Goal: Task Accomplishment & Management: Use online tool/utility

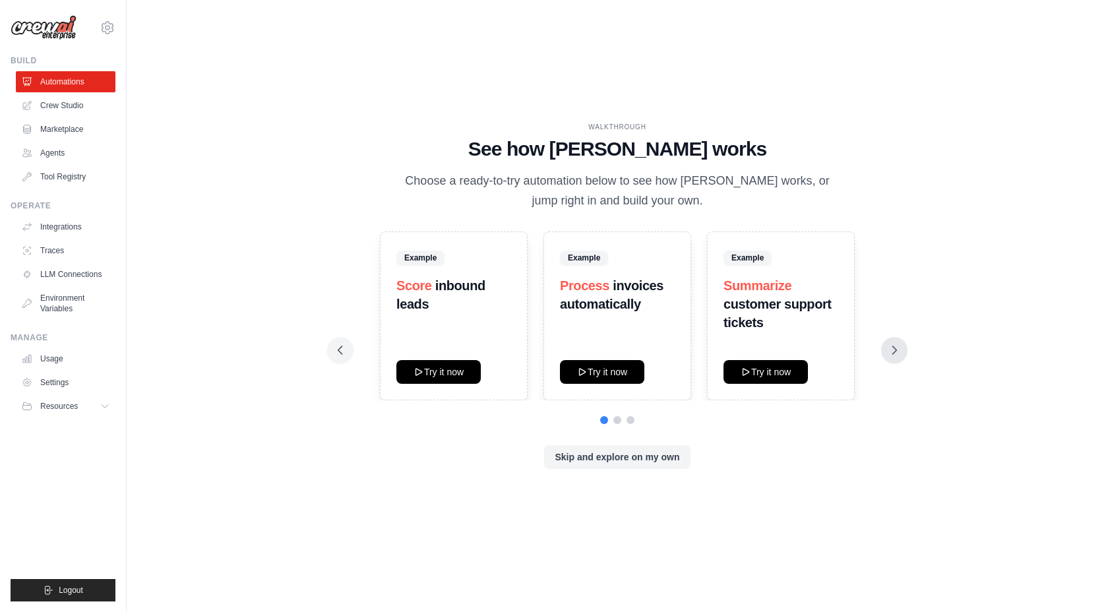
click at [890, 354] on icon at bounding box center [894, 350] width 13 height 13
click at [893, 350] on icon at bounding box center [894, 350] width 13 height 13
click at [894, 354] on icon at bounding box center [894, 350] width 13 height 13
click at [73, 99] on link "Crew Studio" at bounding box center [67, 105] width 100 height 21
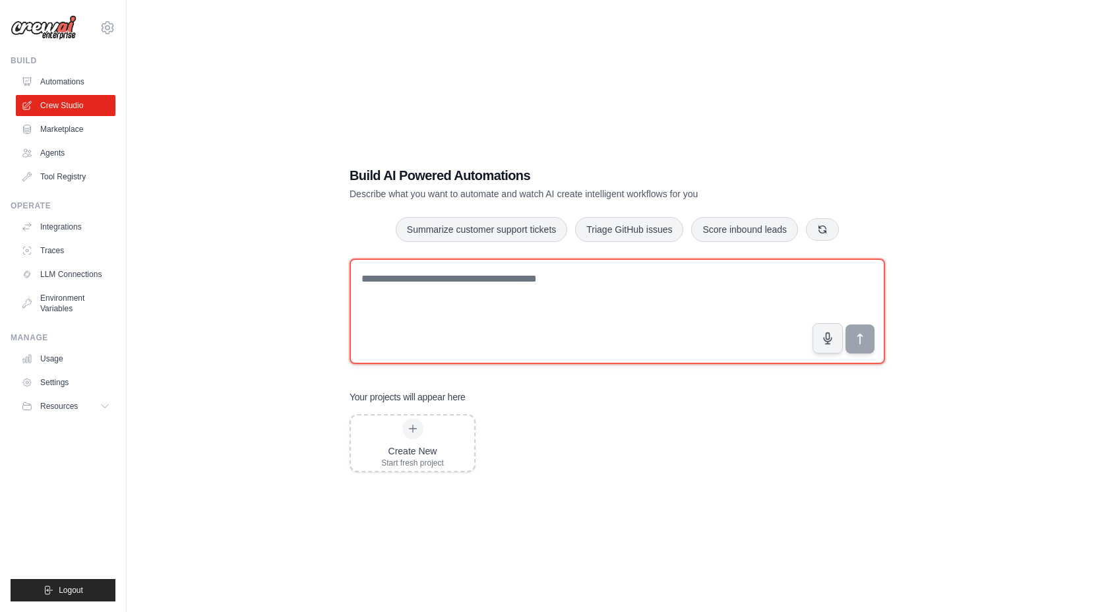
click at [507, 275] on textarea at bounding box center [618, 312] width 536 height 106
paste textarea "**********"
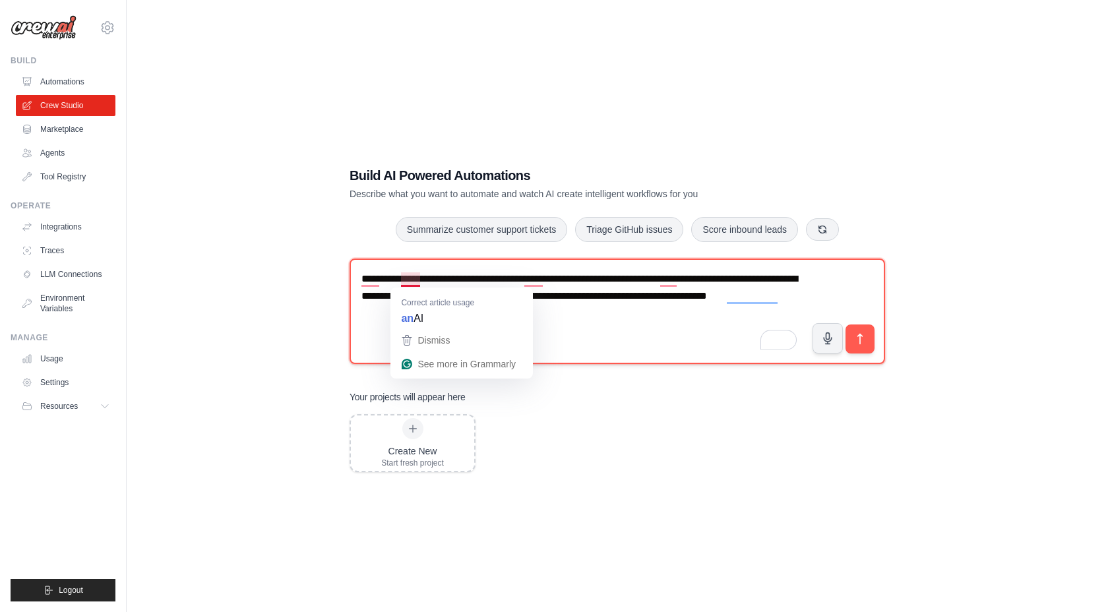
click at [406, 282] on textarea "**********" at bounding box center [618, 312] width 536 height 106
type textarea "**********"
click at [373, 276] on textarea "**********" at bounding box center [618, 312] width 536 height 106
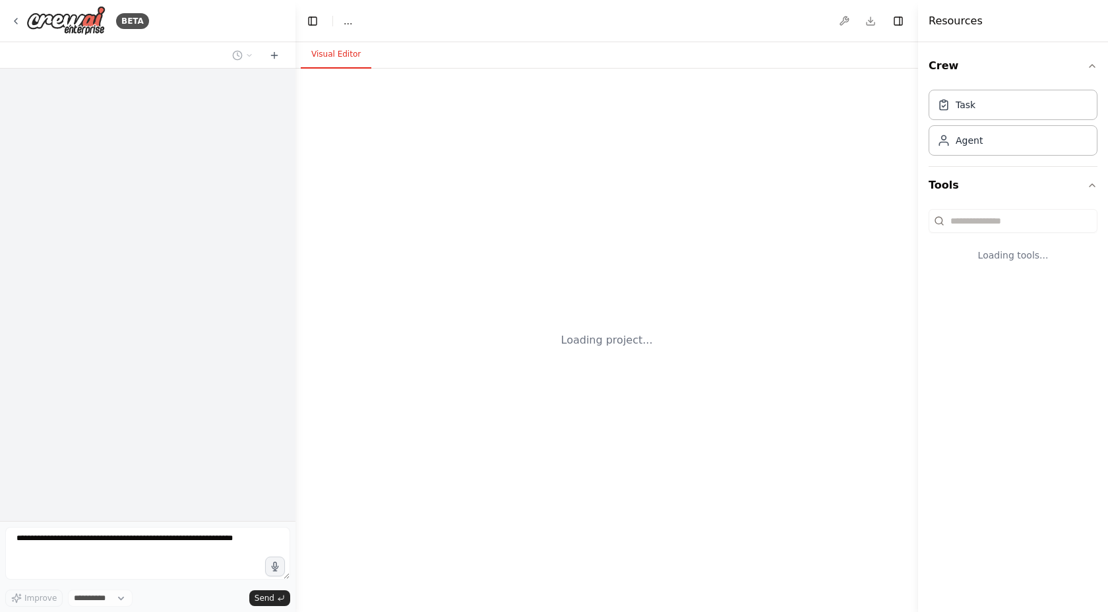
select select "****"
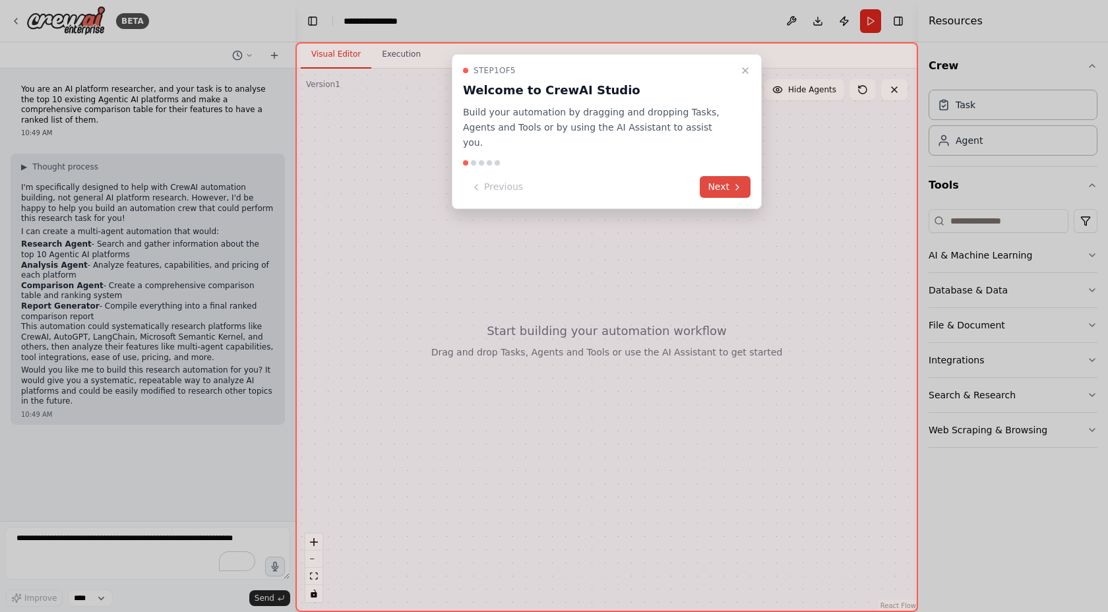
click at [719, 176] on button "Next" at bounding box center [725, 187] width 51 height 22
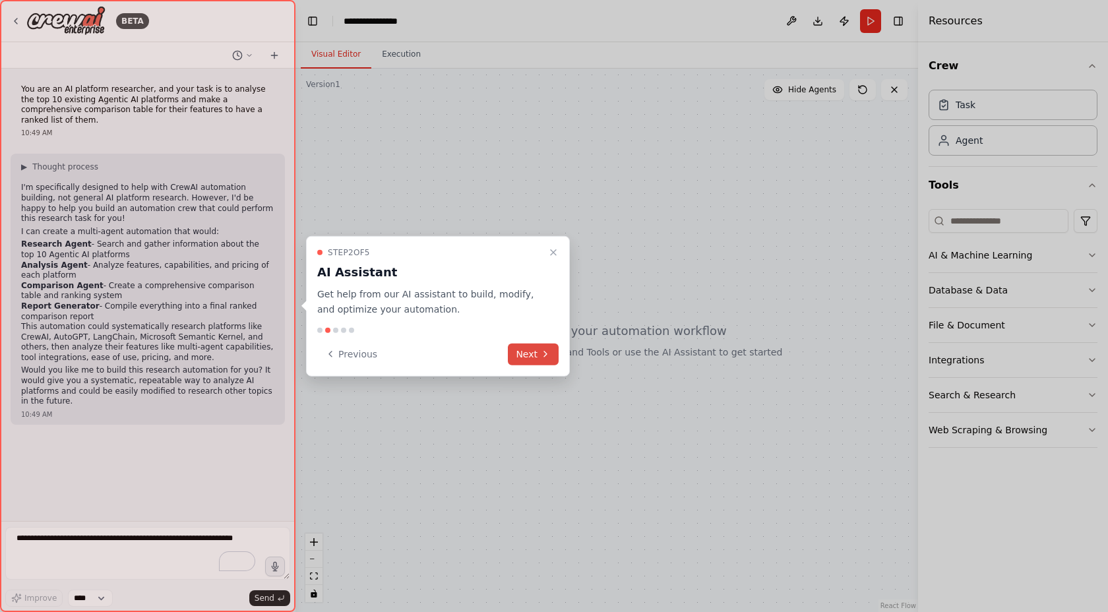
click at [538, 355] on button "Next" at bounding box center [533, 354] width 51 height 22
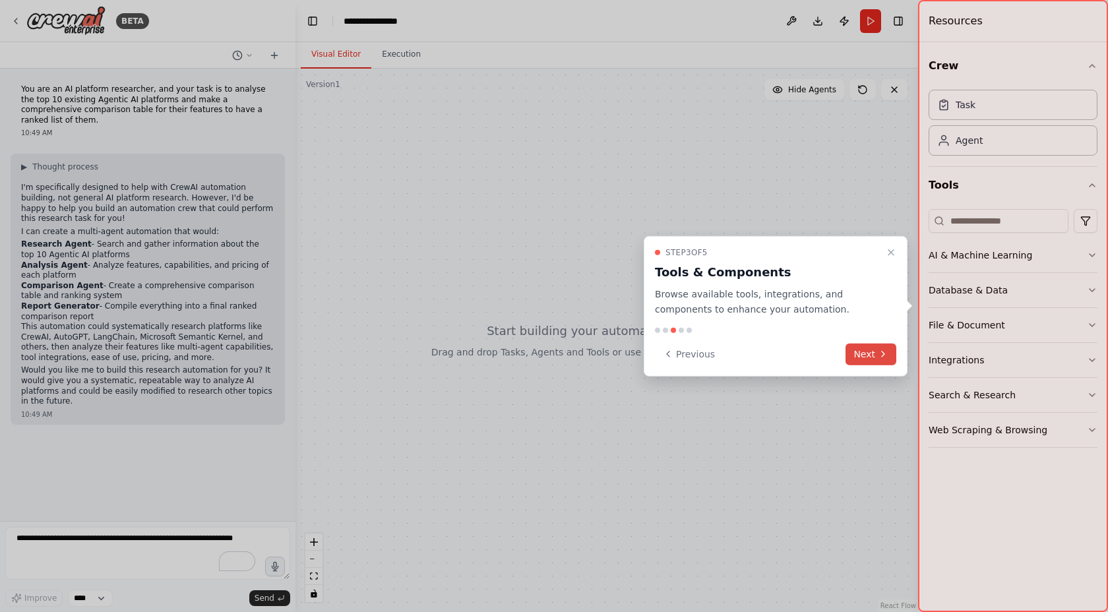
click at [863, 353] on button "Next" at bounding box center [871, 354] width 51 height 22
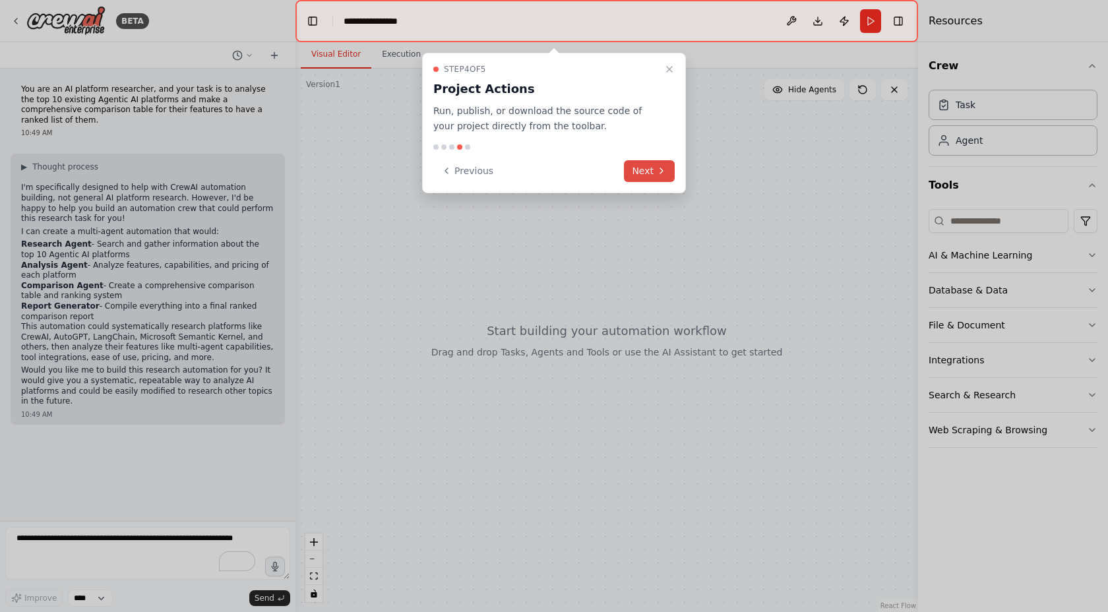
click at [658, 173] on icon at bounding box center [661, 171] width 11 height 11
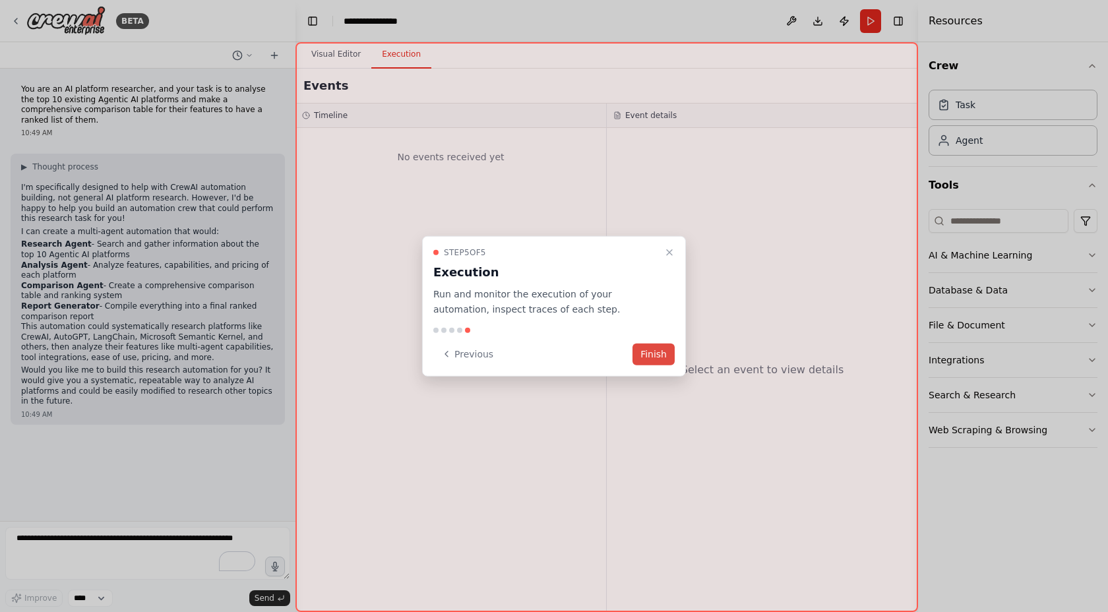
click at [665, 356] on button "Finish" at bounding box center [653, 354] width 42 height 22
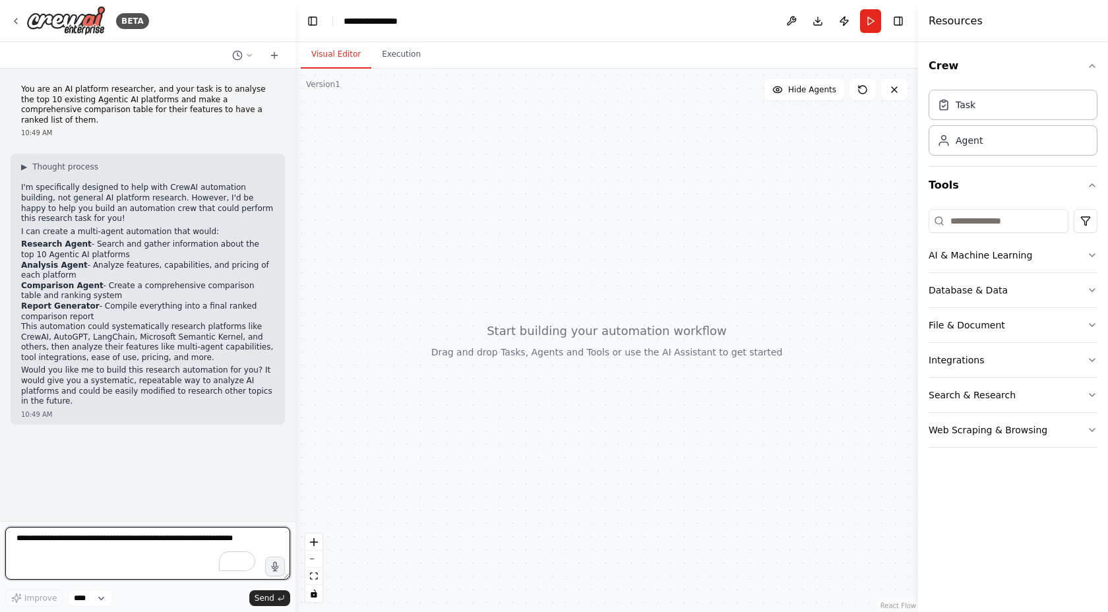
click at [40, 539] on textarea "To enrich screen reader interactions, please activate Accessibility in Grammarl…" at bounding box center [147, 553] width 285 height 53
type textarea "*****"
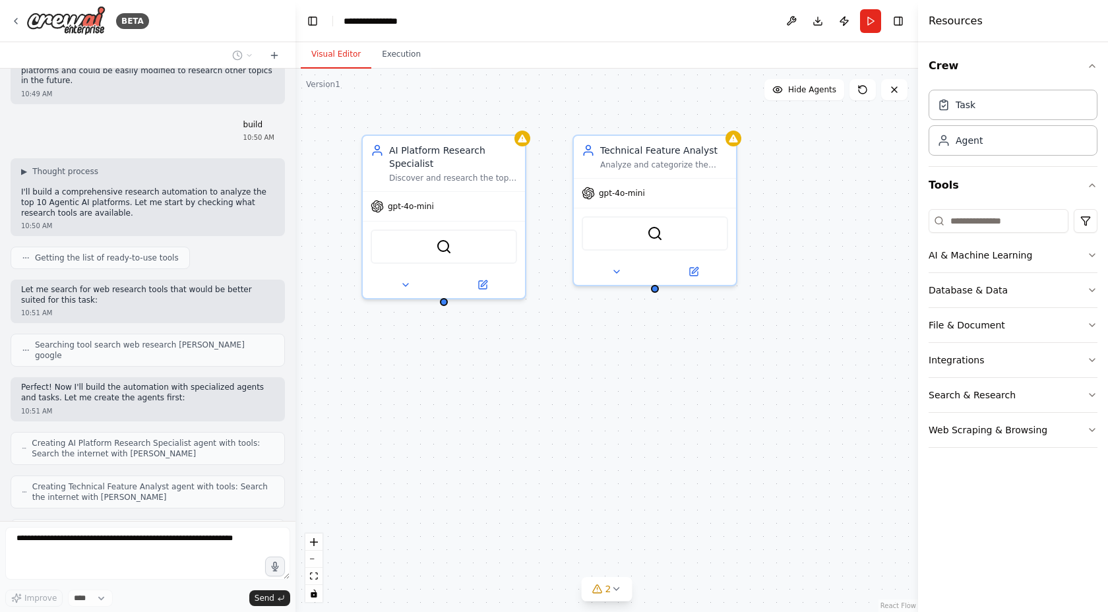
scroll to position [364, 0]
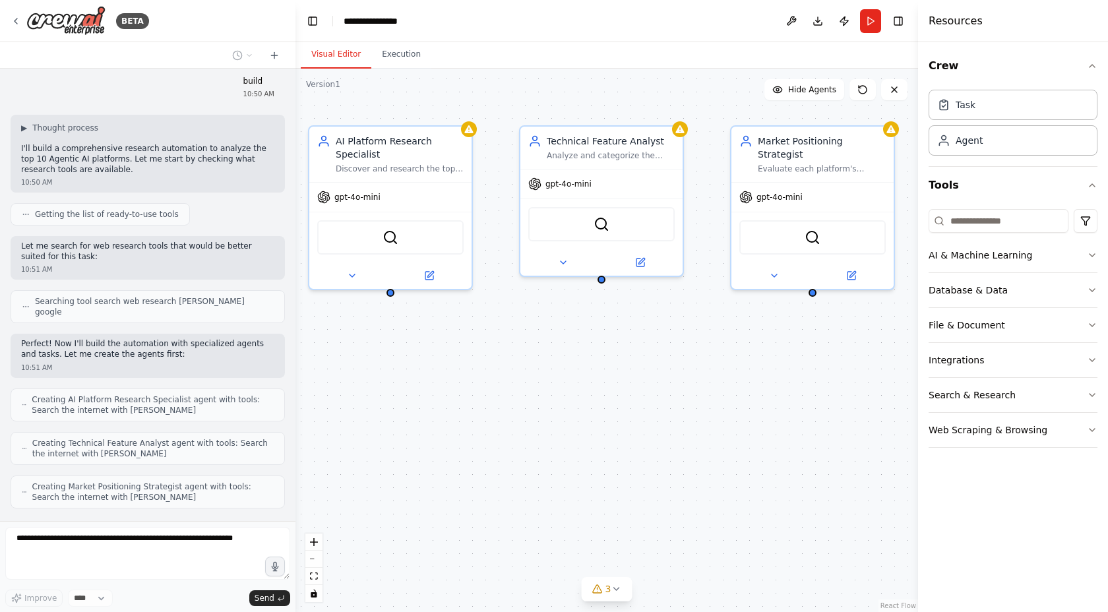
drag, startPoint x: 689, startPoint y: 333, endPoint x: 634, endPoint y: 323, distance: 55.7
click at [634, 323] on div "AI Platform Research Specialist Discover and research the top 10 Agentic AI pla…" at bounding box center [606, 340] width 623 height 543
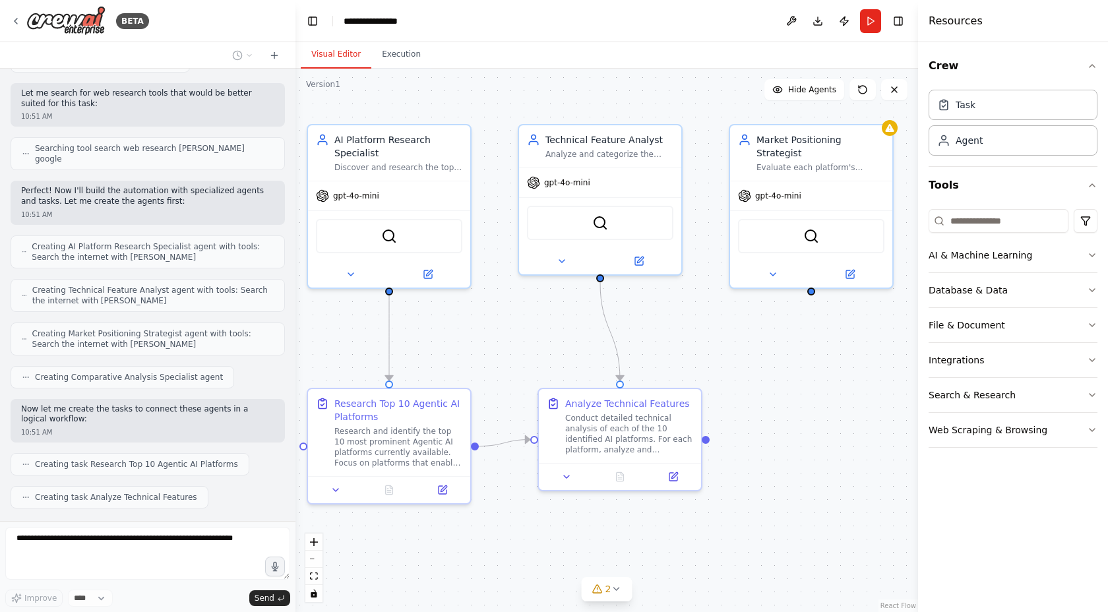
scroll to position [550, 0]
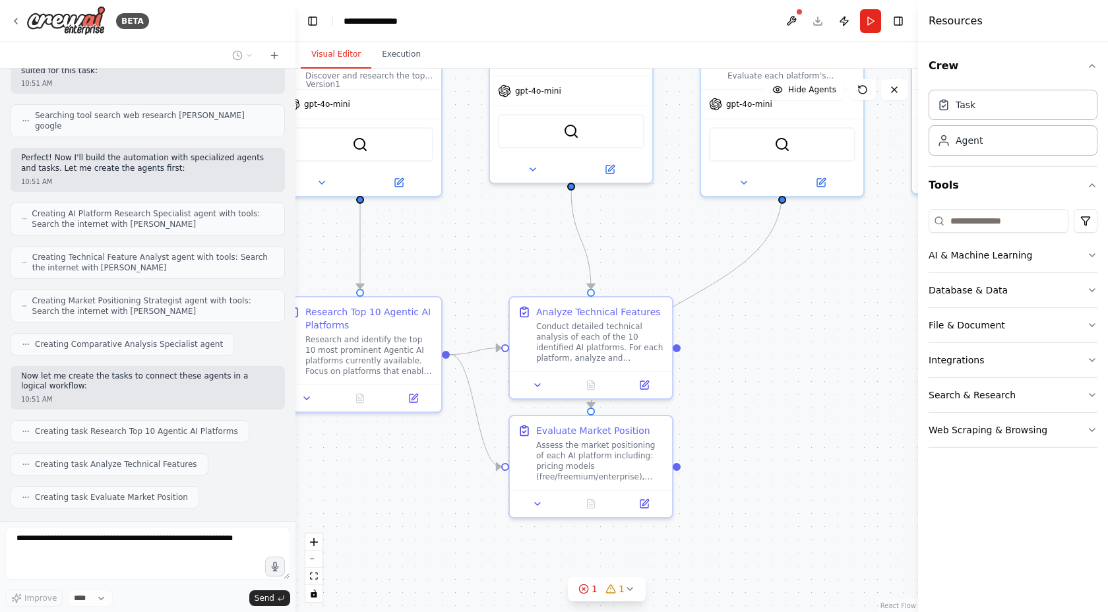
drag, startPoint x: 510, startPoint y: 346, endPoint x: 481, endPoint y: 255, distance: 95.5
click at [481, 255] on div ".deletable-edge-delete-btn { width: 20px; height: 20px; border: 0px solid #ffff…" at bounding box center [606, 340] width 623 height 543
click at [368, 334] on div "Research and identify the top 10 most prominent Agentic AI platforms currently …" at bounding box center [369, 353] width 128 height 42
click at [417, 400] on icon at bounding box center [413, 396] width 11 height 11
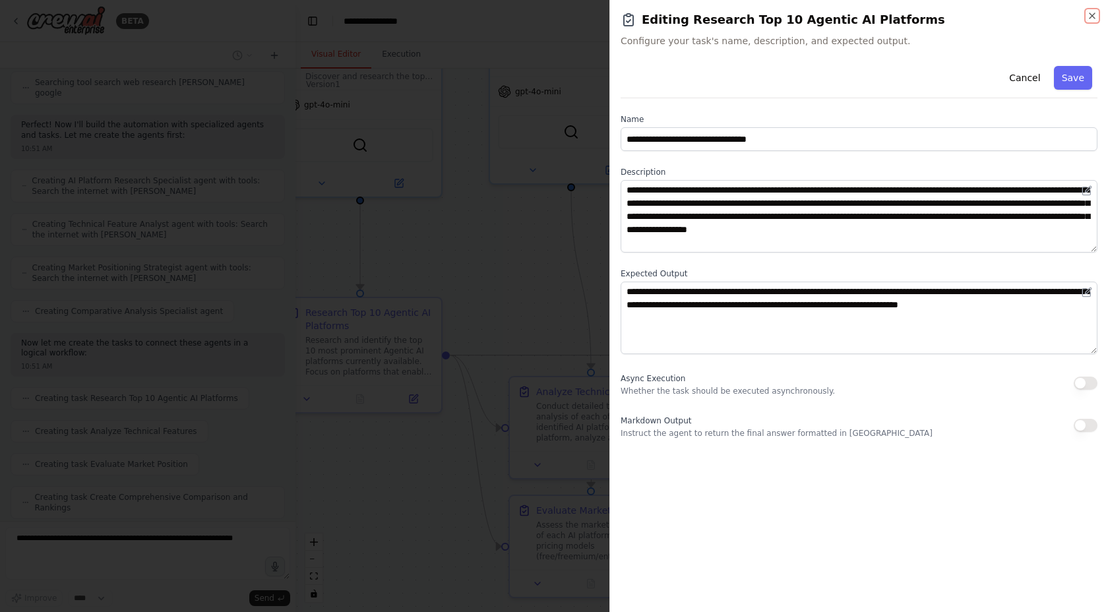
scroll to position [660, 0]
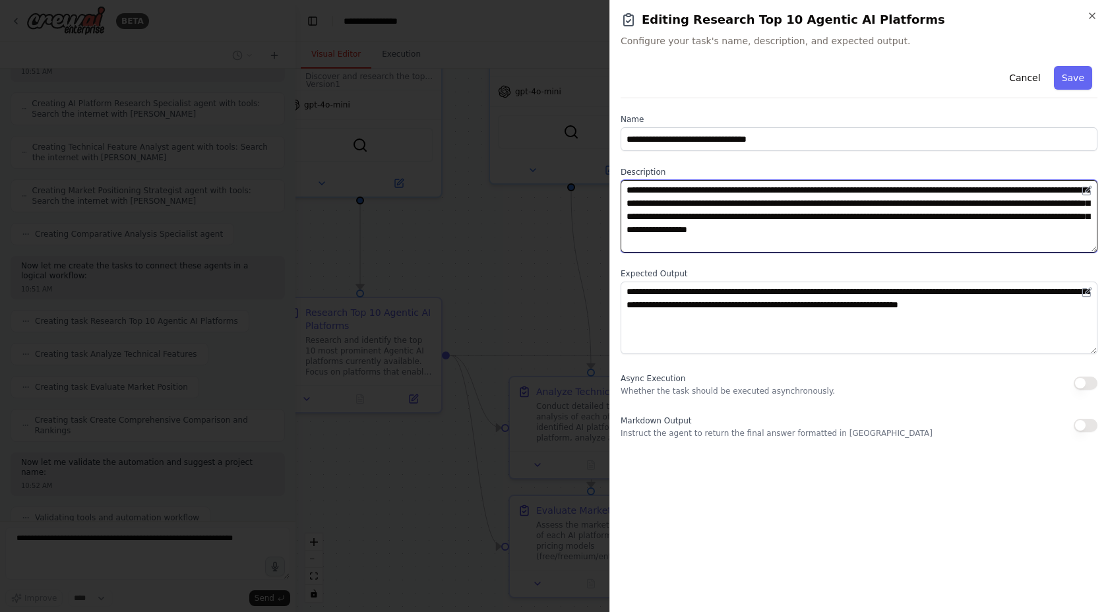
drag, startPoint x: 733, startPoint y: 237, endPoint x: 755, endPoint y: 237, distance: 21.8
click at [755, 237] on textarea "**********" at bounding box center [859, 216] width 477 height 73
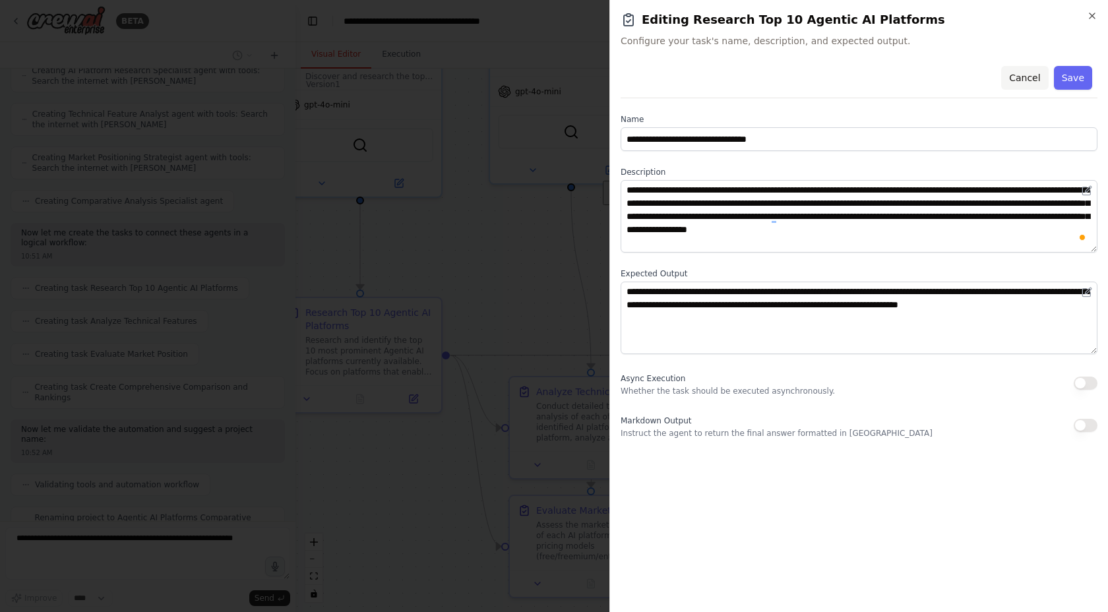
click at [1018, 82] on button "Cancel" at bounding box center [1024, 78] width 47 height 24
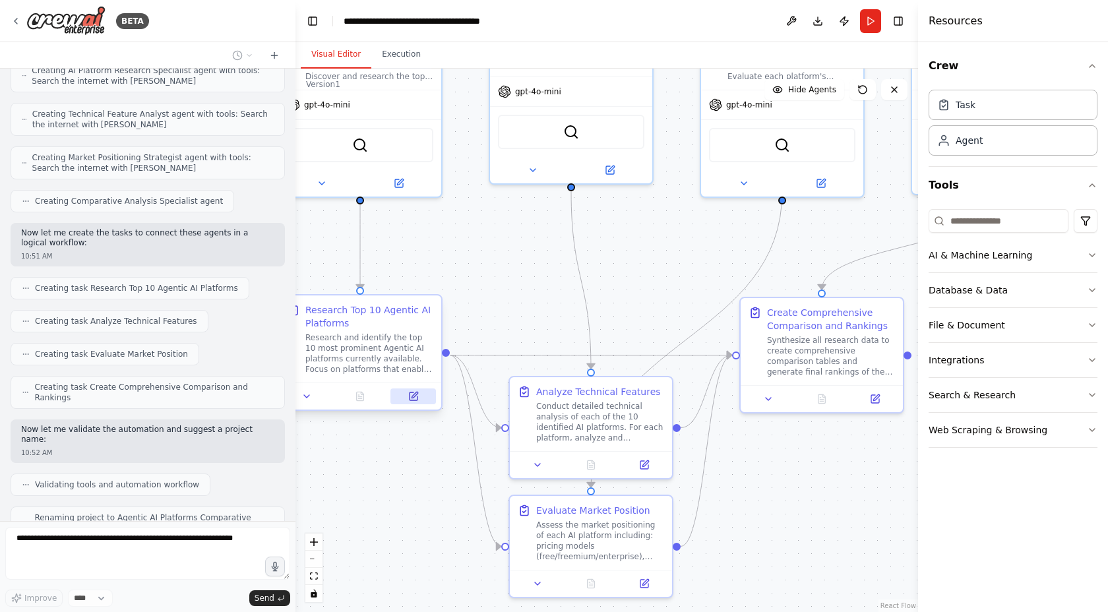
click at [421, 394] on button at bounding box center [413, 396] width 46 height 16
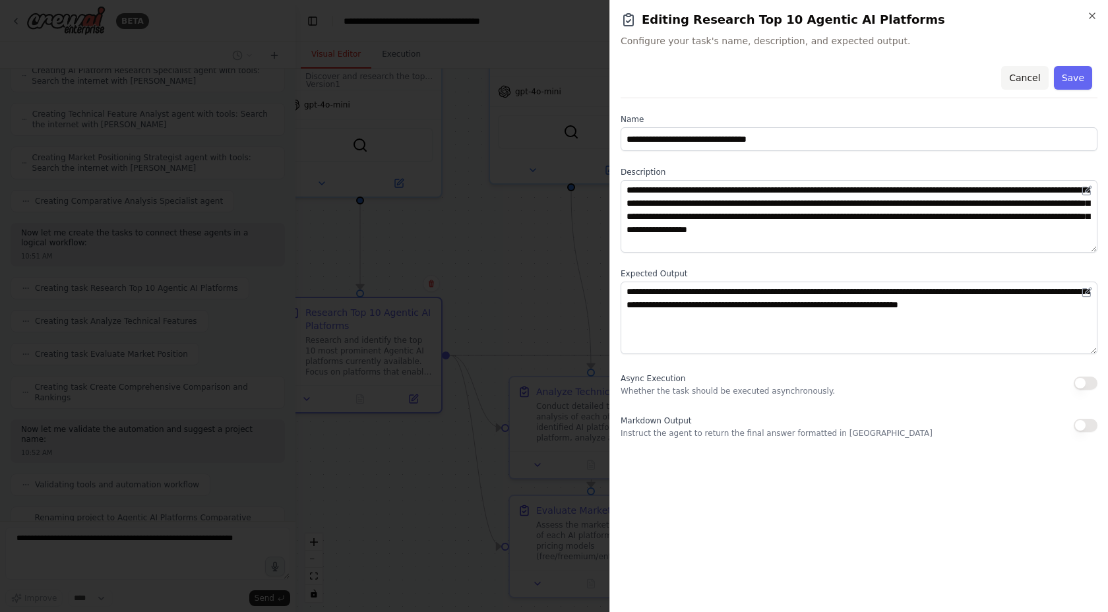
click at [1014, 80] on button "Cancel" at bounding box center [1024, 78] width 47 height 24
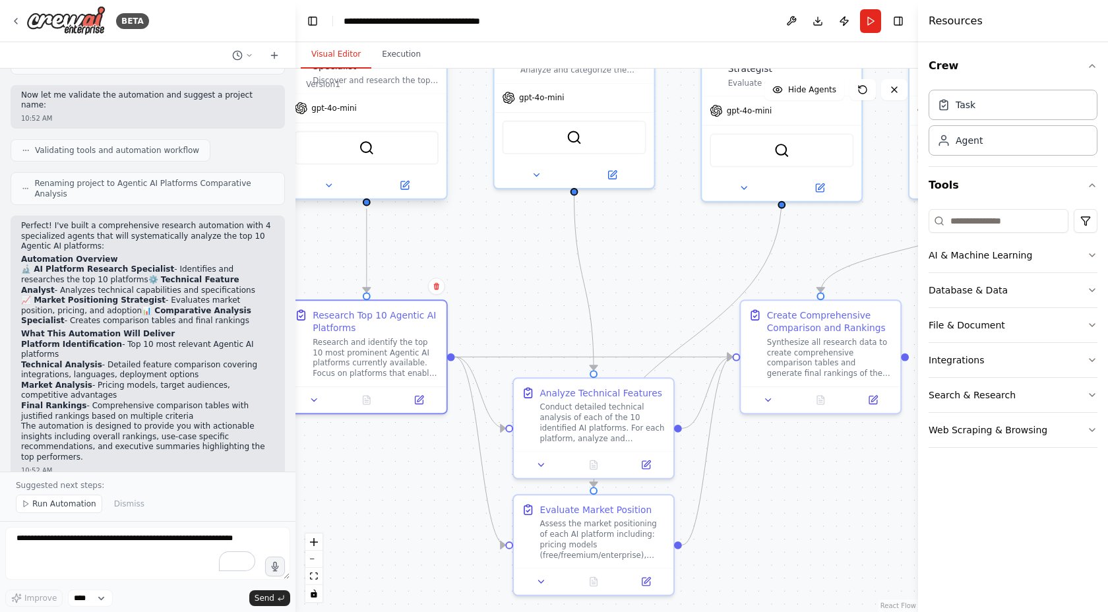
scroll to position [1038, 0]
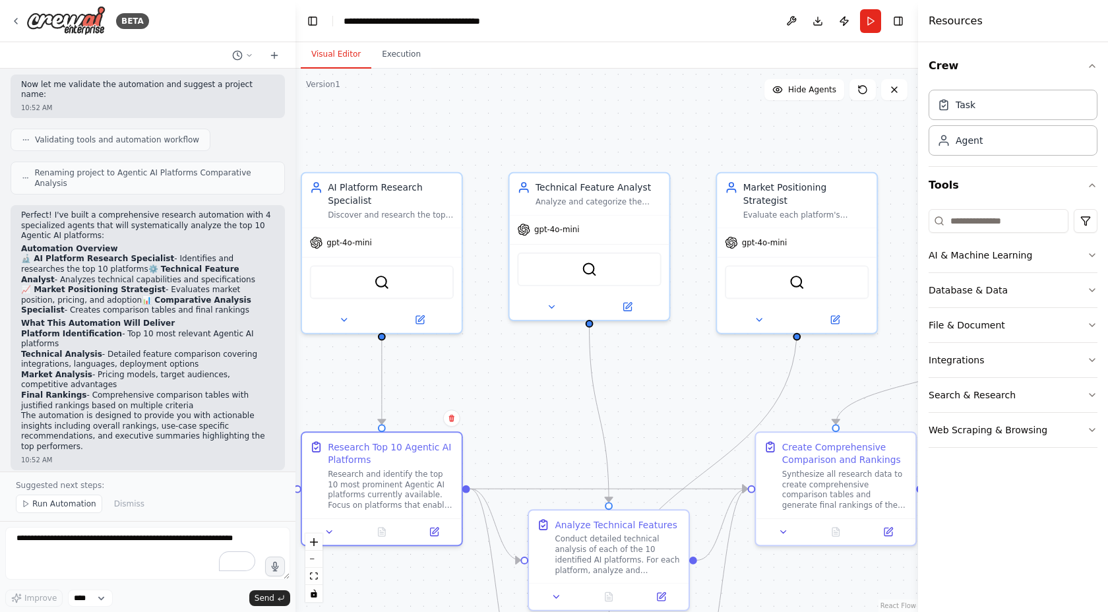
drag, startPoint x: 518, startPoint y: 266, endPoint x: 533, endPoint y: 398, distance: 132.8
click at [533, 398] on div ".deletable-edge-delete-btn { width: 20px; height: 20px; border: 0px solid #ffff…" at bounding box center [606, 340] width 623 height 543
click at [68, 508] on span "Run Automation" at bounding box center [64, 504] width 64 height 11
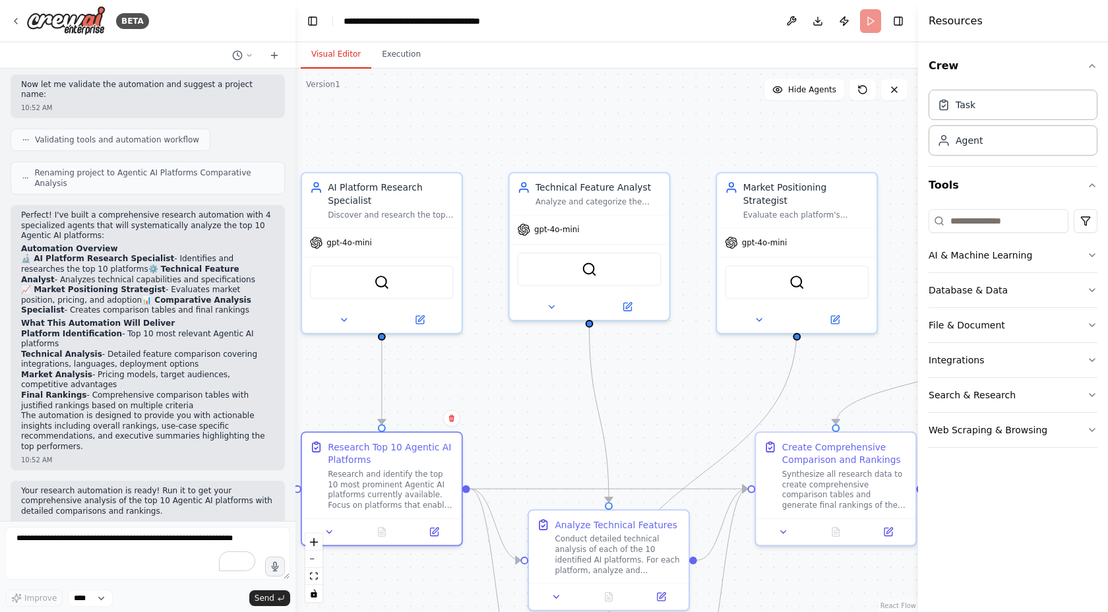
scroll to position [989, 0]
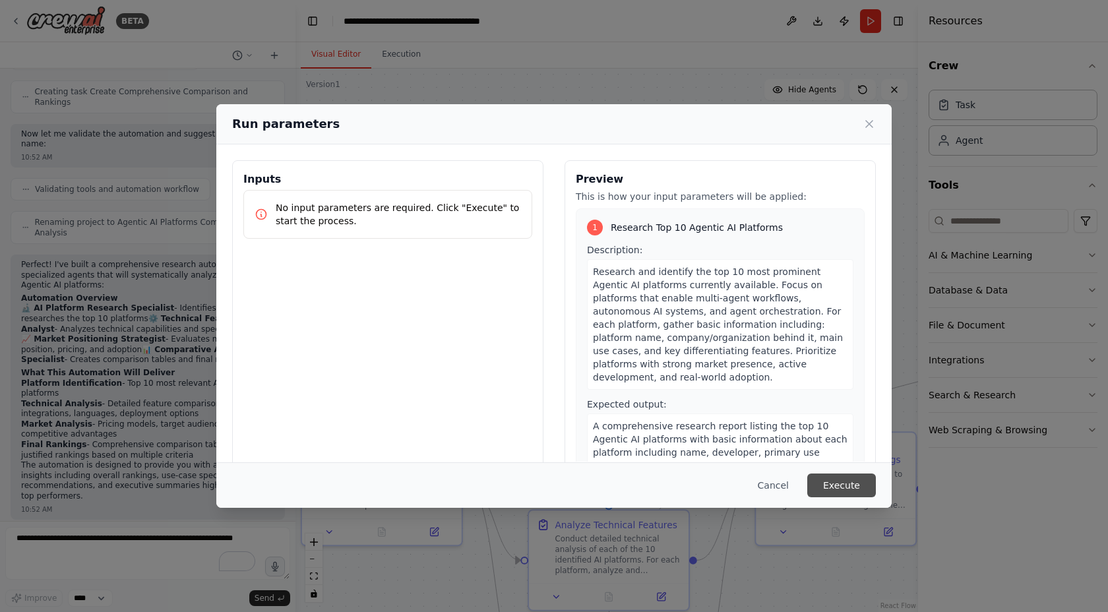
click at [863, 487] on button "Execute" at bounding box center [841, 486] width 69 height 24
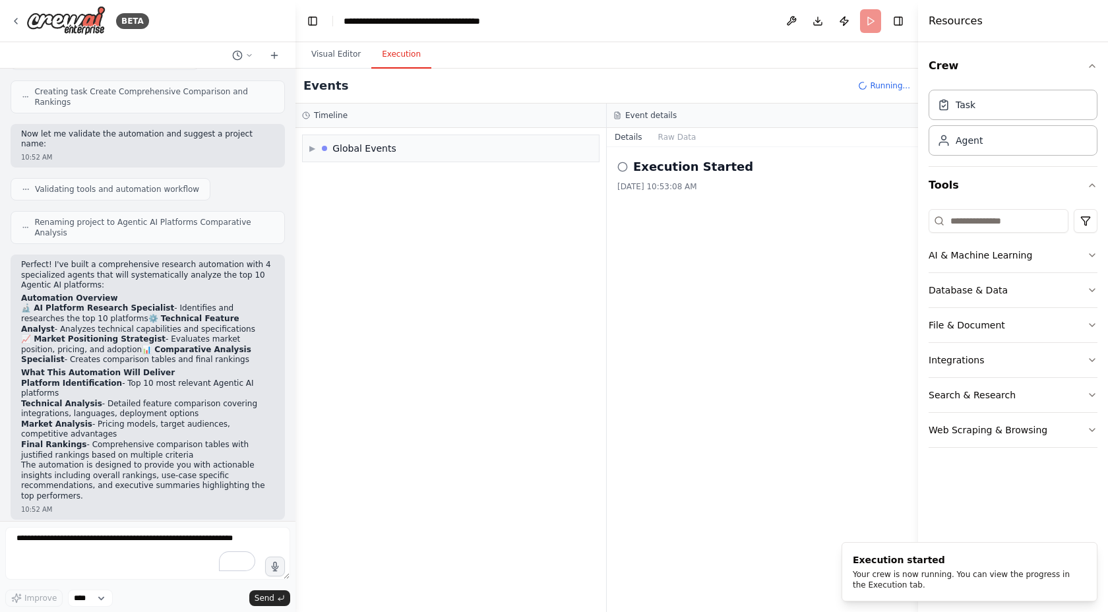
click at [400, 59] on button "Execution" at bounding box center [401, 55] width 60 height 28
click at [400, 156] on div "▶ Global Events" at bounding box center [451, 148] width 296 height 26
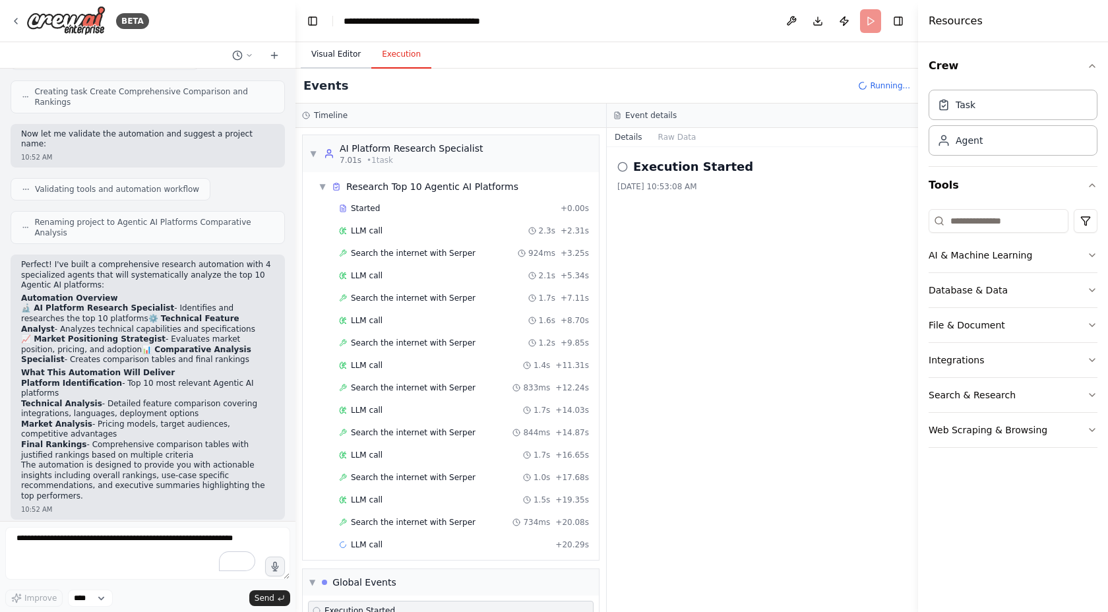
click at [333, 57] on button "Visual Editor" at bounding box center [336, 55] width 71 height 28
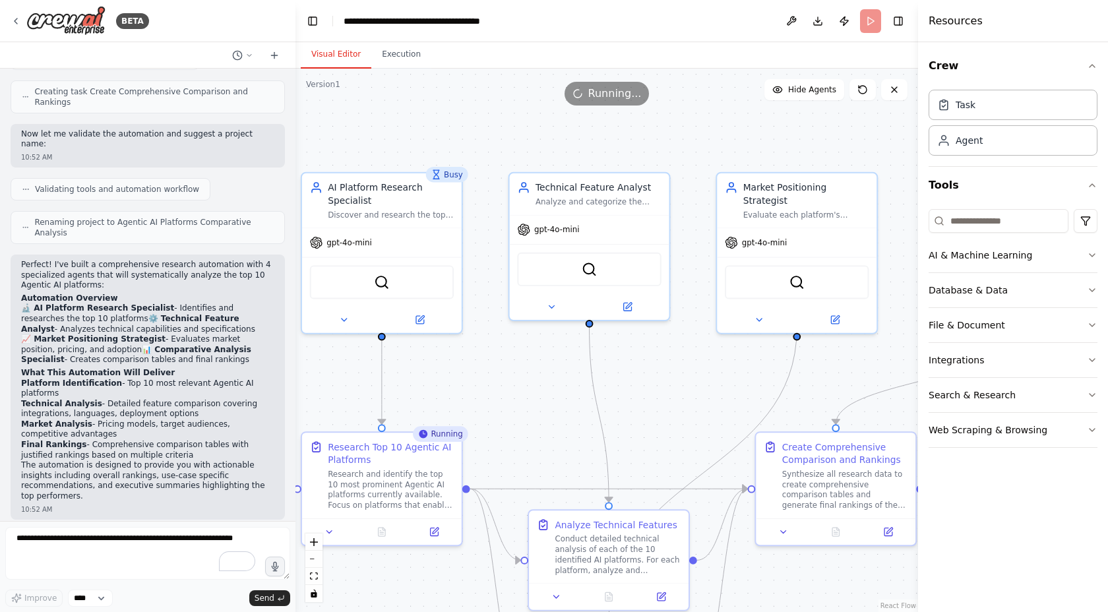
click at [421, 334] on div ".deletable-edge-delete-btn { width: 20px; height: 20px; border: 0px solid #ffff…" at bounding box center [606, 340] width 623 height 543
click at [418, 319] on icon at bounding box center [421, 316] width 6 height 6
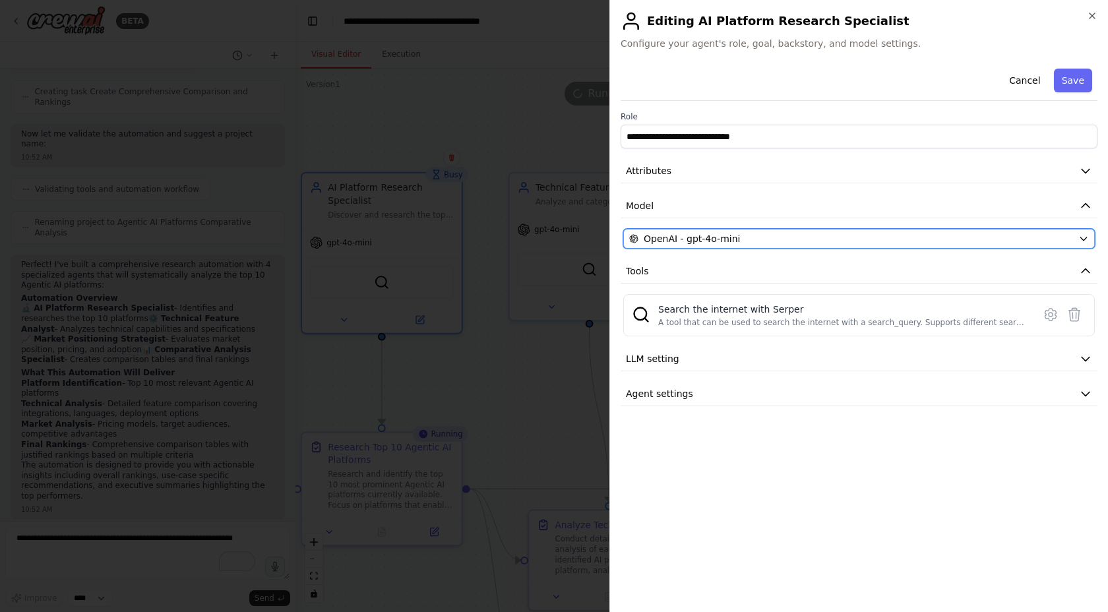
click at [729, 237] on span "OpenAI - gpt-4o-mini" at bounding box center [692, 238] width 96 height 13
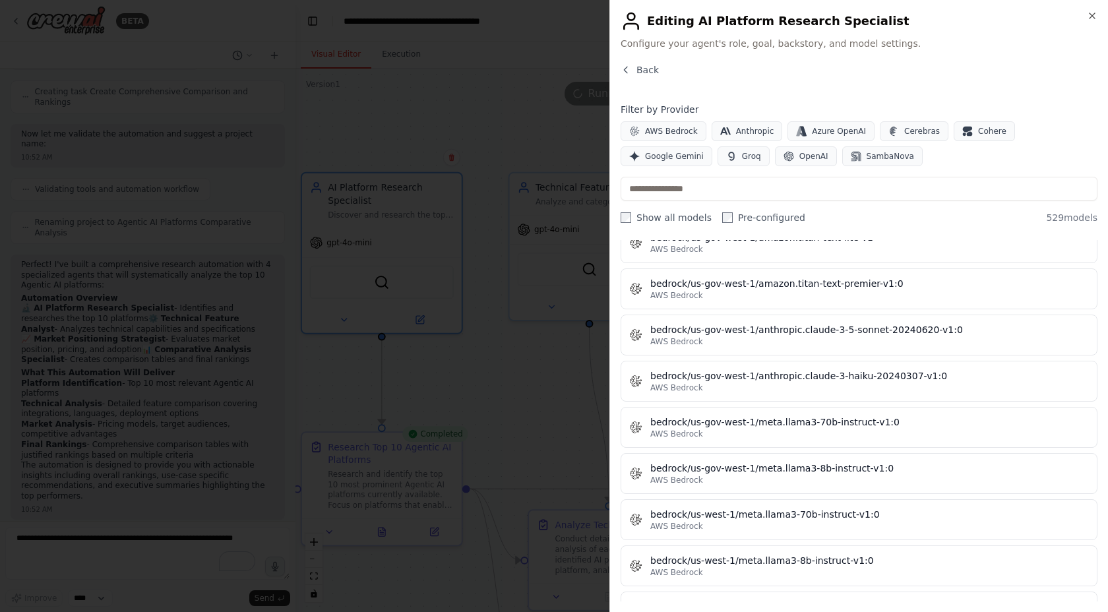
scroll to position [4859, 0]
click at [1089, 17] on icon "button" at bounding box center [1092, 16] width 11 height 11
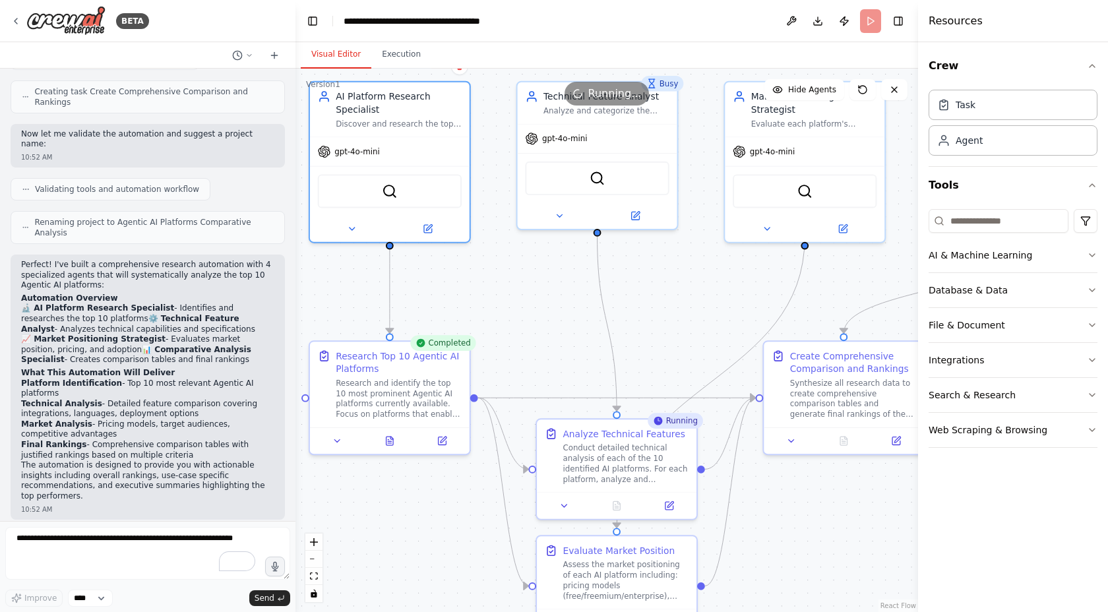
drag, startPoint x: 497, startPoint y: 429, endPoint x: 518, endPoint y: 315, distance: 116.0
click at [518, 315] on div ".deletable-edge-delete-btn { width: 20px; height: 20px; border: 0px solid #ffff…" at bounding box center [606, 340] width 623 height 543
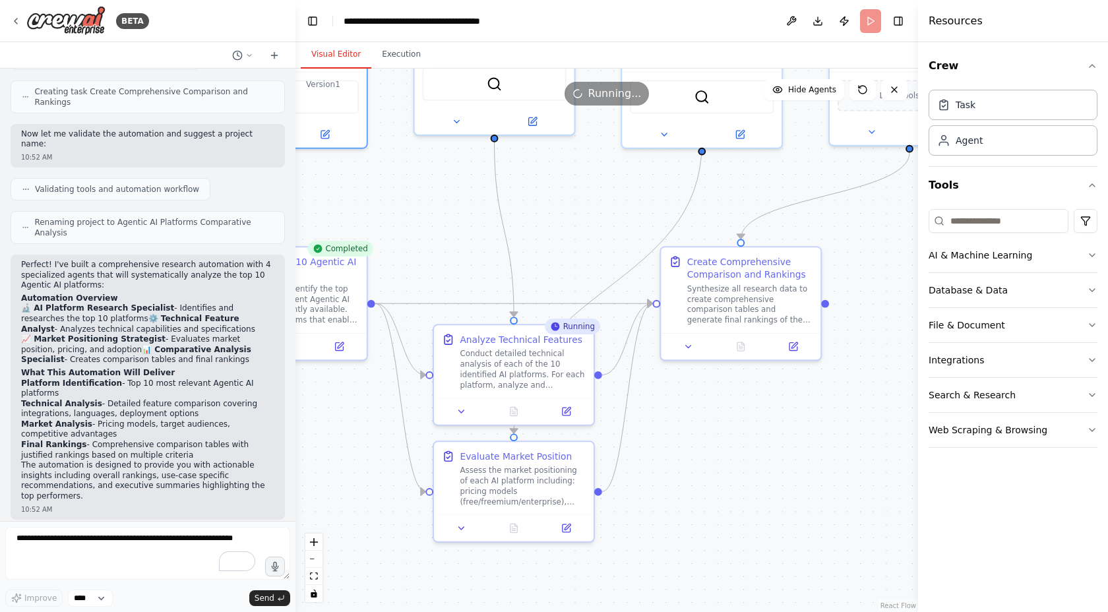
drag, startPoint x: 532, startPoint y: 300, endPoint x: 416, endPoint y: 230, distance: 135.5
click at [416, 230] on div ".deletable-edge-delete-btn { width: 20px; height: 20px; border: 0px solid #ffff…" at bounding box center [606, 340] width 623 height 543
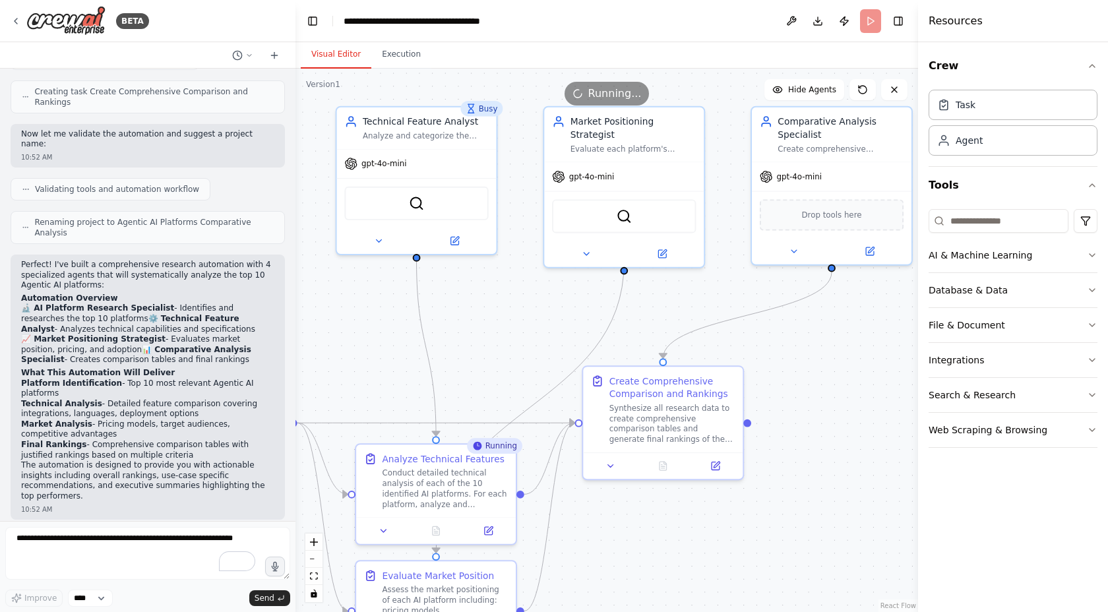
drag, startPoint x: 593, startPoint y: 205, endPoint x: 514, endPoint y: 321, distance: 140.5
click at [514, 321] on div ".deletable-edge-delete-btn { width: 20px; height: 20px; border: 0px solid #ffff…" at bounding box center [606, 340] width 623 height 543
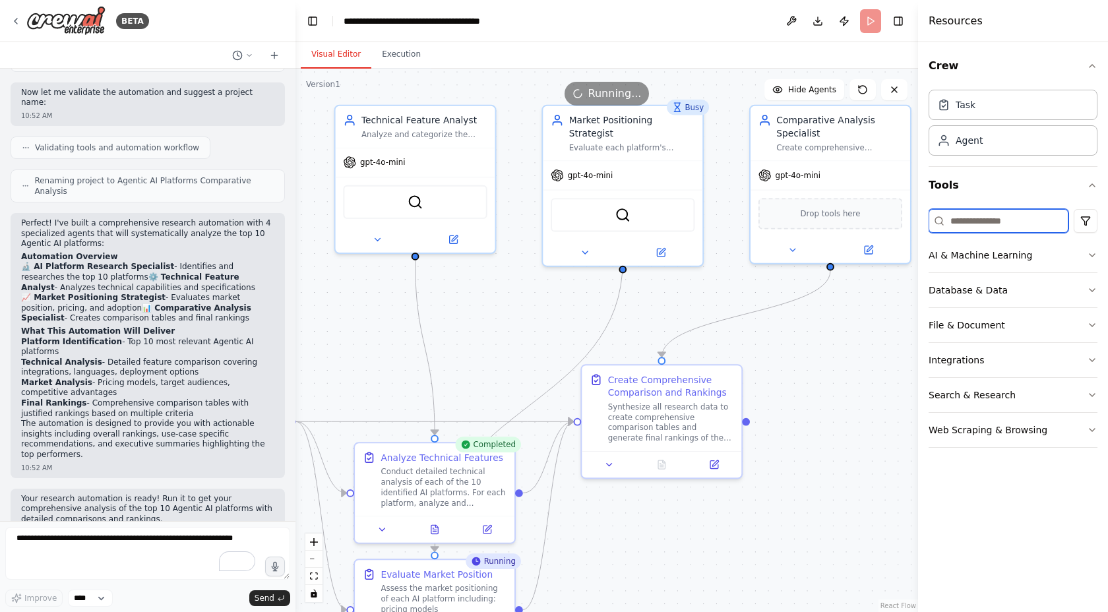
click at [1004, 228] on input at bounding box center [999, 221] width 140 height 24
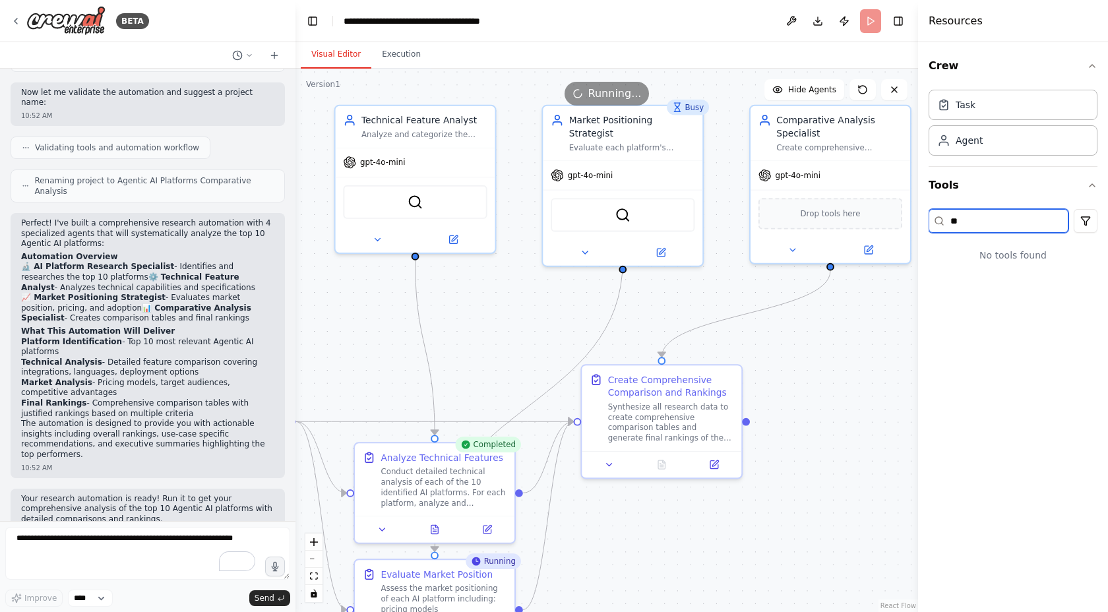
type input "*"
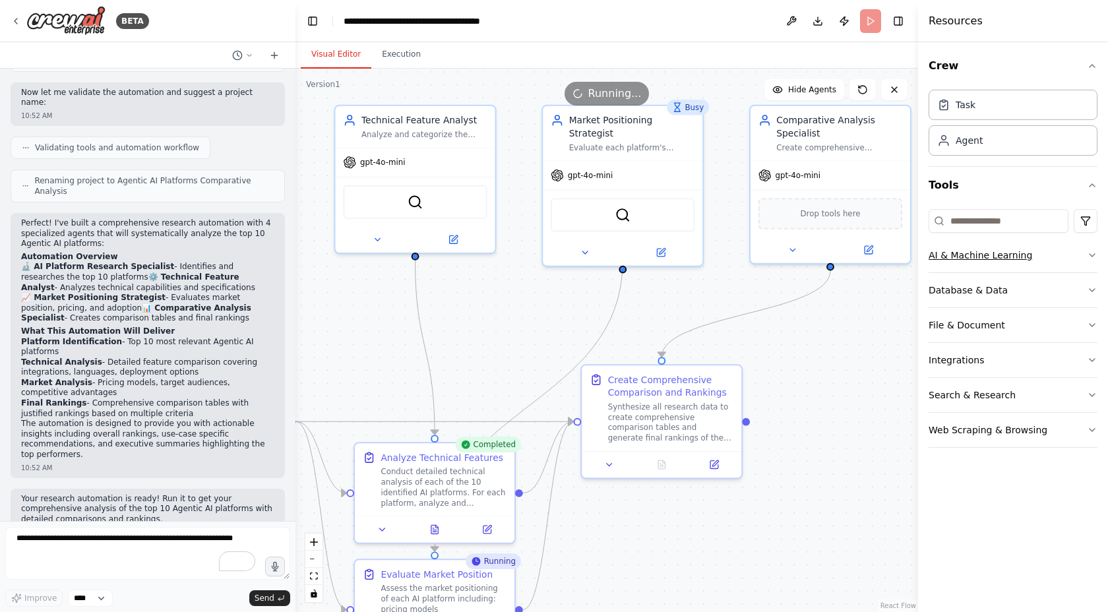
click at [1097, 255] on icon "button" at bounding box center [1092, 255] width 11 height 11
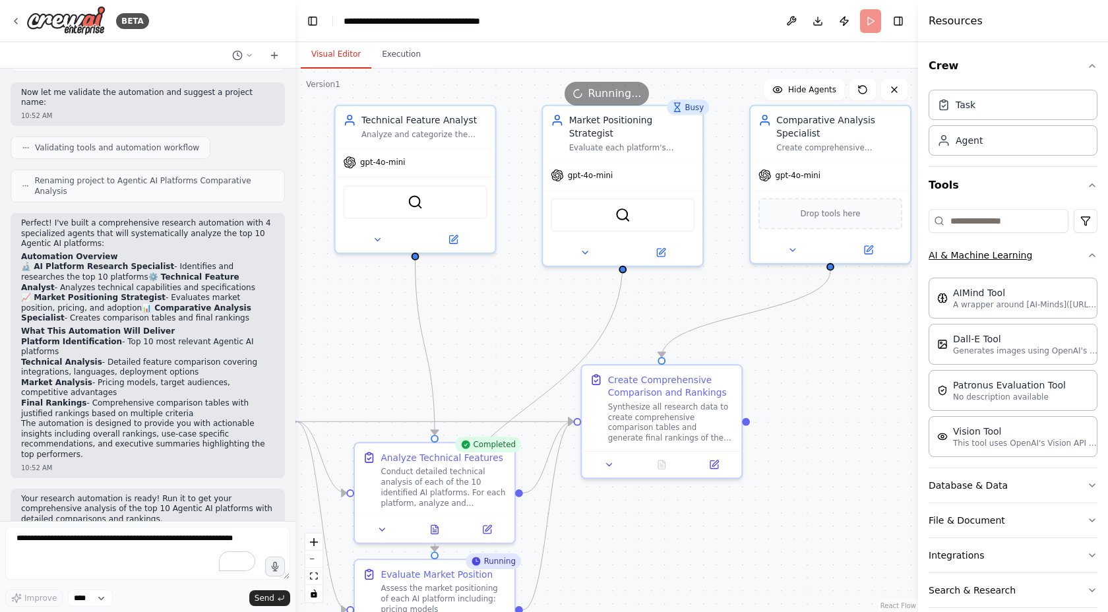
click at [1090, 255] on icon "button" at bounding box center [1092, 255] width 5 height 3
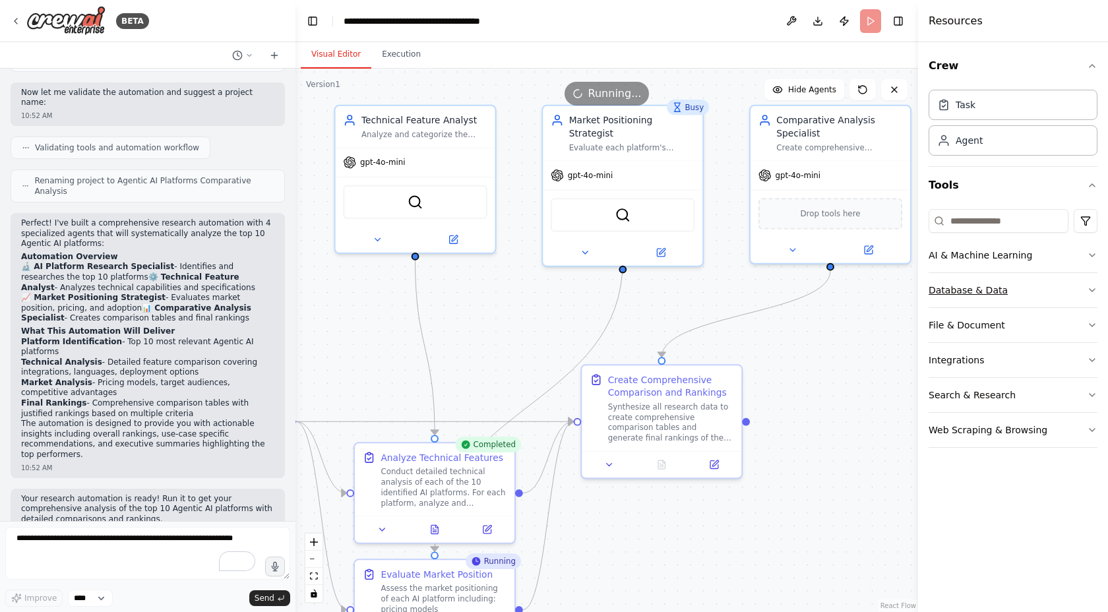
click at [1043, 295] on button "Database & Data" at bounding box center [1013, 290] width 169 height 34
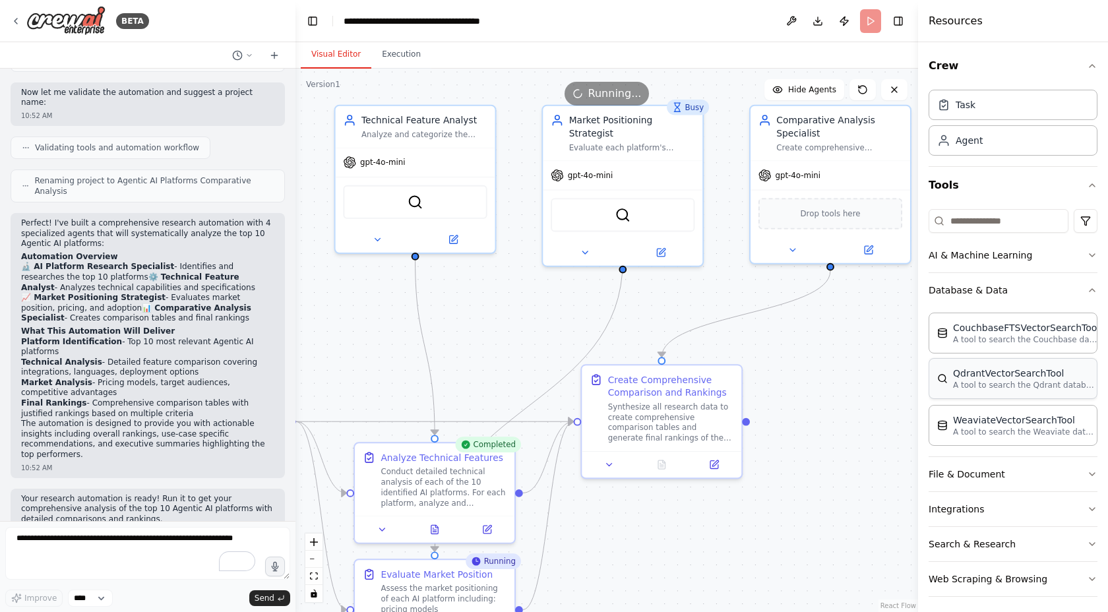
click at [1009, 377] on div "QdrantVectorSearchTool" at bounding box center [1025, 373] width 145 height 13
click at [960, 378] on div "QdrantVectorSearchTool" at bounding box center [1025, 373] width 145 height 13
click at [1087, 293] on icon "button" at bounding box center [1092, 290] width 11 height 11
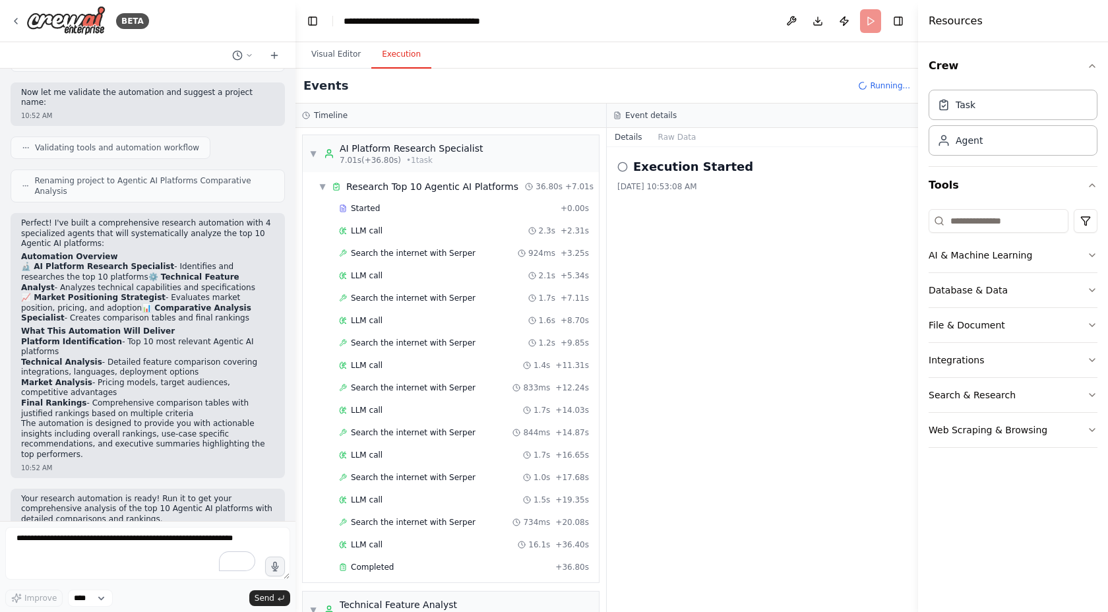
click at [404, 56] on button "Execution" at bounding box center [401, 55] width 60 height 28
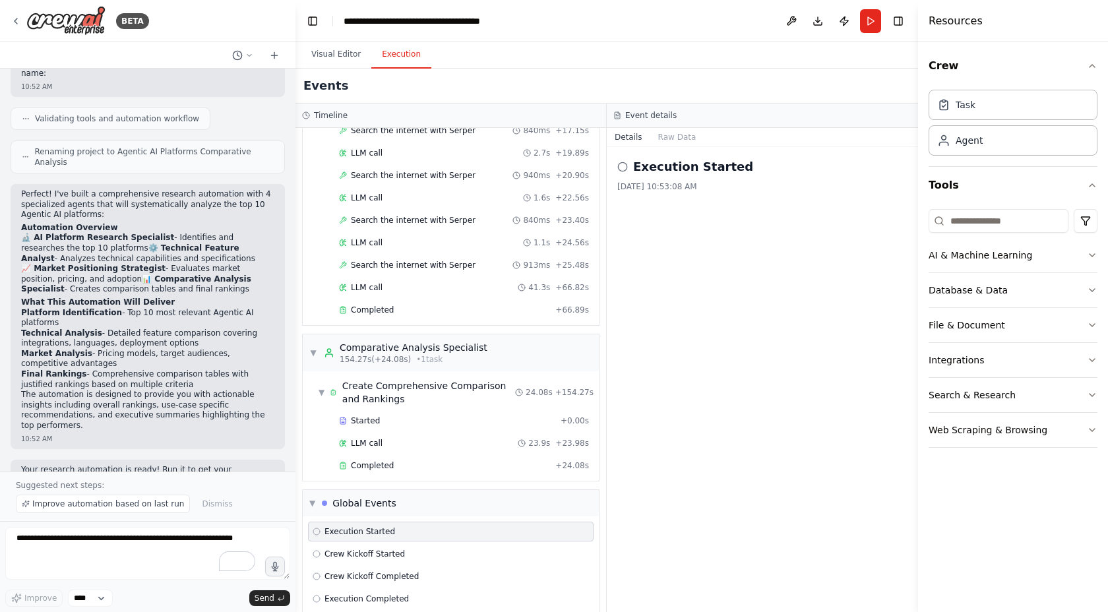
scroll to position [1411, 0]
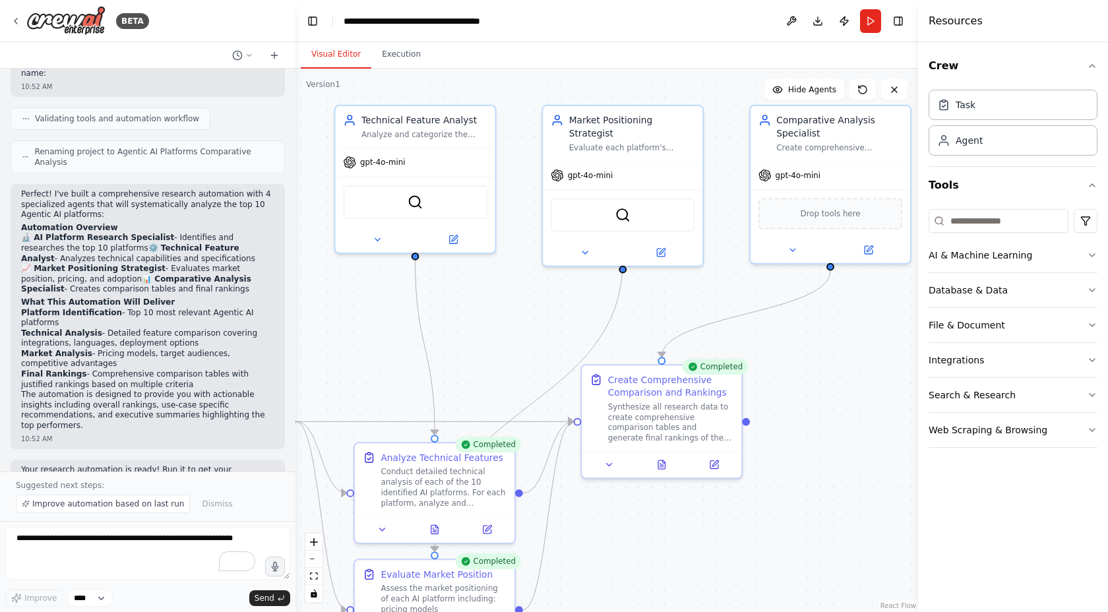
click at [351, 57] on button "Visual Editor" at bounding box center [336, 55] width 71 height 28
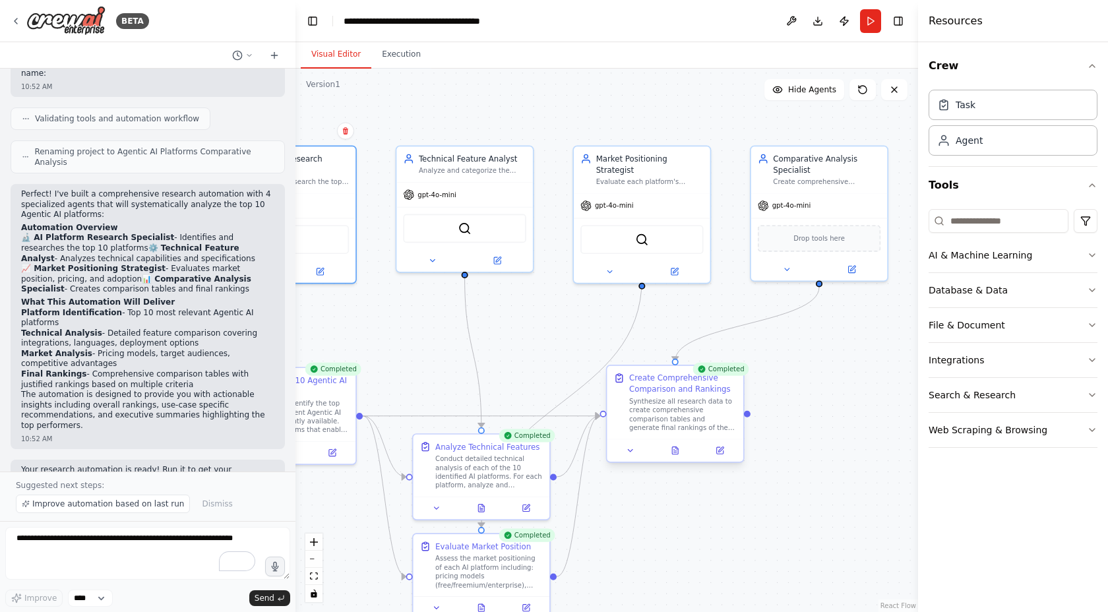
click at [701, 398] on div "Synthesize all research data to create comprehensive comparison tables and gene…" at bounding box center [683, 415] width 108 height 36
click at [719, 370] on div "Completed" at bounding box center [720, 369] width 56 height 13
click at [708, 370] on div "Completed" at bounding box center [720, 369] width 56 height 13
click at [394, 59] on button "Execution" at bounding box center [401, 55] width 60 height 28
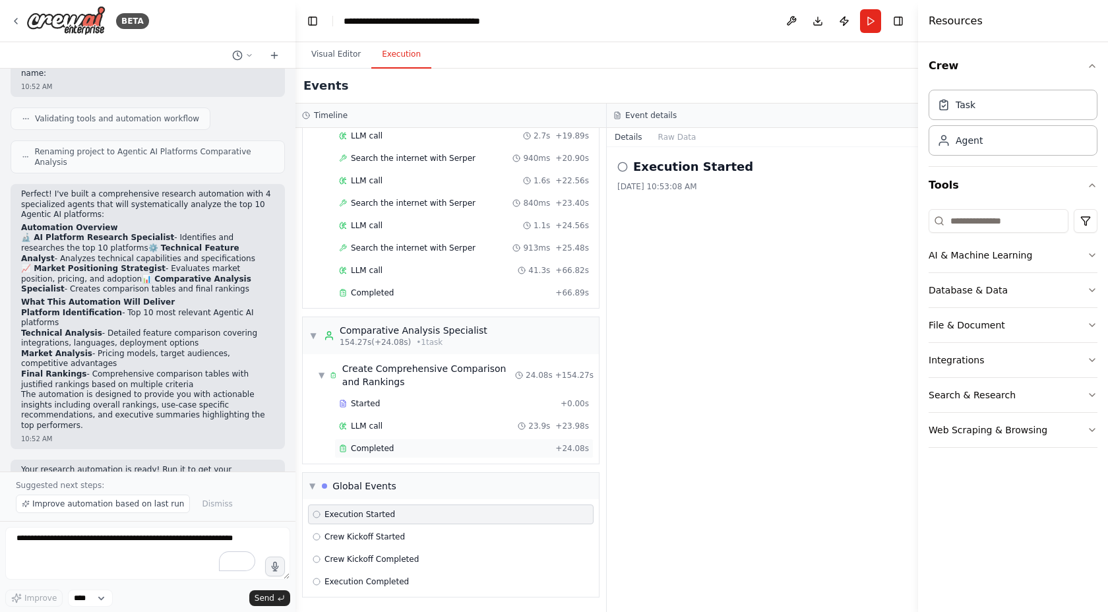
click at [398, 446] on div "Completed" at bounding box center [444, 448] width 211 height 11
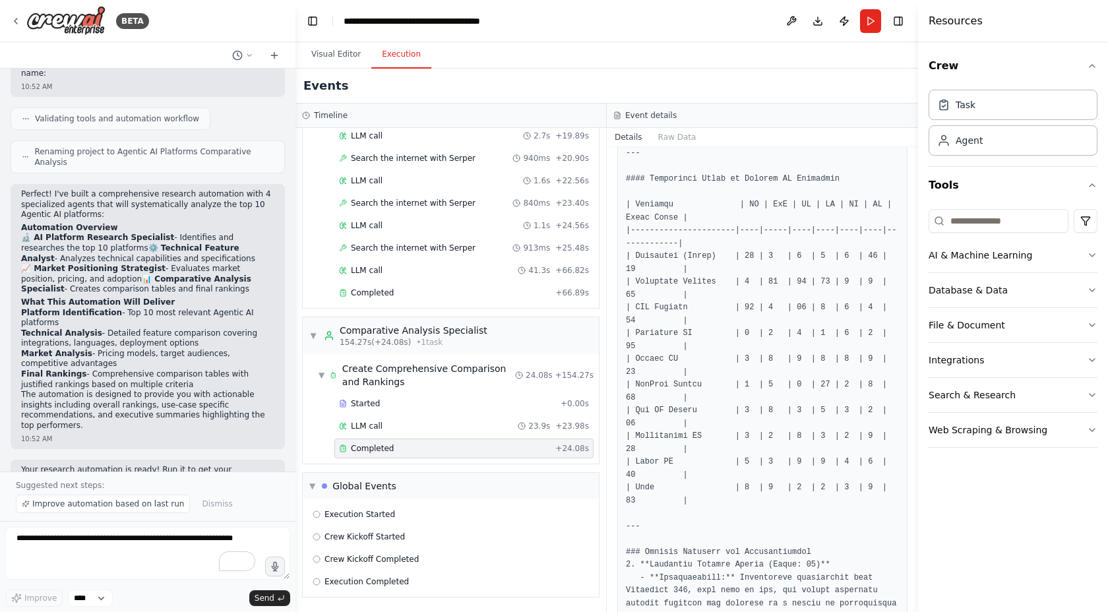
scroll to position [446, 0]
click at [675, 142] on button "Raw Data" at bounding box center [677, 137] width 54 height 18
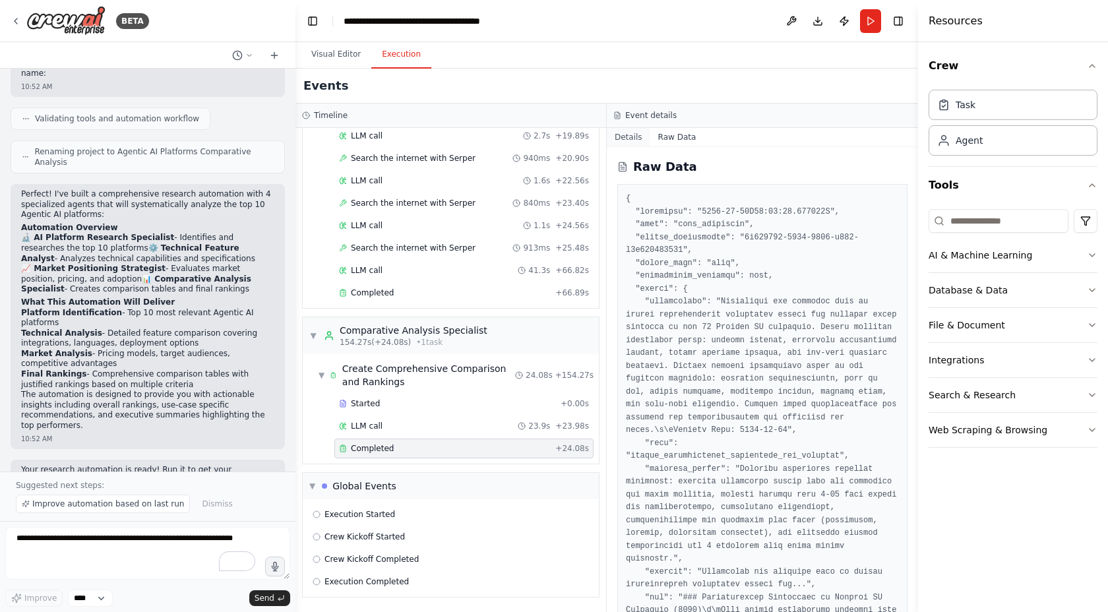
click at [629, 138] on button "Details" at bounding box center [629, 137] width 44 height 18
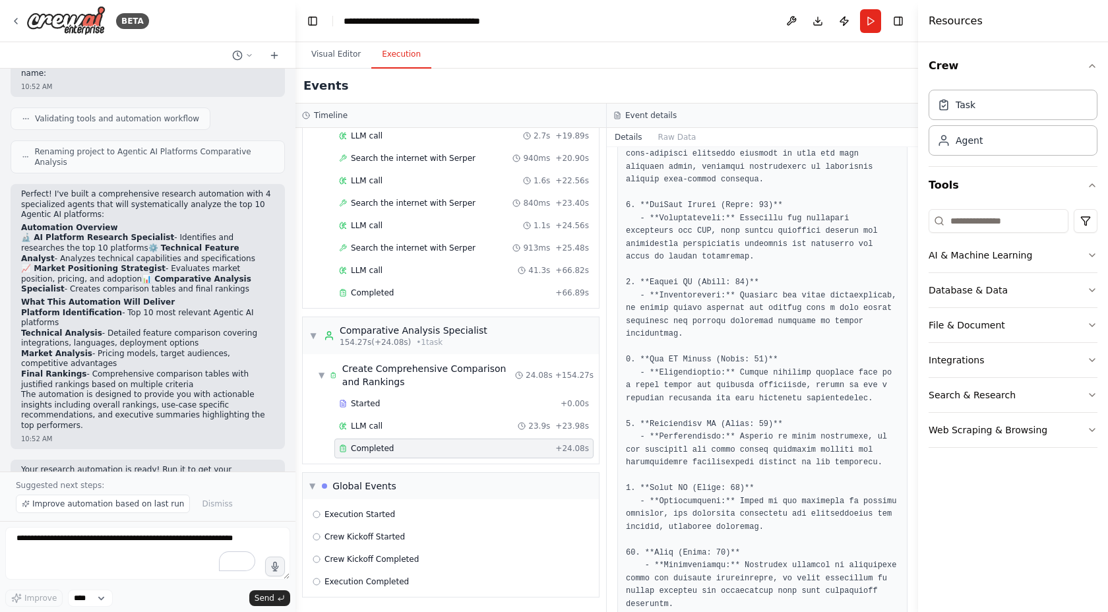
scroll to position [1579, 0]
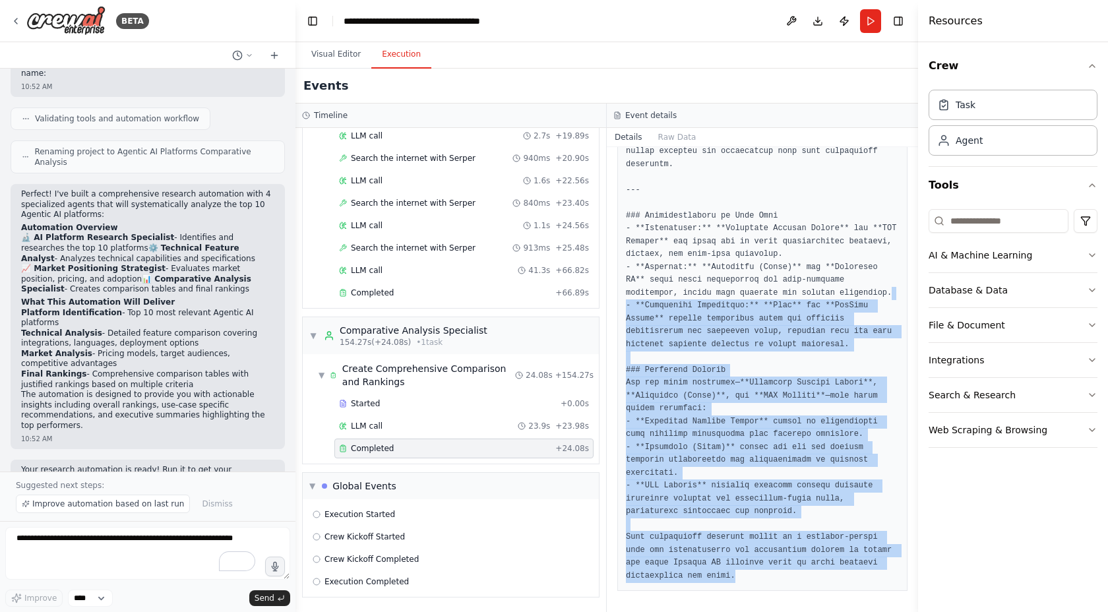
drag, startPoint x: 787, startPoint y: 575, endPoint x: 701, endPoint y: 295, distance: 292.7
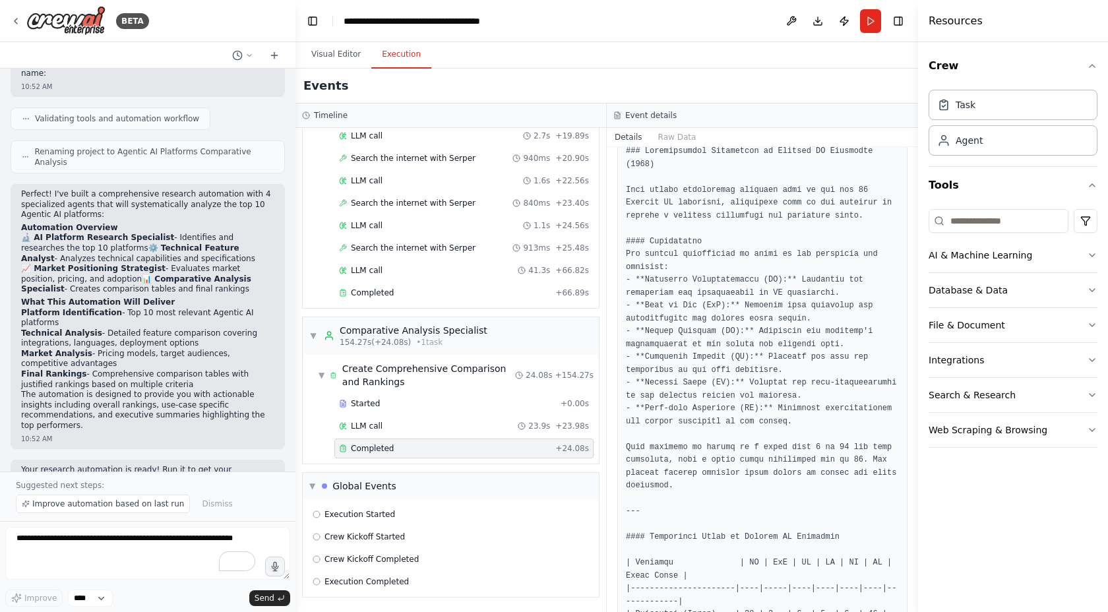
scroll to position [0, 0]
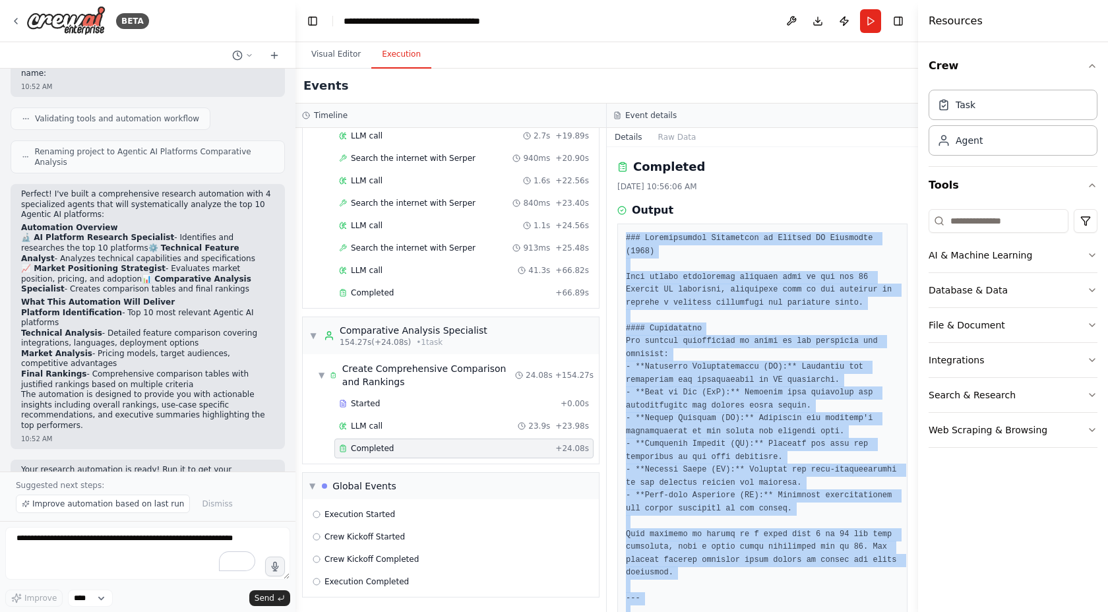
copy pre "### Comprehensive Comparison of Agentic AI Platforms (2025) This report synthes…"
click at [339, 58] on button "Visual Editor" at bounding box center [336, 55] width 71 height 28
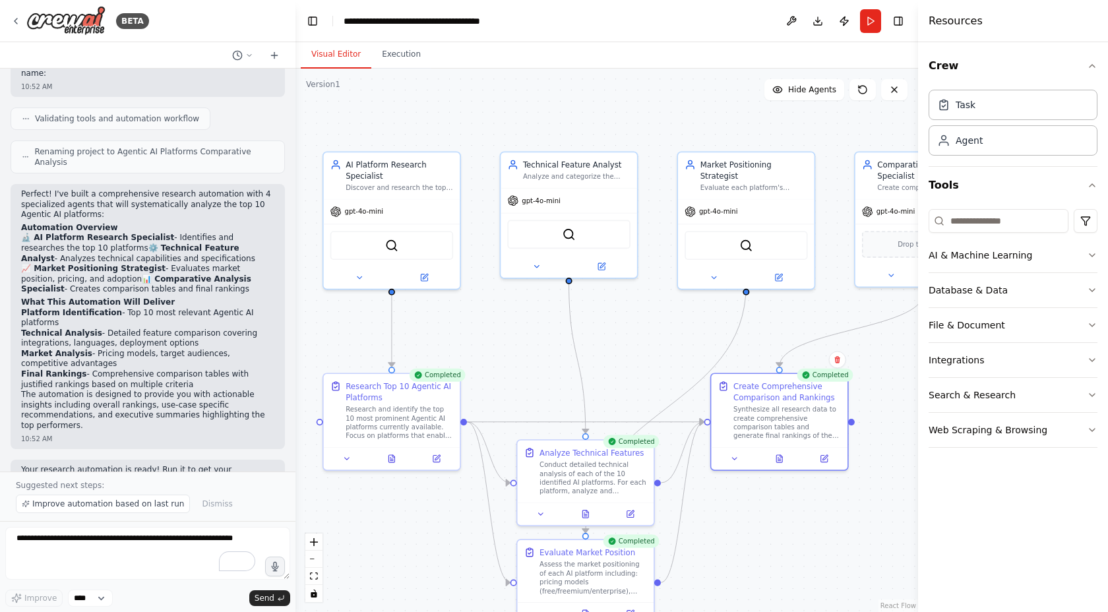
drag, startPoint x: 516, startPoint y: 312, endPoint x: 603, endPoint y: 311, distance: 87.7
click at [603, 311] on div ".deletable-edge-delete-btn { width: 20px; height: 20px; border: 0px solid #ffff…" at bounding box center [606, 340] width 623 height 543
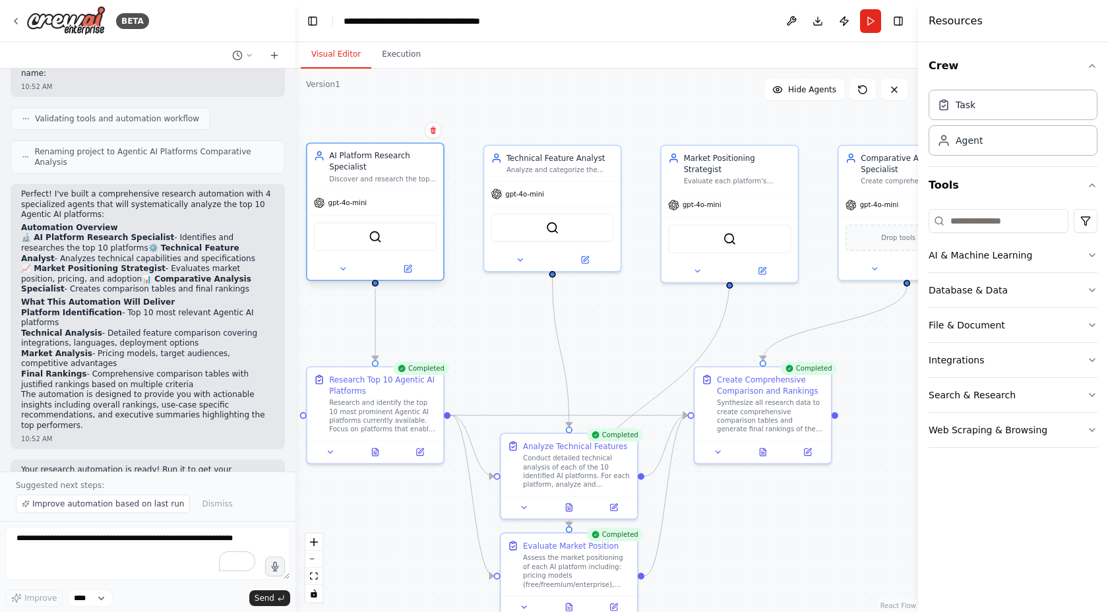
click at [398, 157] on div "AI Platform Research Specialist" at bounding box center [383, 161] width 108 height 22
click at [408, 268] on icon at bounding box center [408, 267] width 5 height 5
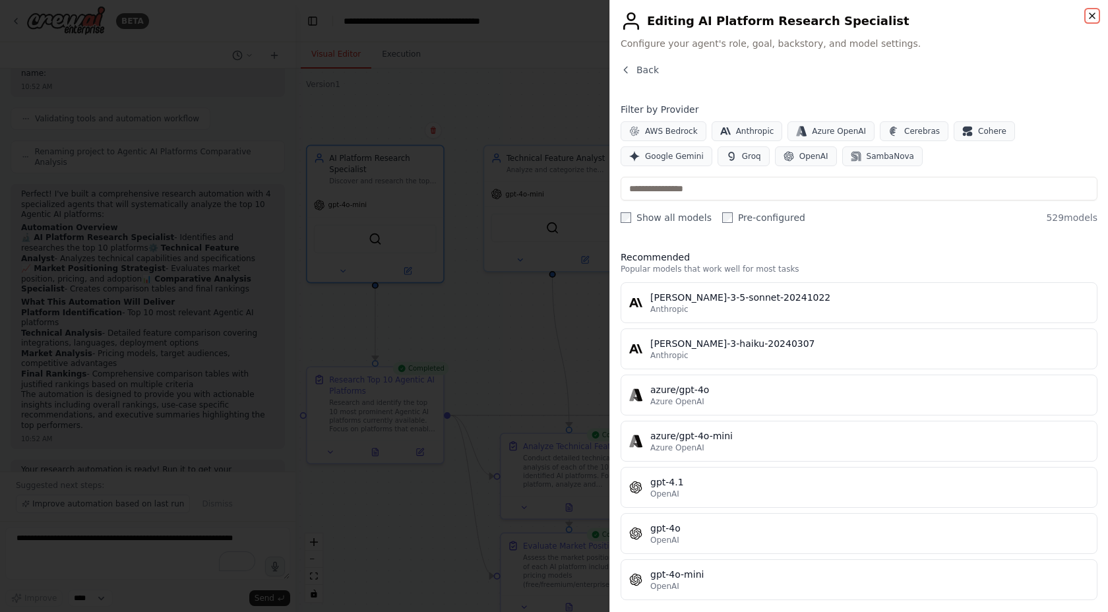
click at [1091, 18] on icon "button" at bounding box center [1092, 16] width 11 height 11
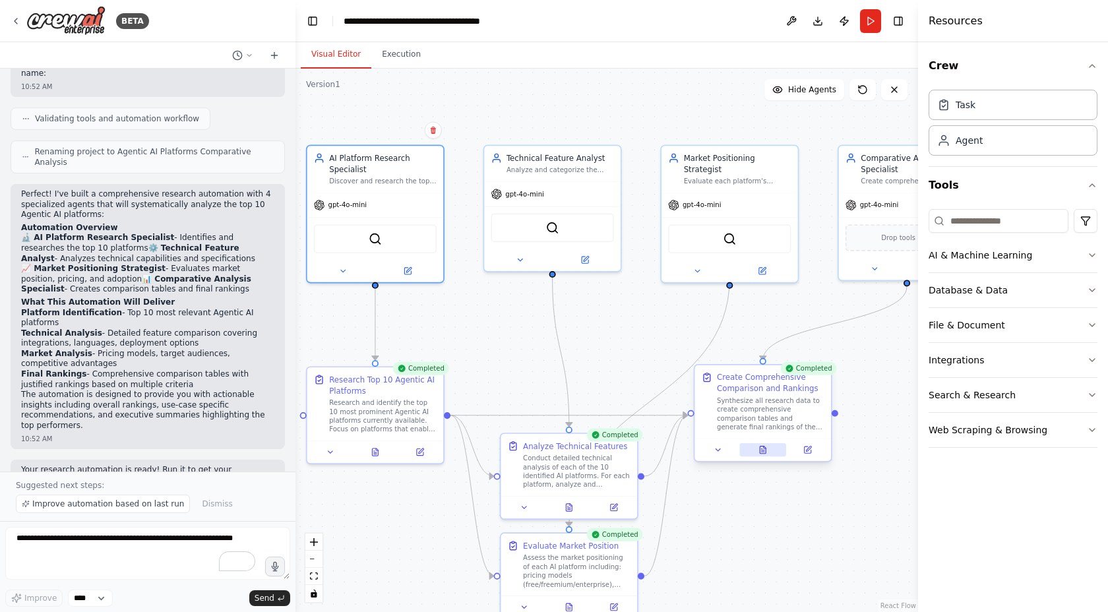
click at [764, 452] on icon at bounding box center [763, 449] width 6 height 7
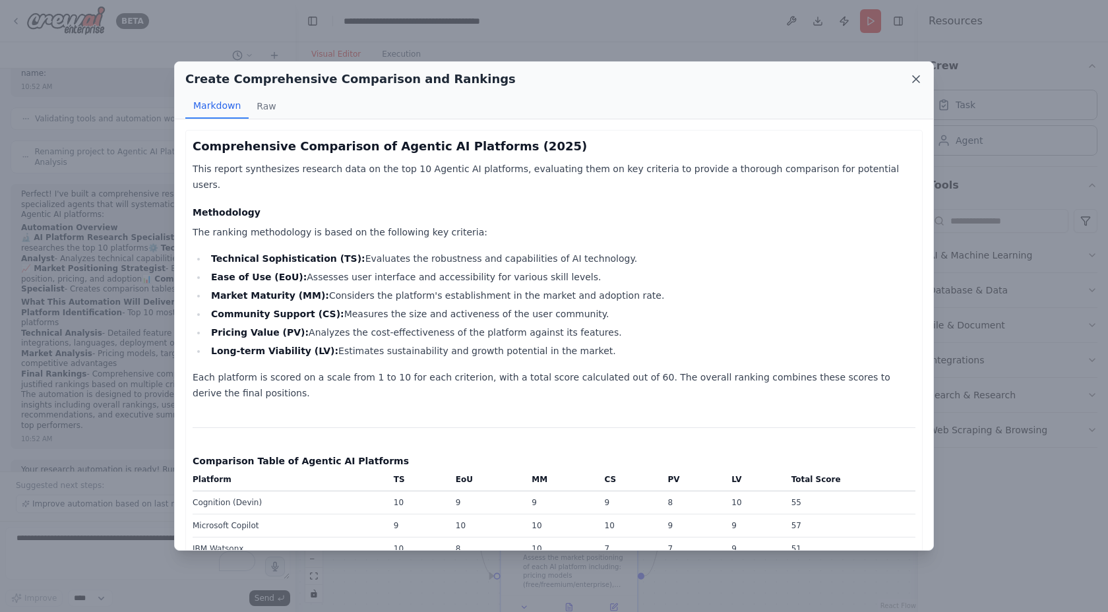
click at [919, 77] on icon at bounding box center [915, 79] width 13 height 13
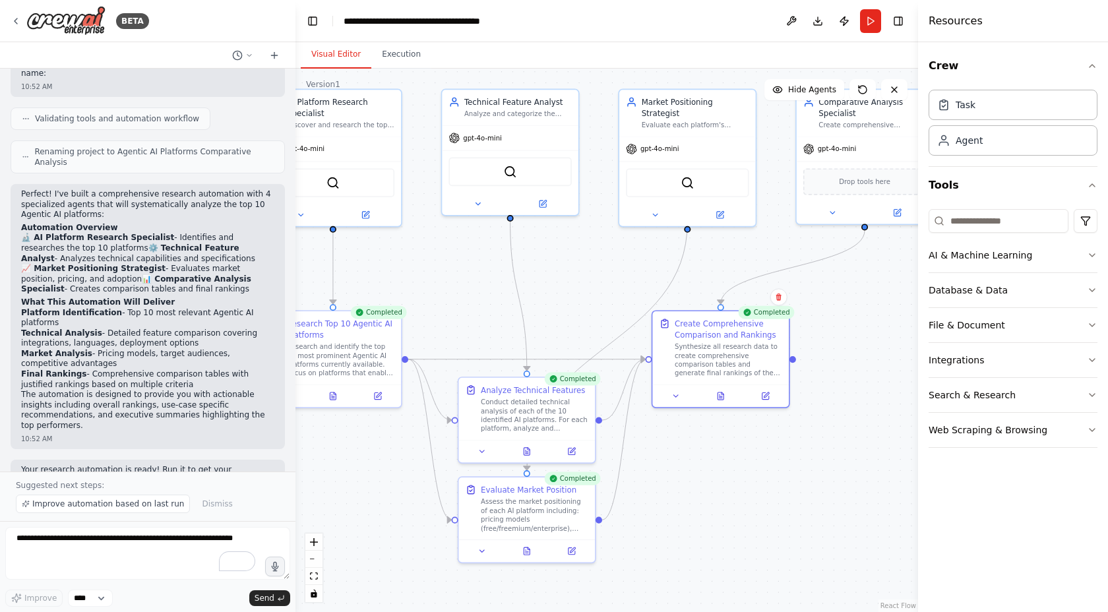
drag, startPoint x: 596, startPoint y: 319, endPoint x: 554, endPoint y: 262, distance: 70.2
click at [554, 262] on div ".deletable-edge-delete-btn { width: 20px; height: 20px; border: 0px solid #ffff…" at bounding box center [606, 340] width 623 height 543
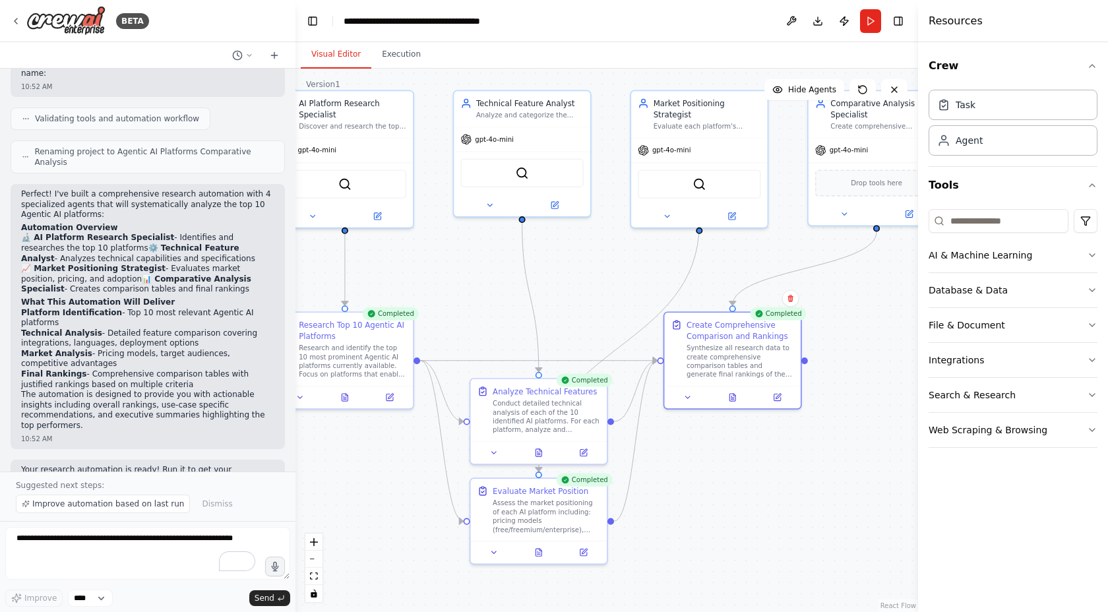
drag, startPoint x: 762, startPoint y: 245, endPoint x: 774, endPoint y: 246, distance: 11.9
click at [774, 246] on div ".deletable-edge-delete-btn { width: 20px; height: 20px; border: 0px solid #ffff…" at bounding box center [606, 340] width 623 height 543
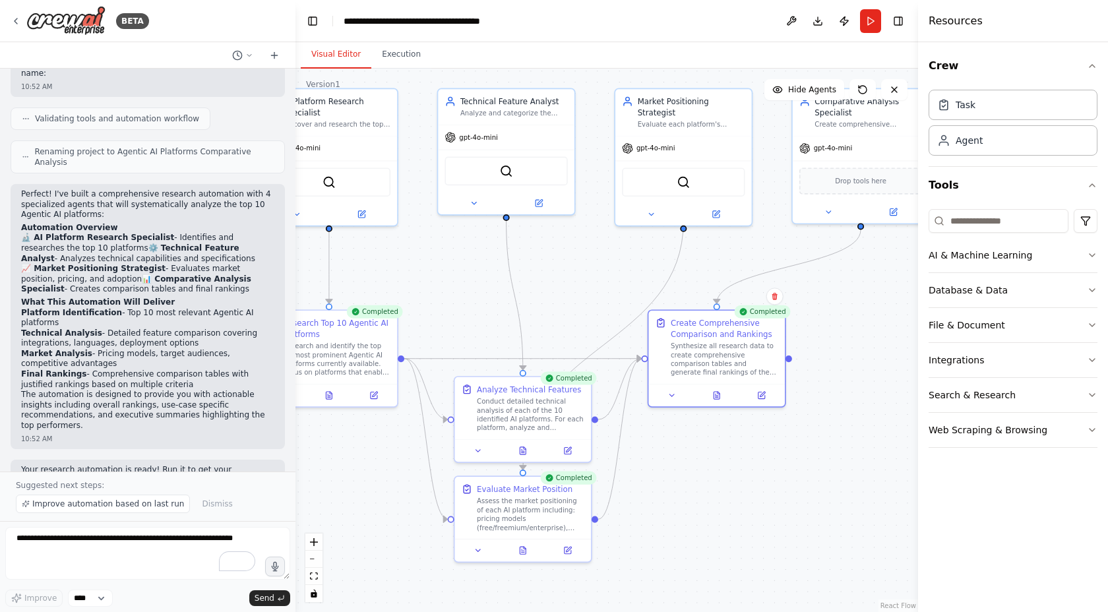
drag, startPoint x: 612, startPoint y: 268, endPoint x: 596, endPoint y: 266, distance: 16.0
click at [596, 266] on div ".deletable-edge-delete-btn { width: 20px; height: 20px; border: 0px solid #ffff…" at bounding box center [606, 340] width 623 height 543
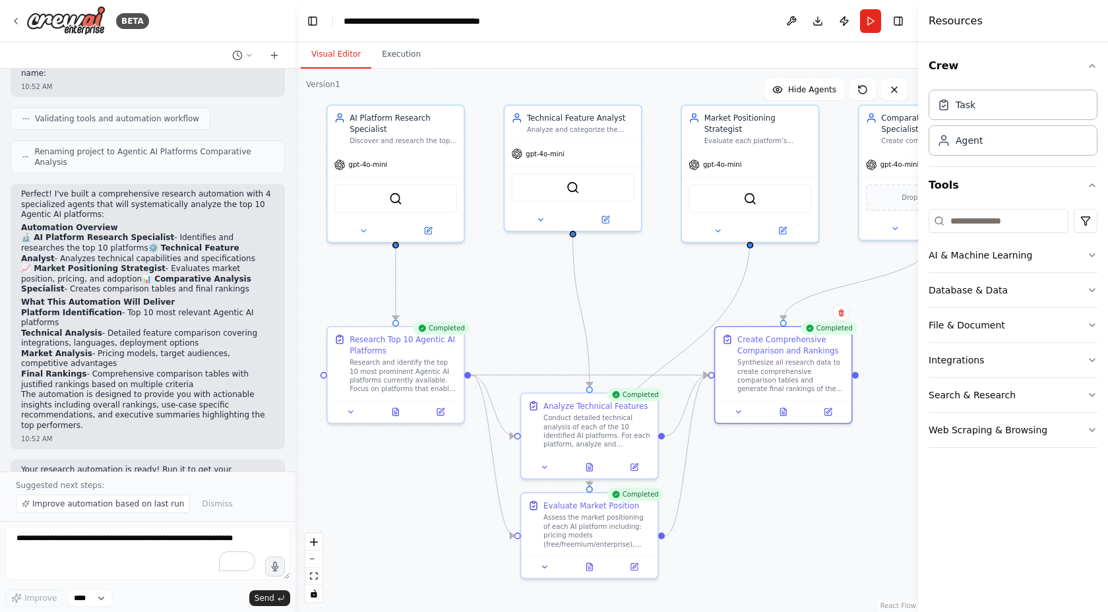
drag, startPoint x: 756, startPoint y: 243, endPoint x: 823, endPoint y: 259, distance: 68.6
click at [823, 259] on div ".deletable-edge-delete-btn { width: 20px; height: 20px; border: 0px solid #ffff…" at bounding box center [606, 340] width 623 height 543
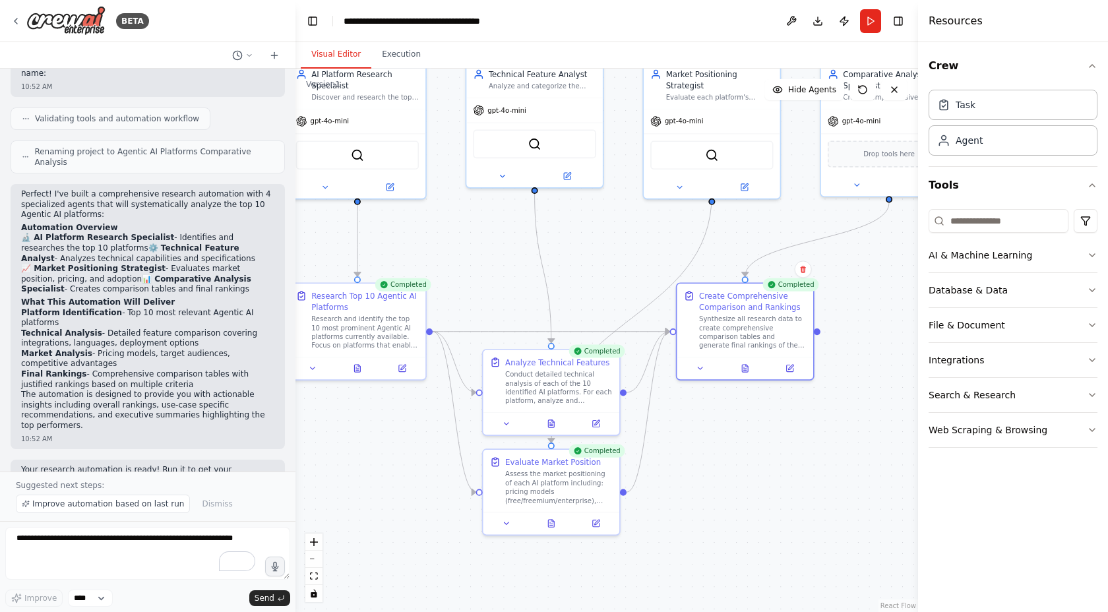
drag, startPoint x: 563, startPoint y: 287, endPoint x: 524, endPoint y: 243, distance: 57.9
click at [524, 243] on div ".deletable-edge-delete-btn { width: 20px; height: 20px; border: 0px solid #ffff…" at bounding box center [606, 340] width 623 height 543
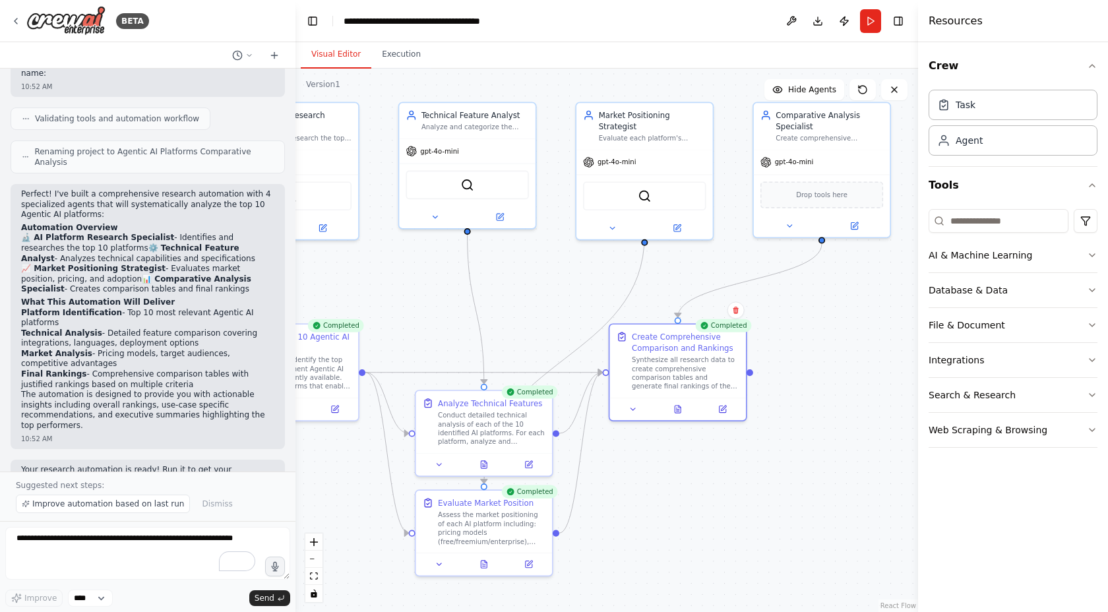
drag, startPoint x: 739, startPoint y: 229, endPoint x: 672, endPoint y: 270, distance: 78.7
click at [672, 270] on div ".deletable-edge-delete-btn { width: 20px; height: 20px; border: 0px solid #ffff…" at bounding box center [606, 340] width 623 height 543
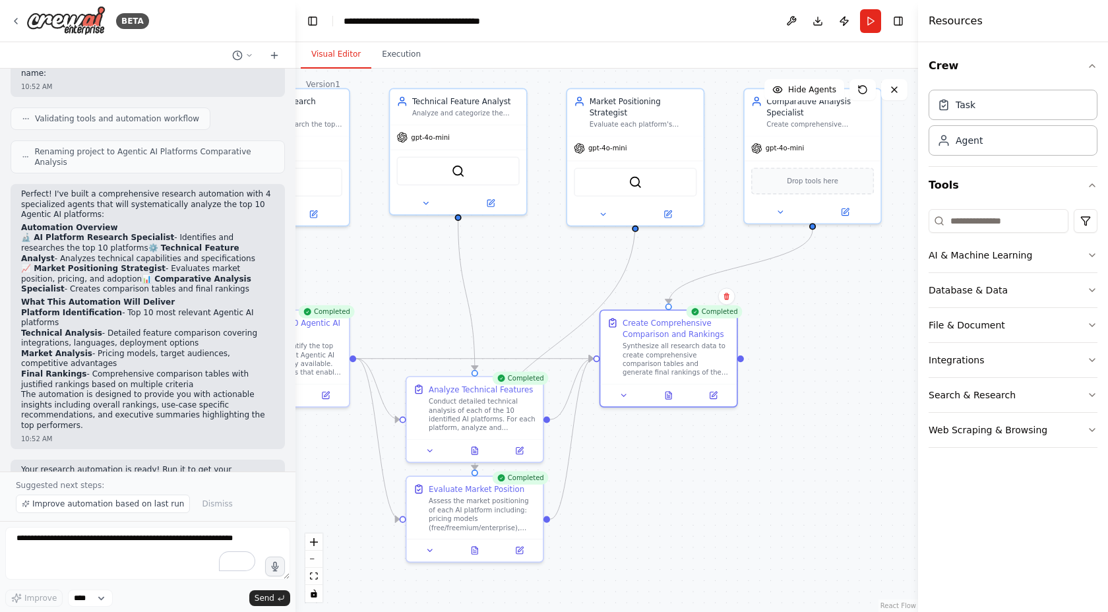
drag, startPoint x: 429, startPoint y: 293, endPoint x: 464, endPoint y: 315, distance: 40.6
click at [417, 278] on div ".deletable-edge-delete-btn { width: 20px; height: 20px; border: 0px solid #ffff…" at bounding box center [606, 340] width 623 height 543
click at [673, 398] on button at bounding box center [665, 392] width 47 height 13
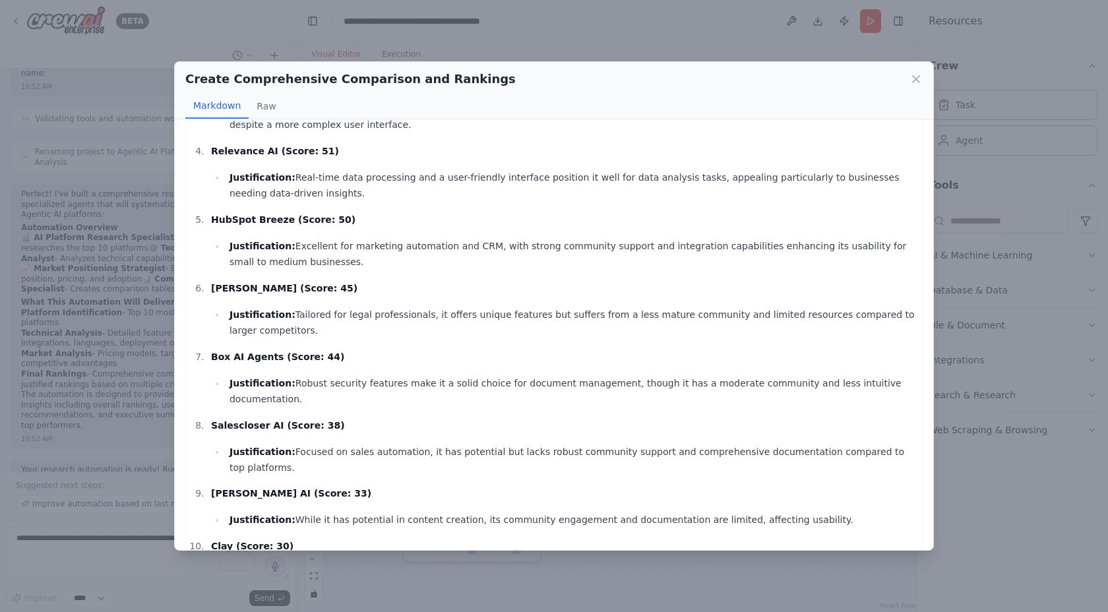
scroll to position [1224, 0]
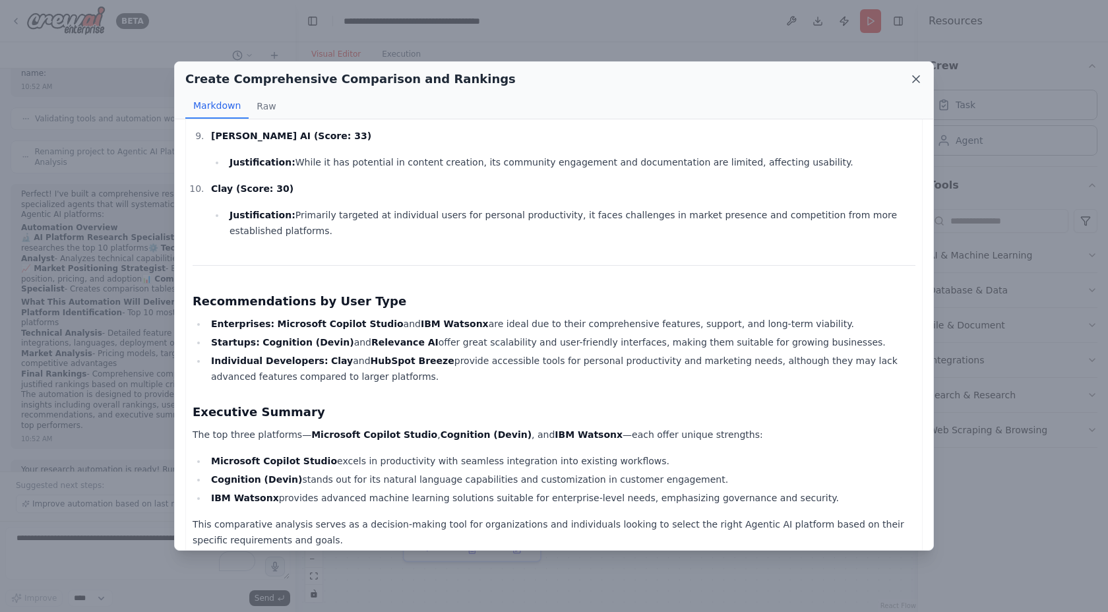
click at [919, 84] on icon at bounding box center [915, 79] width 13 height 13
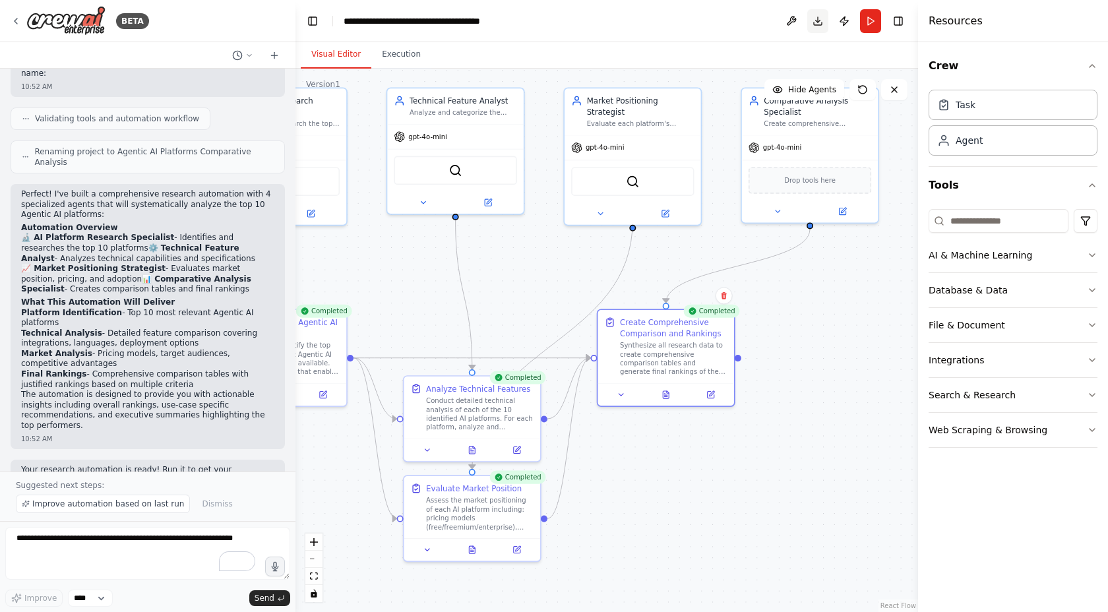
click at [820, 30] on button "Download" at bounding box center [817, 21] width 21 height 24
click at [814, 22] on button "Download" at bounding box center [817, 21] width 21 height 24
click at [791, 22] on button at bounding box center [791, 21] width 21 height 24
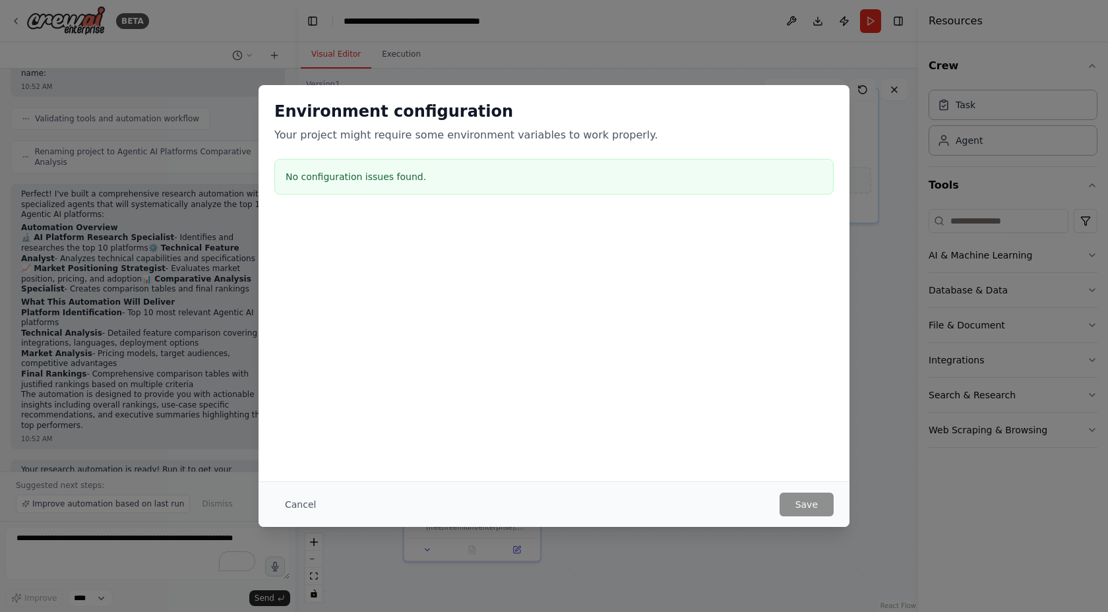
click at [422, 189] on div "No configuration issues found." at bounding box center [553, 177] width 559 height 36
click at [303, 506] on button "Cancel" at bounding box center [300, 505] width 52 height 24
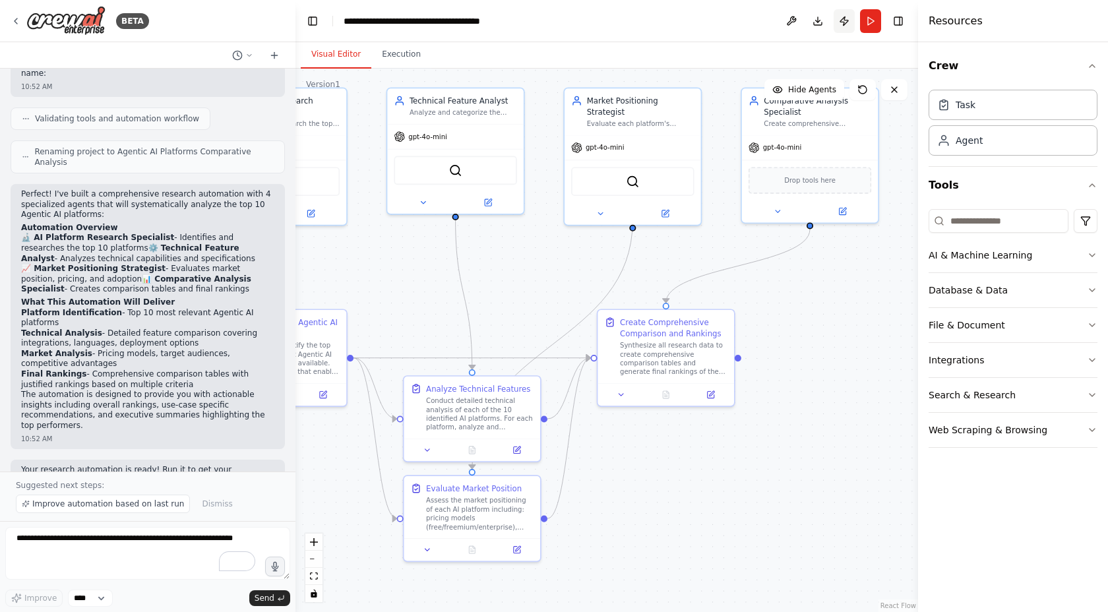
click at [847, 20] on button "Publish" at bounding box center [844, 21] width 21 height 24
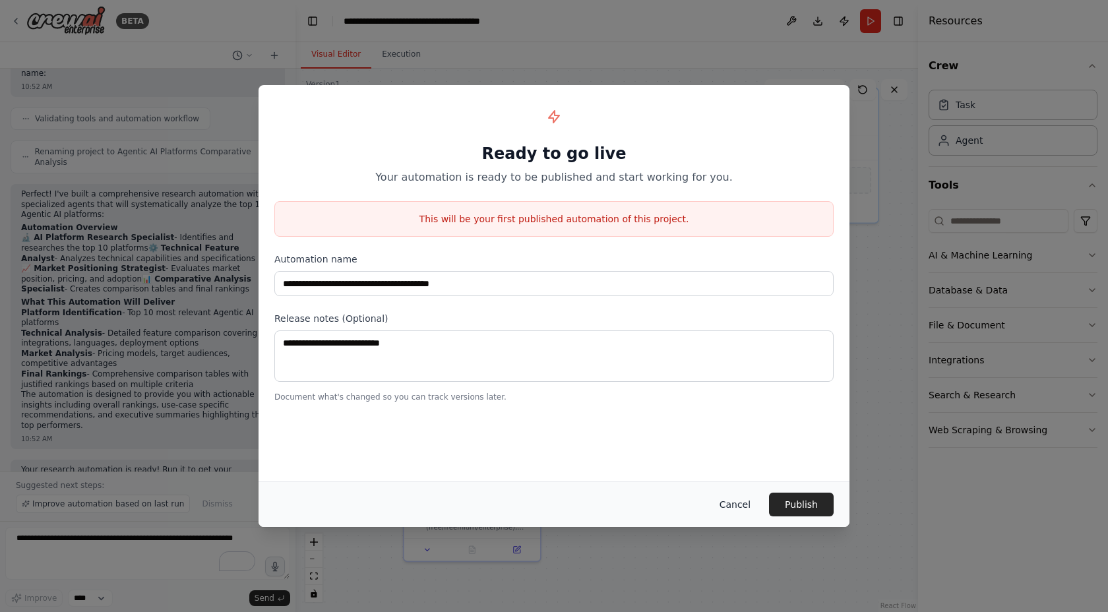
click at [742, 507] on button "Cancel" at bounding box center [735, 505] width 52 height 24
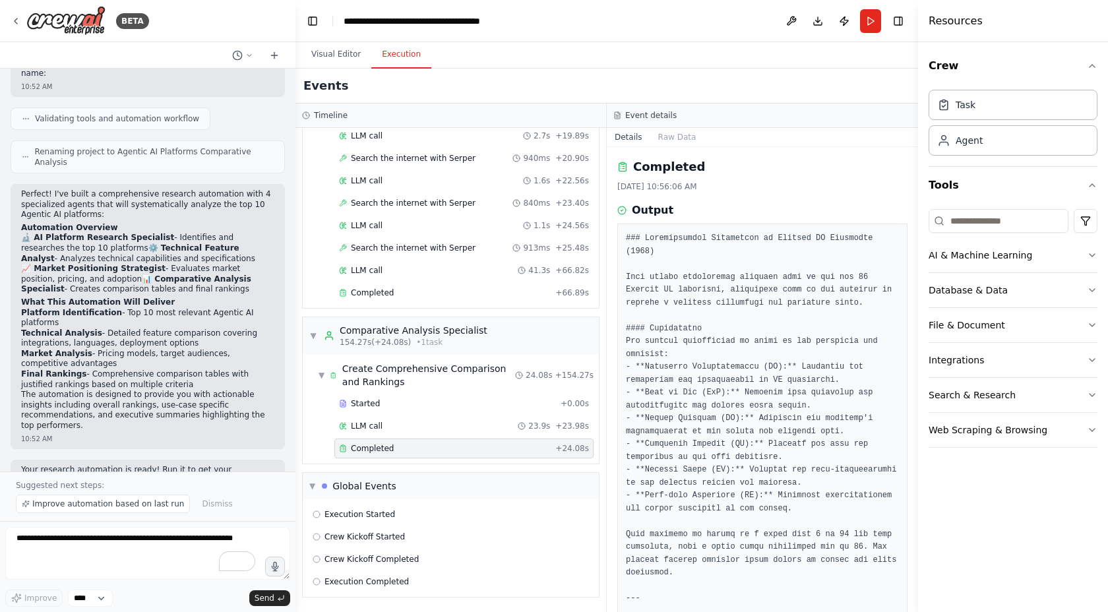
click at [404, 57] on button "Execution" at bounding box center [401, 55] width 60 height 28
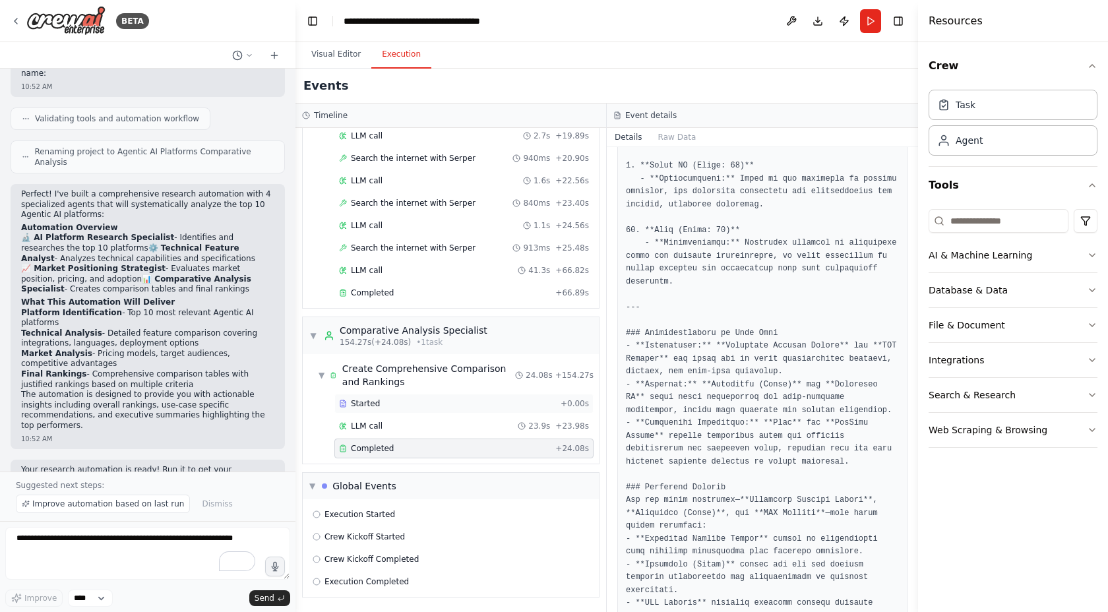
scroll to position [1438, 0]
click at [369, 512] on span "Execution Started" at bounding box center [359, 514] width 71 height 11
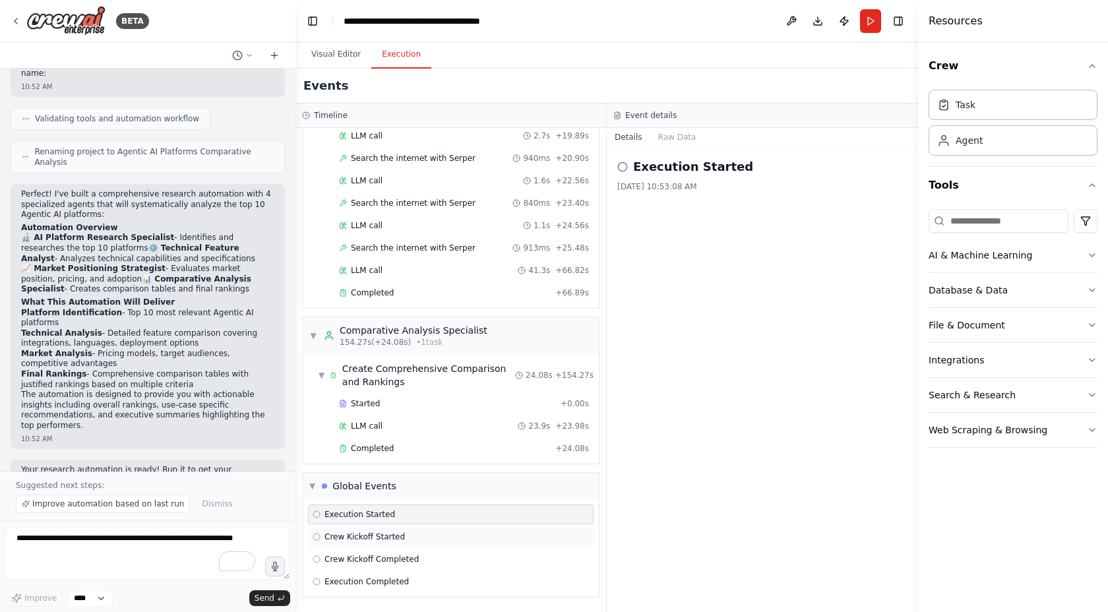
click at [372, 535] on span "Crew Kickoff Started" at bounding box center [364, 537] width 80 height 11
click at [339, 557] on span "Crew Kickoff Completed" at bounding box center [371, 559] width 94 height 11
click at [353, 586] on span "Execution Completed" at bounding box center [366, 581] width 84 height 11
click at [345, 518] on span "Execution Started" at bounding box center [359, 514] width 71 height 11
click at [671, 144] on button "Raw Data" at bounding box center [677, 137] width 54 height 18
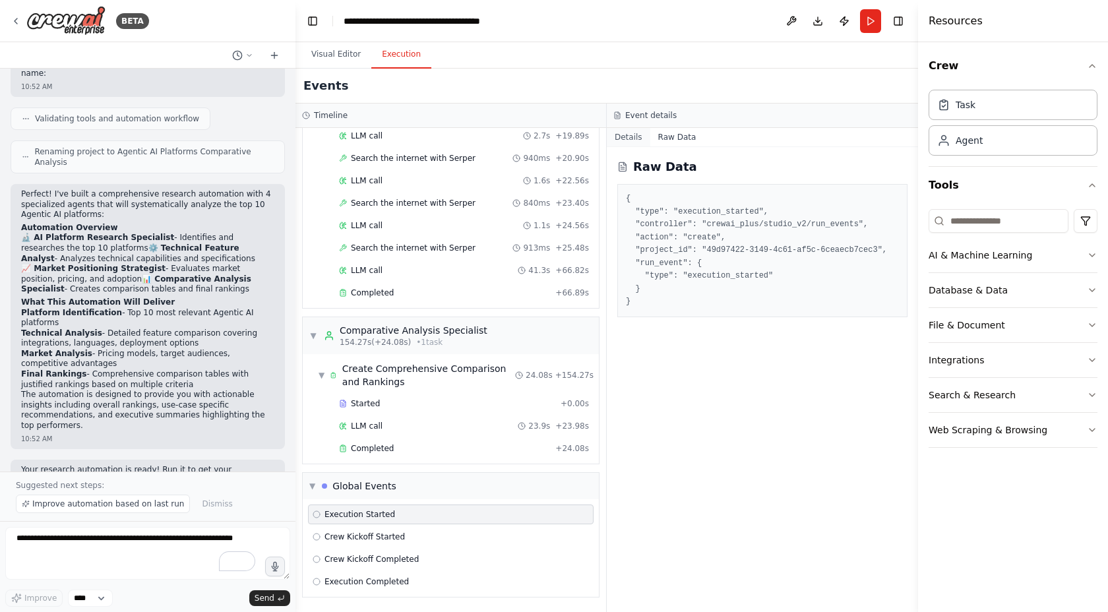
click at [631, 142] on button "Details" at bounding box center [629, 137] width 44 height 18
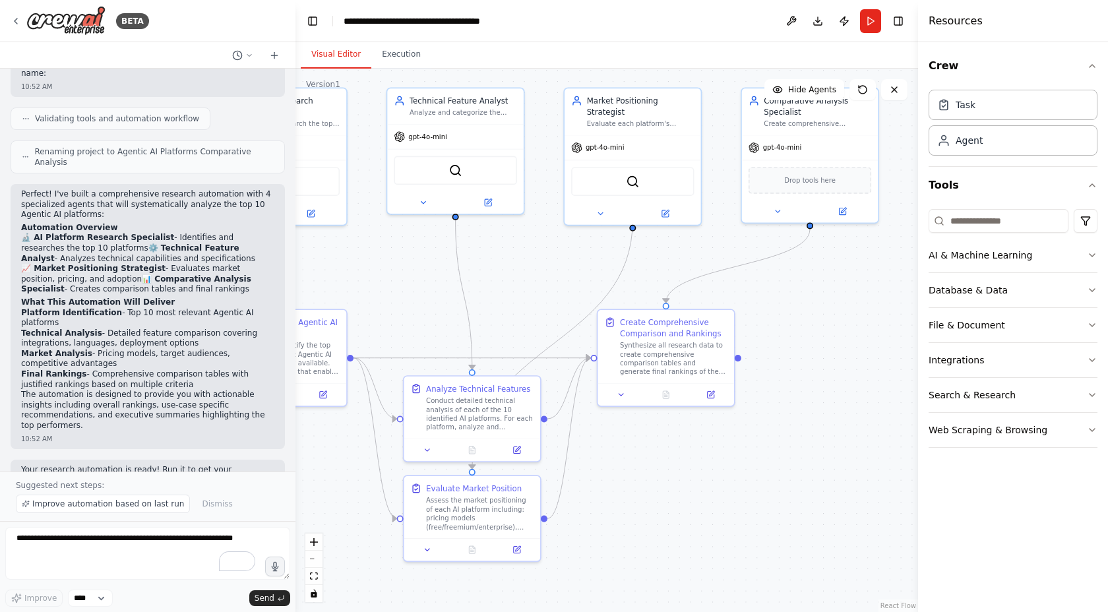
click at [337, 54] on button "Visual Editor" at bounding box center [336, 55] width 71 height 28
click at [813, 22] on button "Download" at bounding box center [817, 21] width 21 height 24
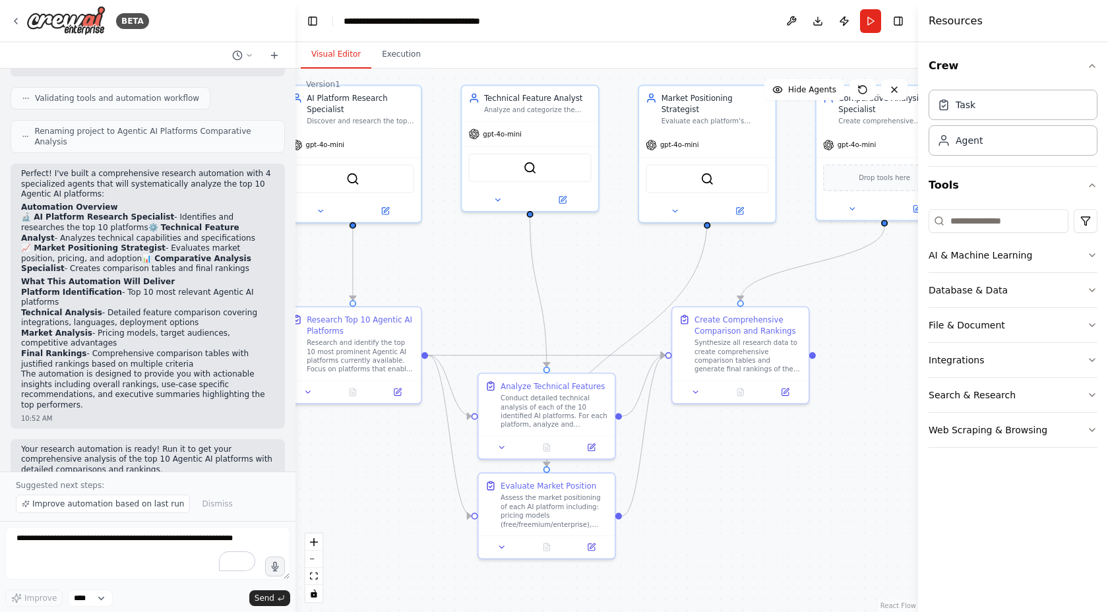
drag, startPoint x: 554, startPoint y: 247, endPoint x: 629, endPoint y: 245, distance: 75.2
click at [629, 245] on div ".deletable-edge-delete-btn { width: 20px; height: 20px; border: 0px solid #ffff…" at bounding box center [606, 340] width 623 height 543
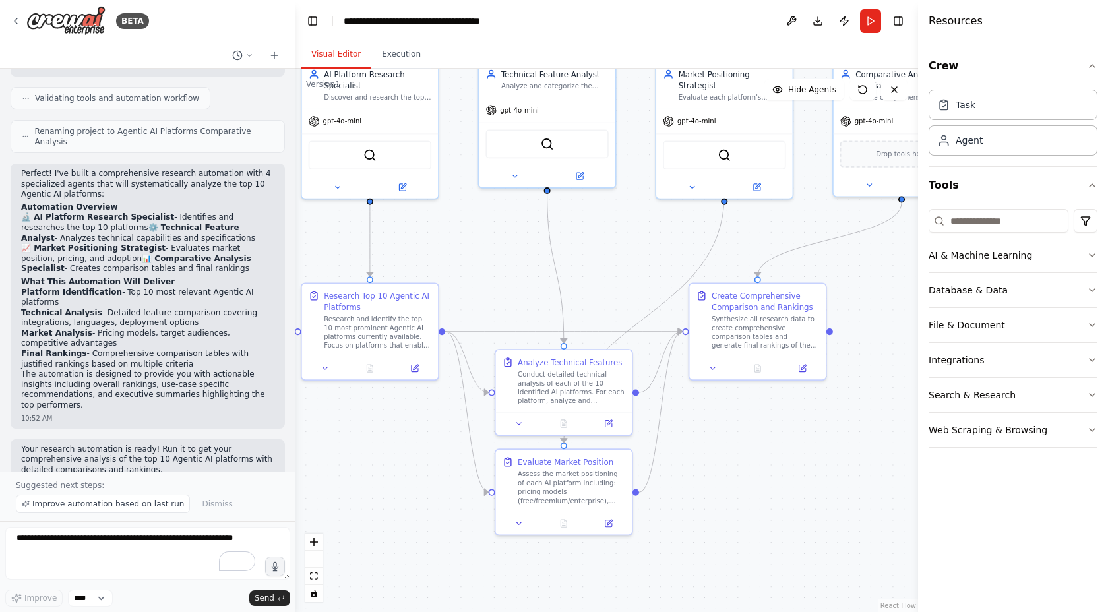
drag, startPoint x: 584, startPoint y: 266, endPoint x: 590, endPoint y: 241, distance: 26.4
click at [590, 241] on div ".deletable-edge-delete-btn { width: 20px; height: 20px; border: 0px solid #ffff…" at bounding box center [606, 340] width 623 height 543
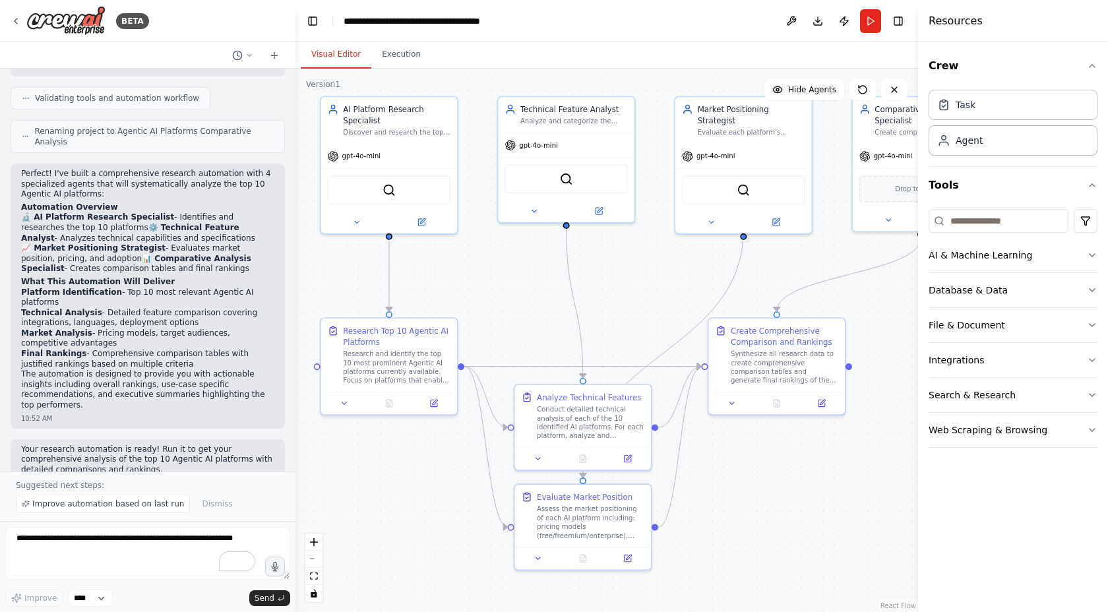
drag, startPoint x: 419, startPoint y: 261, endPoint x: 449, endPoint y: 298, distance: 47.8
click at [449, 298] on div ".deletable-edge-delete-btn { width: 20px; height: 20px; border: 0px solid #ffff…" at bounding box center [606, 340] width 623 height 543
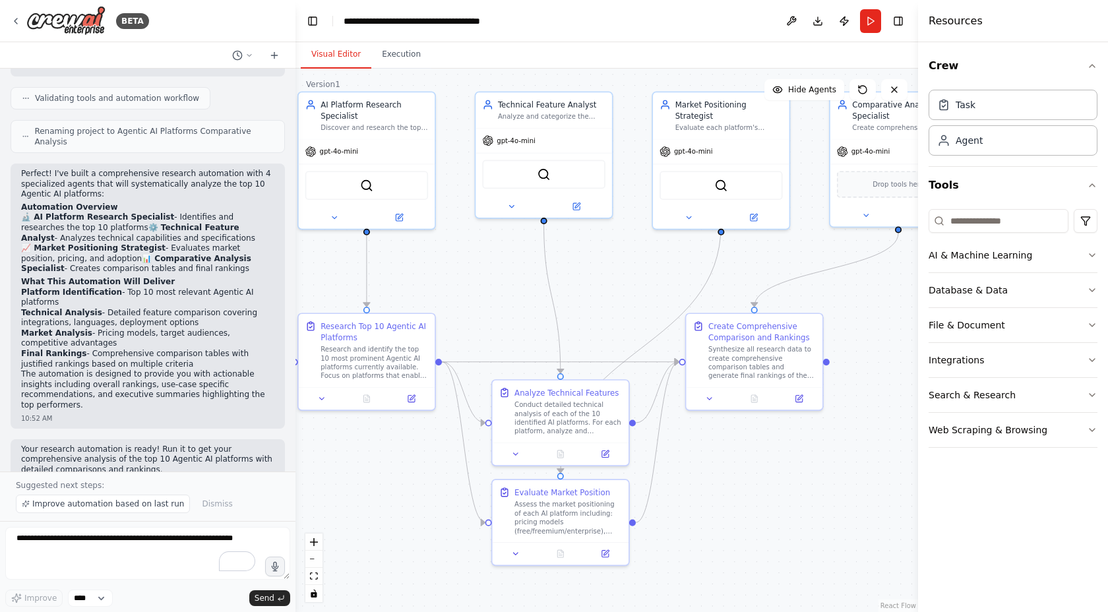
drag, startPoint x: 662, startPoint y: 294, endPoint x: 638, endPoint y: 290, distance: 23.5
click at [638, 290] on div ".deletable-edge-delete-btn { width: 20px; height: 20px; border: 0px solid #ffff…" at bounding box center [606, 340] width 623 height 543
click at [399, 184] on div "SerperDevTool" at bounding box center [366, 183] width 123 height 29
click at [403, 213] on button at bounding box center [399, 215] width 63 height 13
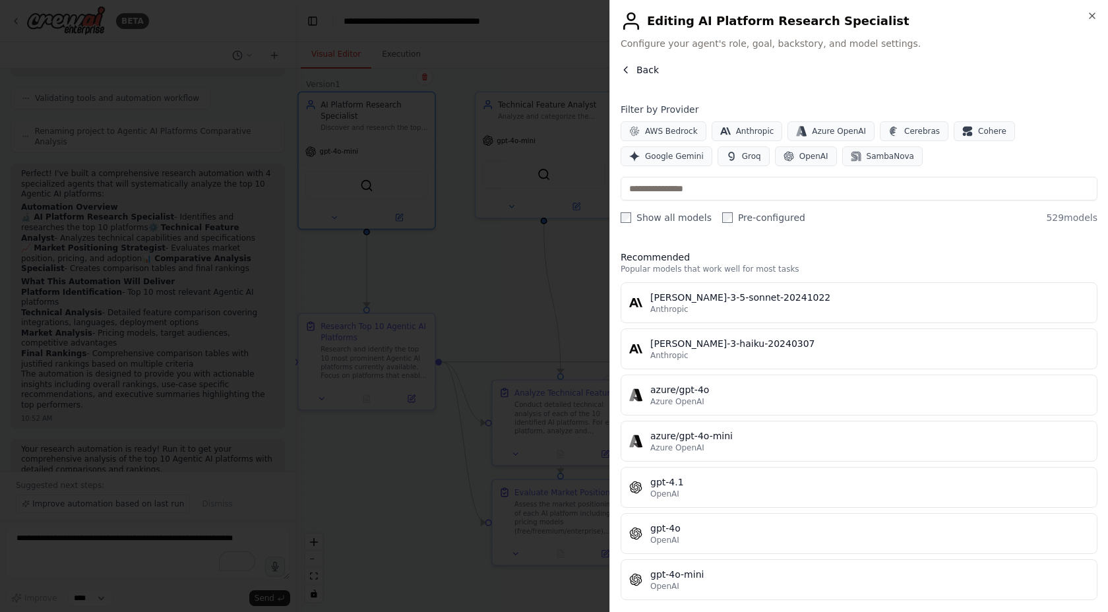
click at [648, 69] on span "Back" at bounding box center [647, 69] width 22 height 13
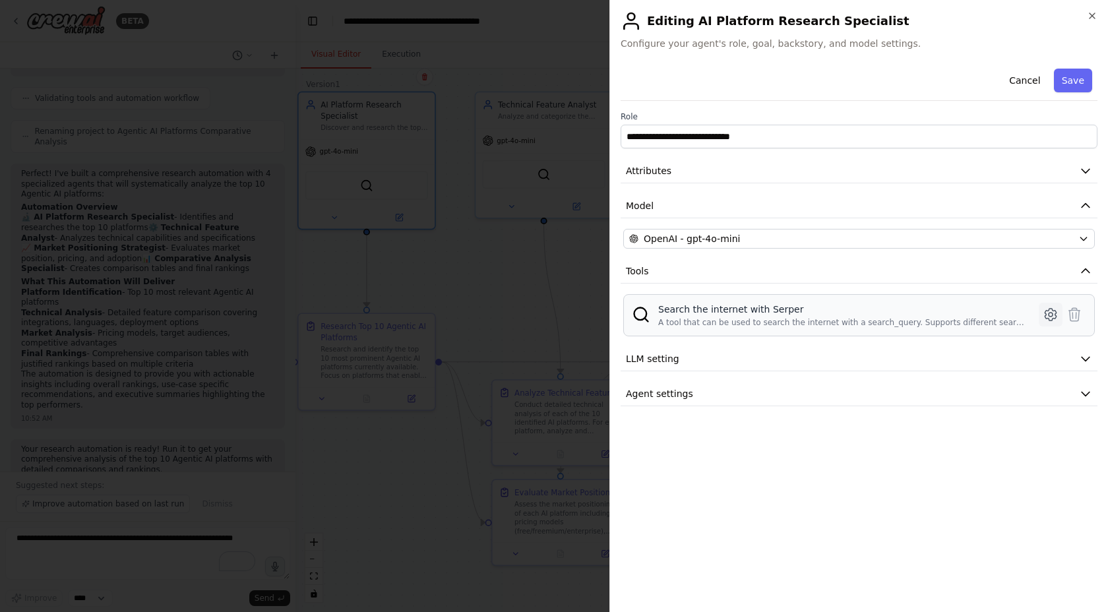
click at [1047, 313] on icon at bounding box center [1051, 315] width 16 height 16
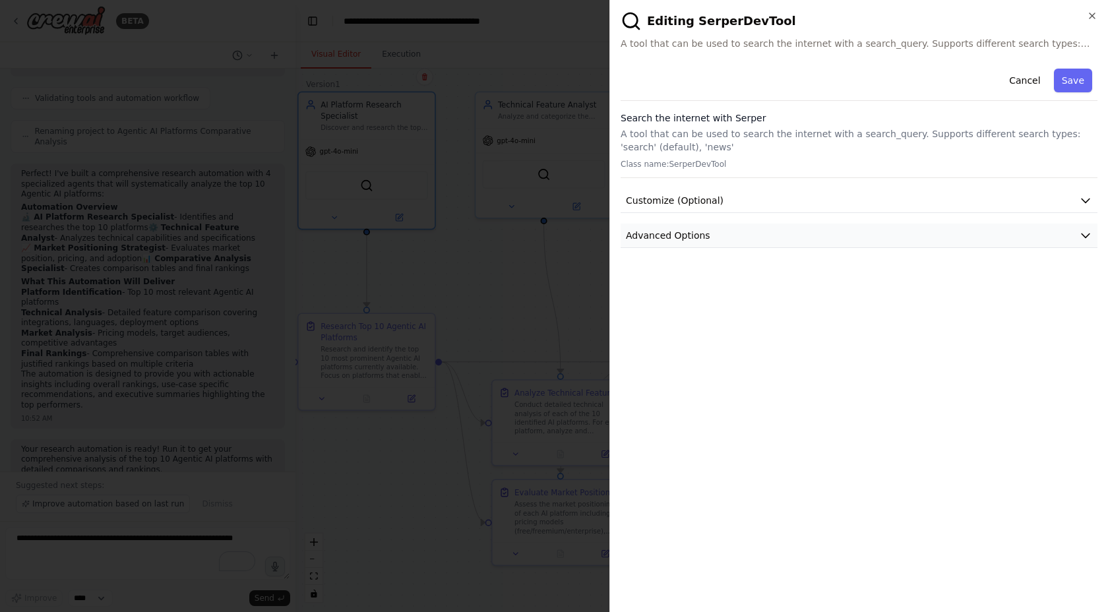
click at [1089, 230] on icon "button" at bounding box center [1085, 235] width 13 height 13
click at [1086, 202] on icon "button" at bounding box center [1086, 201] width 8 height 4
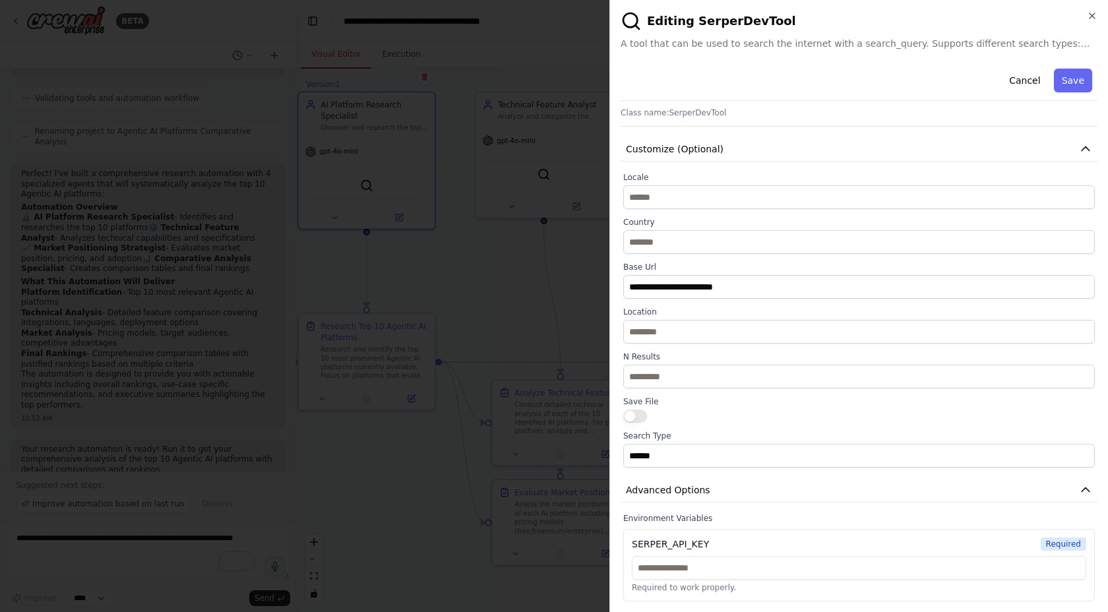
scroll to position [0, 0]
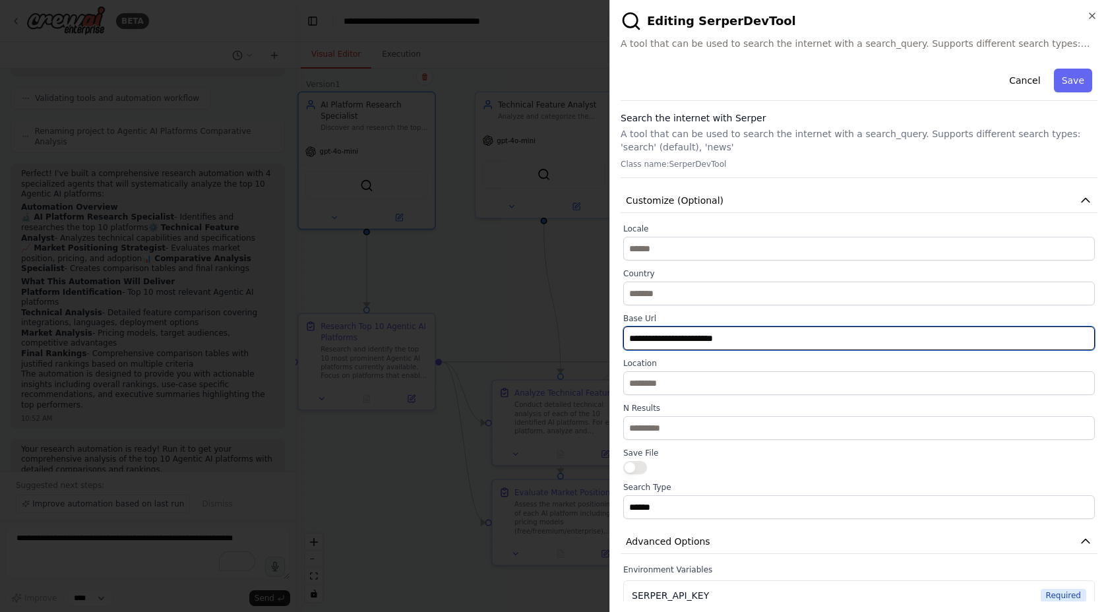
click at [677, 340] on input "**********" at bounding box center [859, 338] width 472 height 24
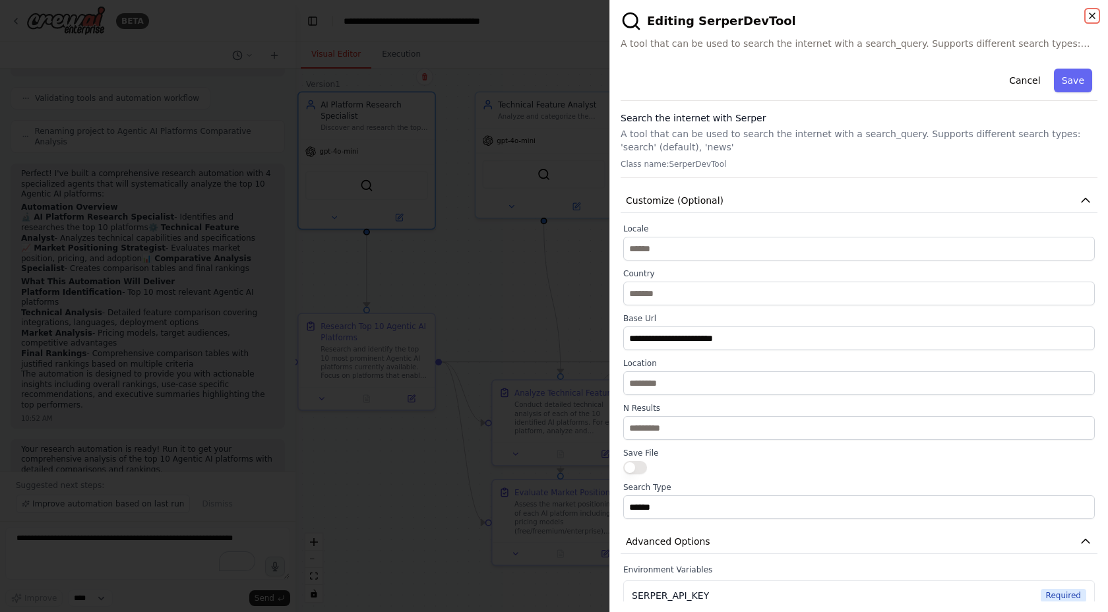
click at [1092, 16] on icon "button" at bounding box center [1092, 15] width 5 height 5
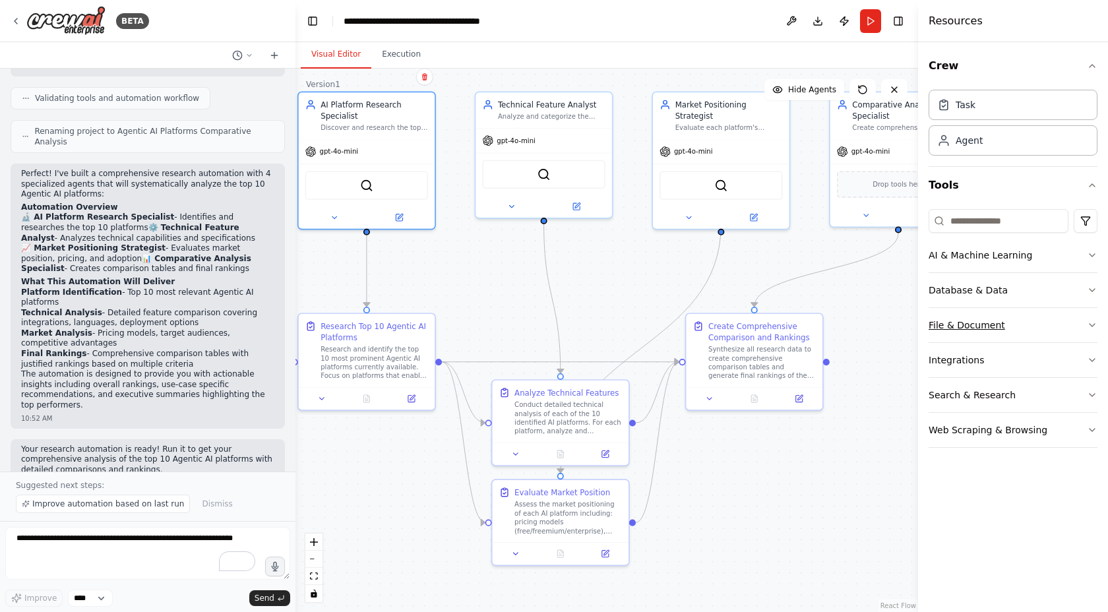
click at [970, 317] on button "File & Document" at bounding box center [1013, 325] width 169 height 34
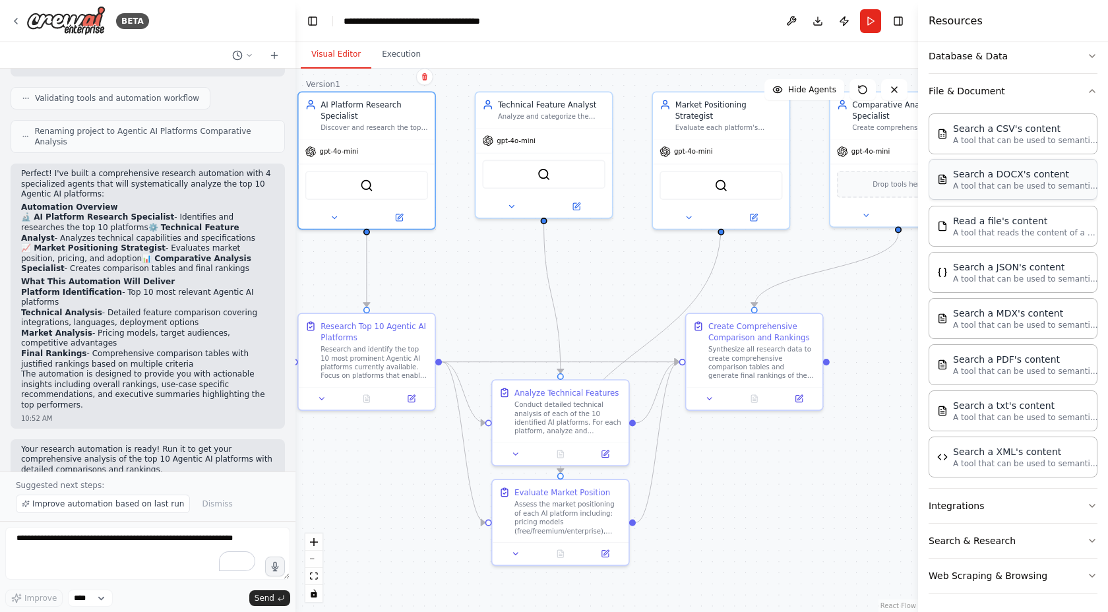
scroll to position [237, 0]
click at [17, 20] on icon at bounding box center [16, 21] width 11 height 11
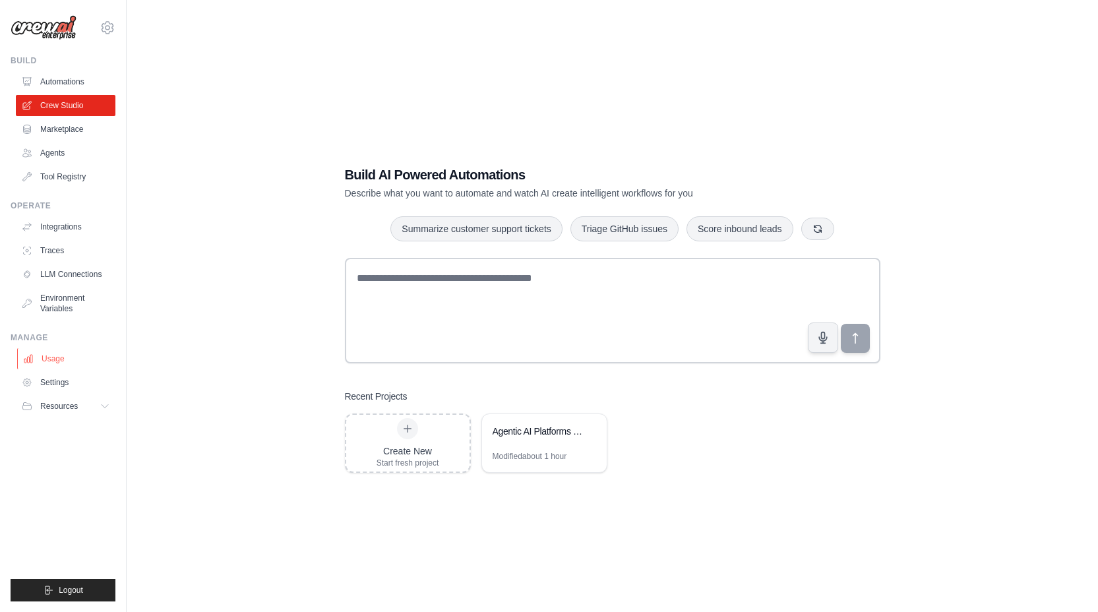
click at [60, 359] on link "Usage" at bounding box center [67, 358] width 100 height 21
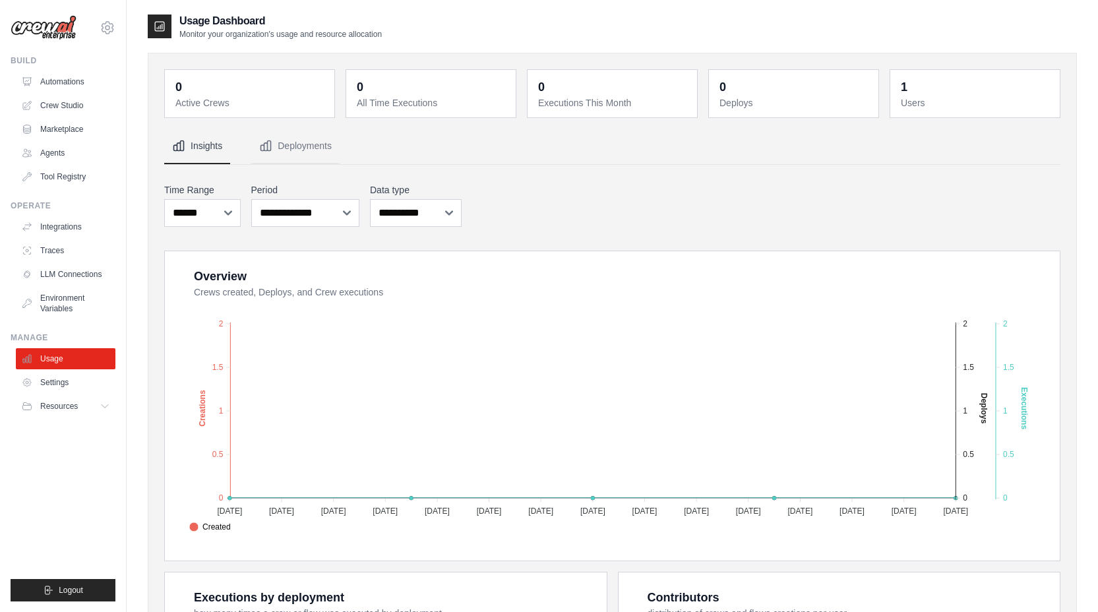
click at [906, 90] on div "1" at bounding box center [904, 87] width 7 height 18
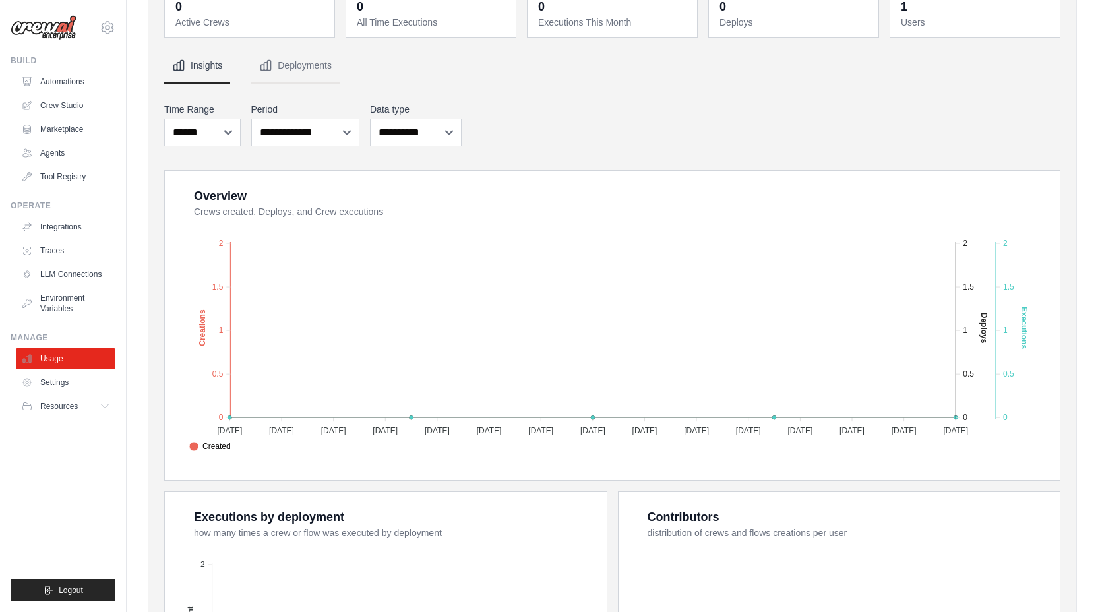
scroll to position [344, 0]
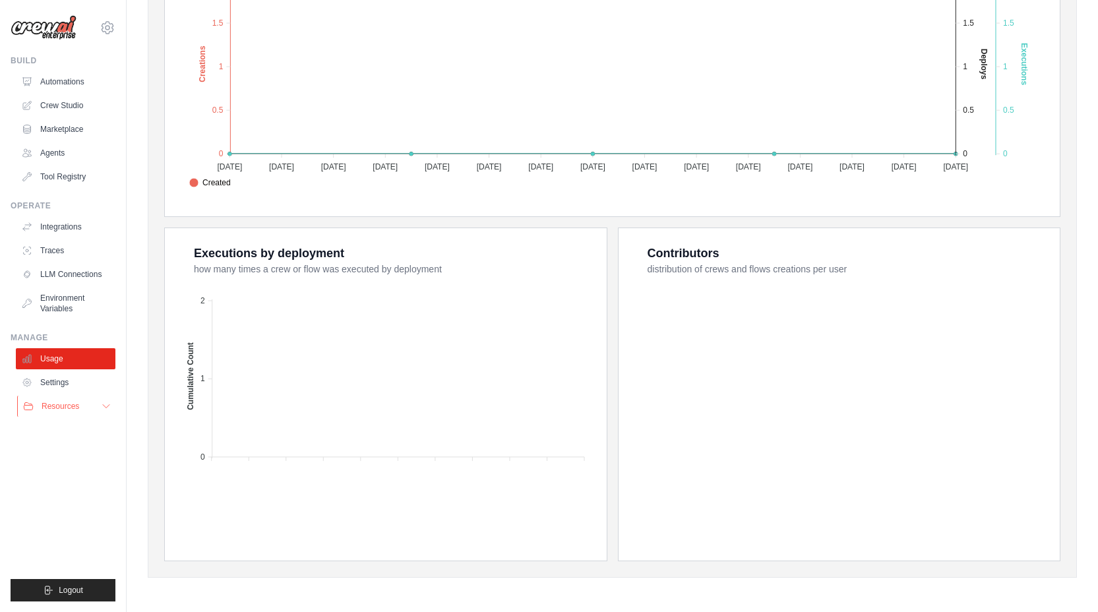
click at [99, 406] on button "Resources" at bounding box center [67, 406] width 100 height 21
click at [85, 430] on span "Documentation" at bounding box center [73, 428] width 53 height 11
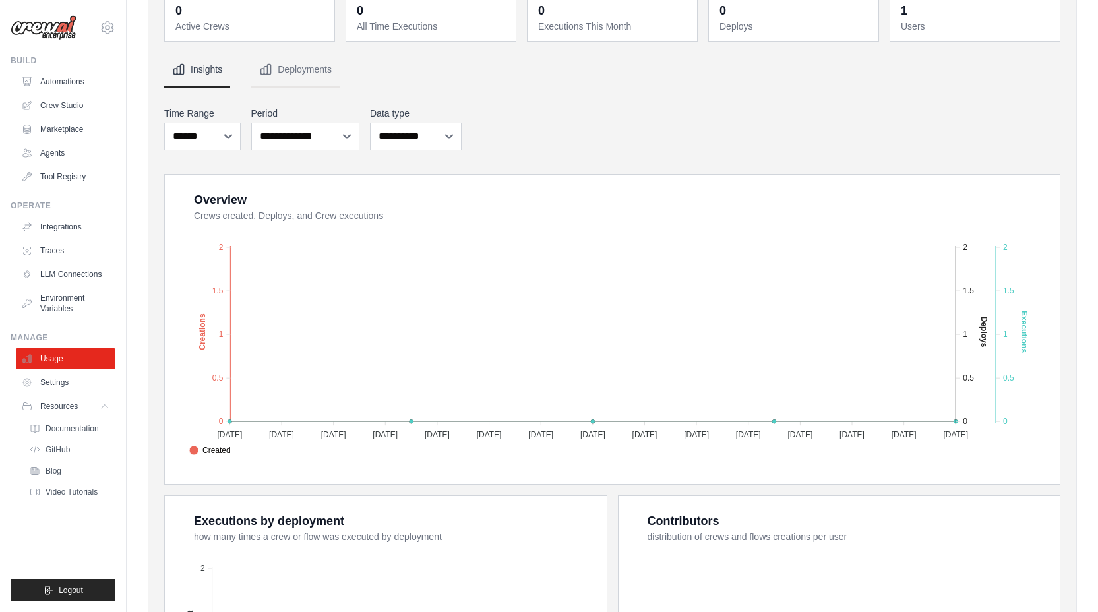
scroll to position [0, 0]
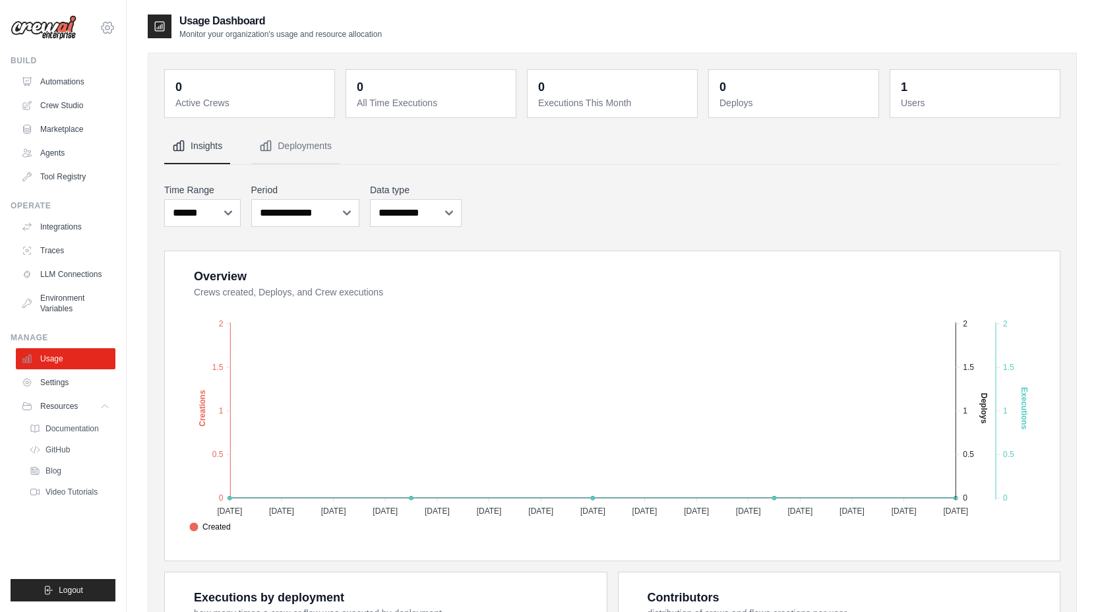
click at [109, 26] on icon at bounding box center [108, 28] width 4 height 4
click at [88, 89] on link "Settings" at bounding box center [107, 89] width 116 height 24
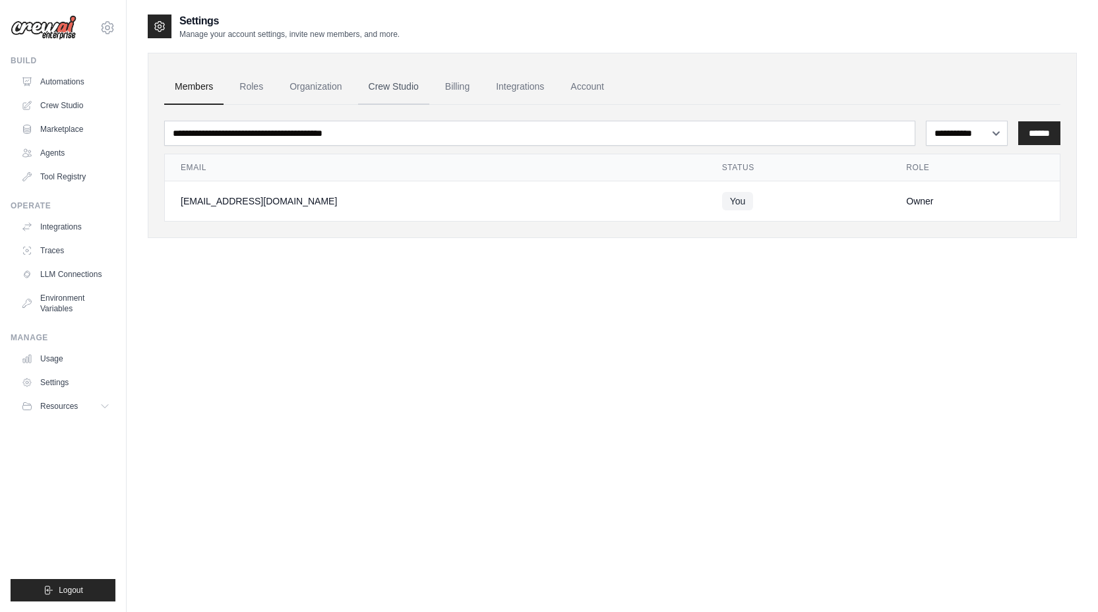
click at [411, 85] on link "Crew Studio" at bounding box center [393, 87] width 71 height 36
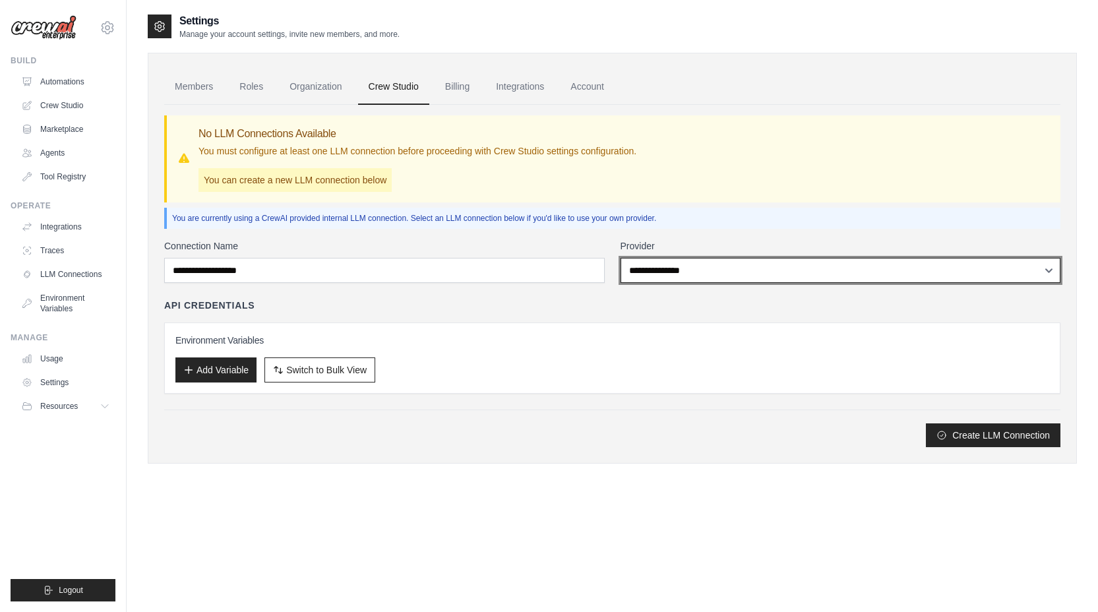
click at [662, 268] on select "**********" at bounding box center [841, 270] width 441 height 25
select select "*********"
click at [621, 258] on select "**********" at bounding box center [841, 270] width 441 height 25
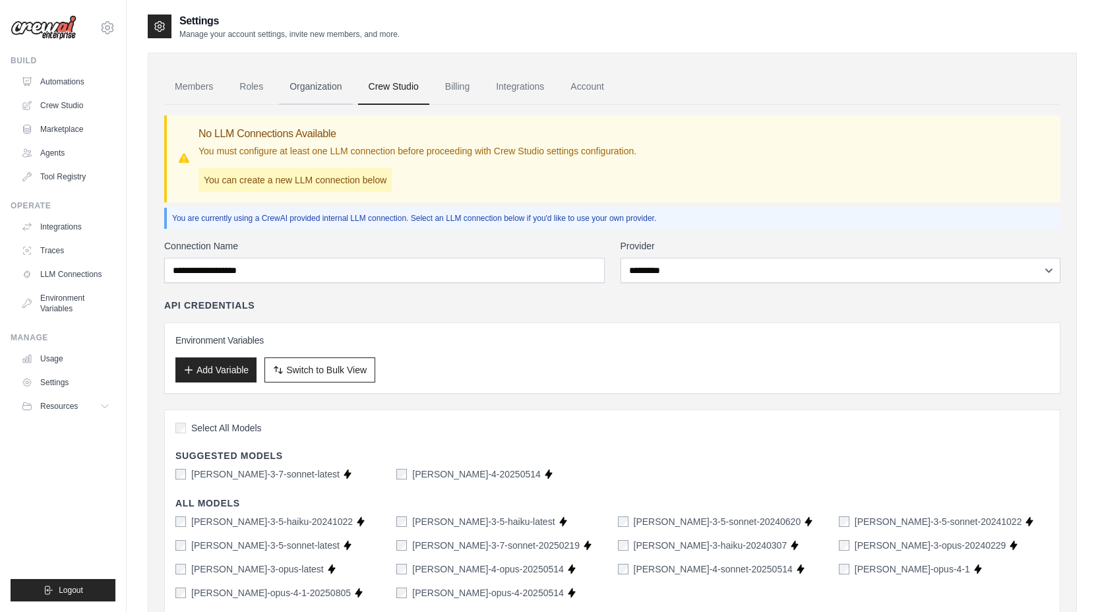
click at [326, 97] on link "Organization" at bounding box center [315, 87] width 73 height 36
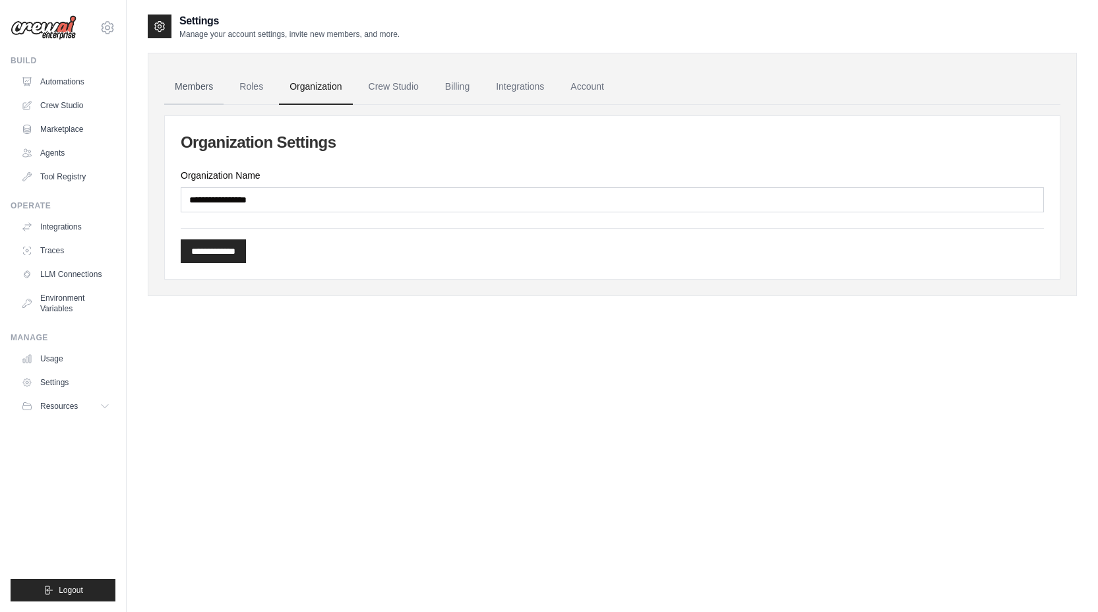
click at [189, 92] on link "Members" at bounding box center [193, 87] width 59 height 36
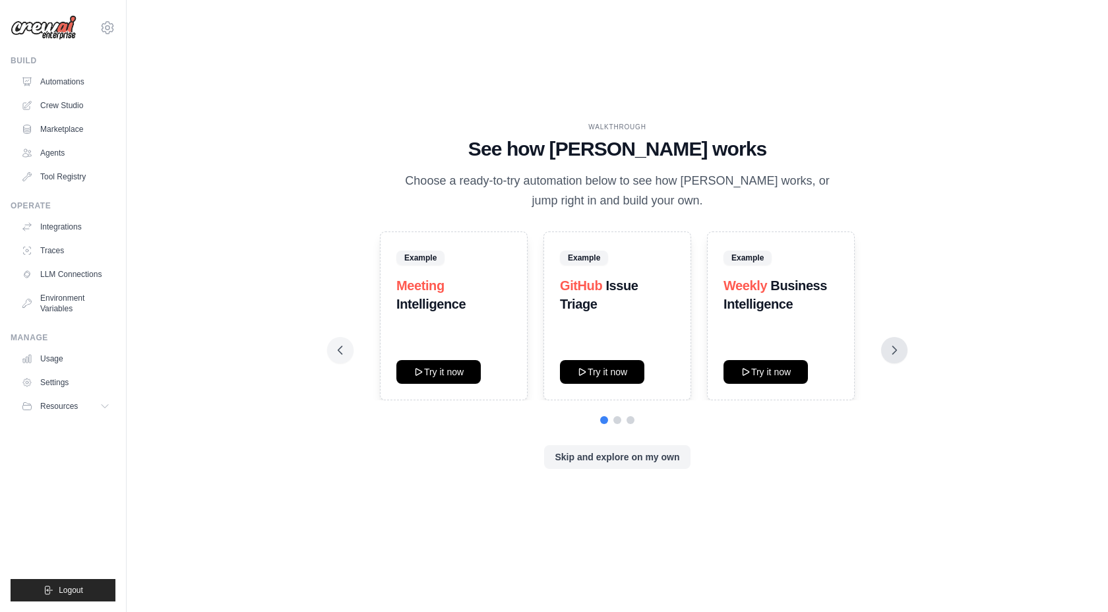
click at [896, 347] on icon at bounding box center [894, 350] width 13 height 13
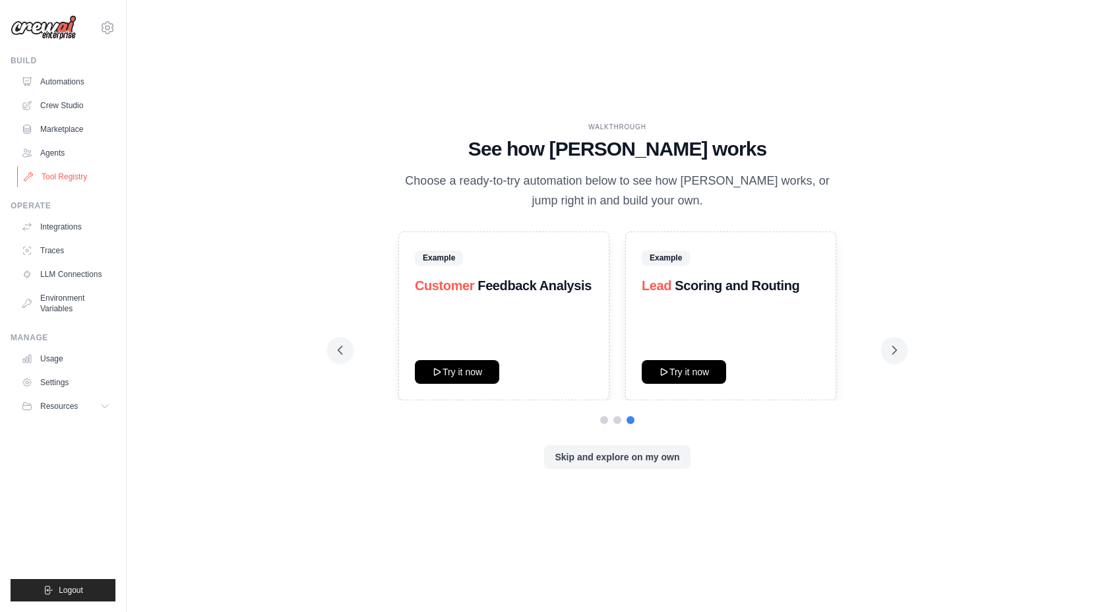
click at [85, 177] on link "Tool Registry" at bounding box center [67, 176] width 100 height 21
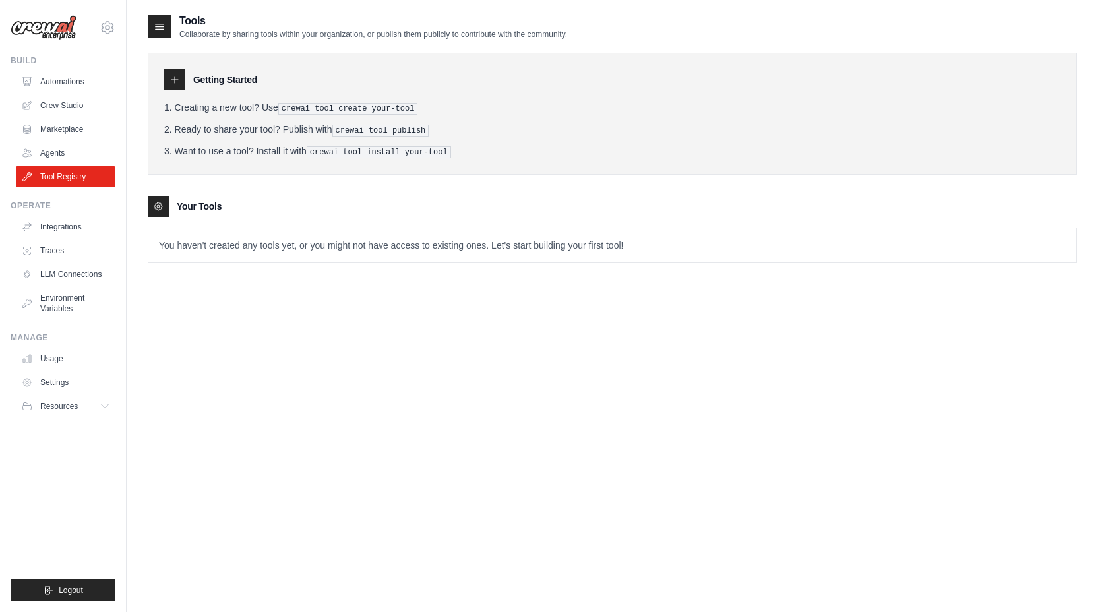
click at [175, 85] on div at bounding box center [174, 79] width 21 height 21
click at [53, 155] on link "Agents" at bounding box center [67, 152] width 100 height 21
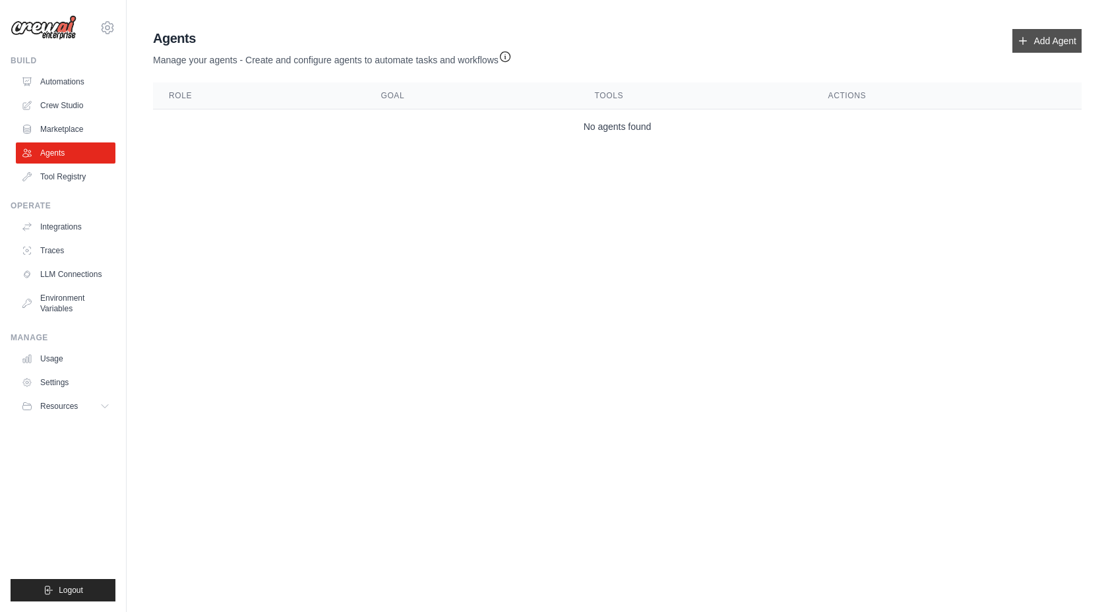
click at [1031, 47] on link "Add Agent" at bounding box center [1046, 41] width 69 height 24
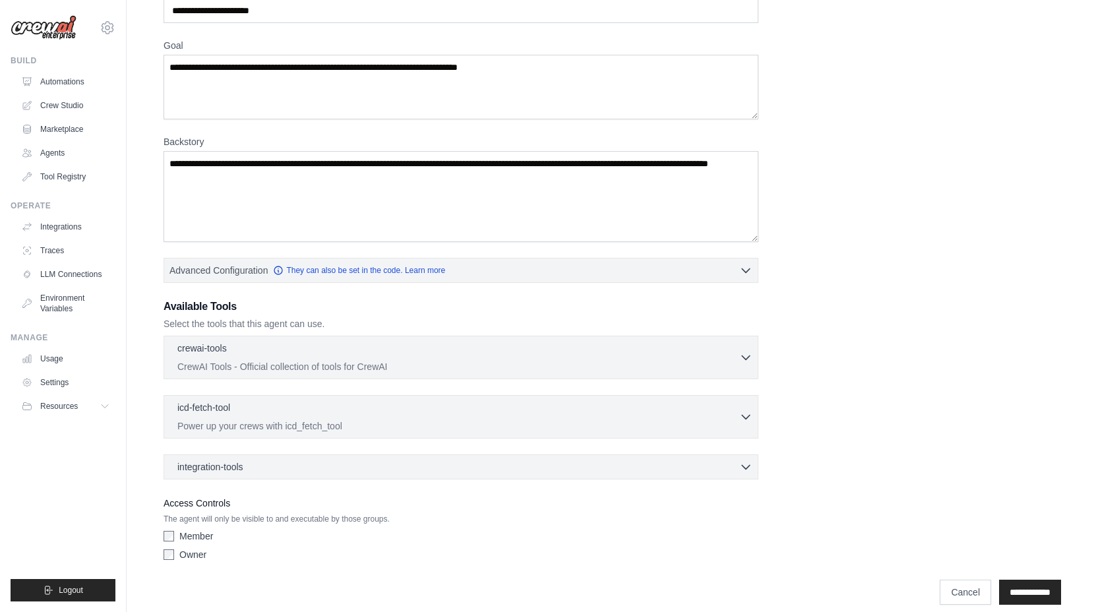
scroll to position [96, 0]
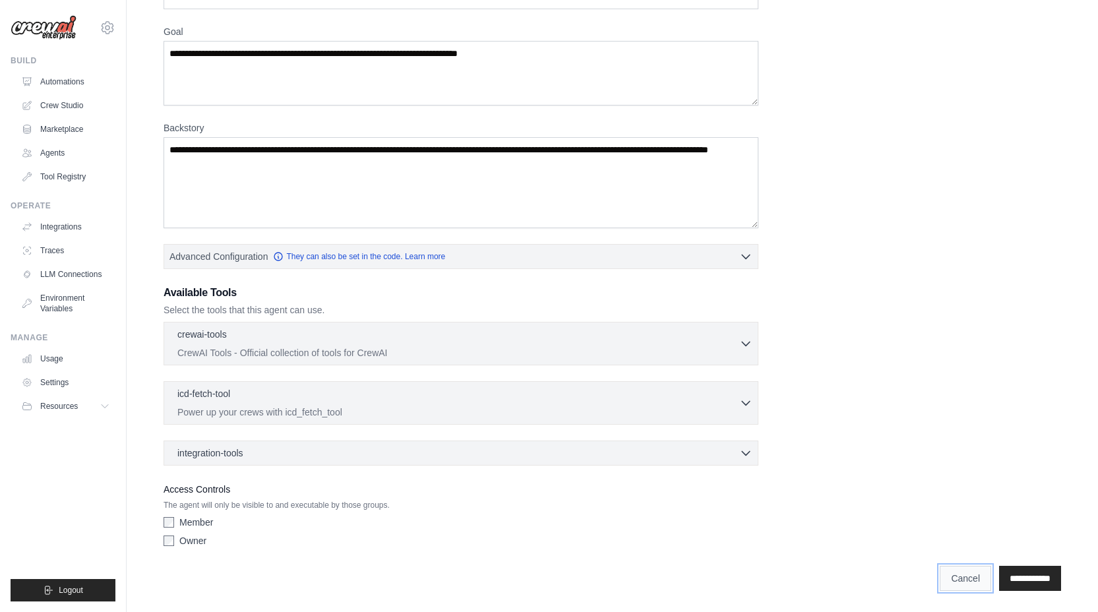
click at [969, 582] on link "Cancel" at bounding box center [965, 578] width 51 height 25
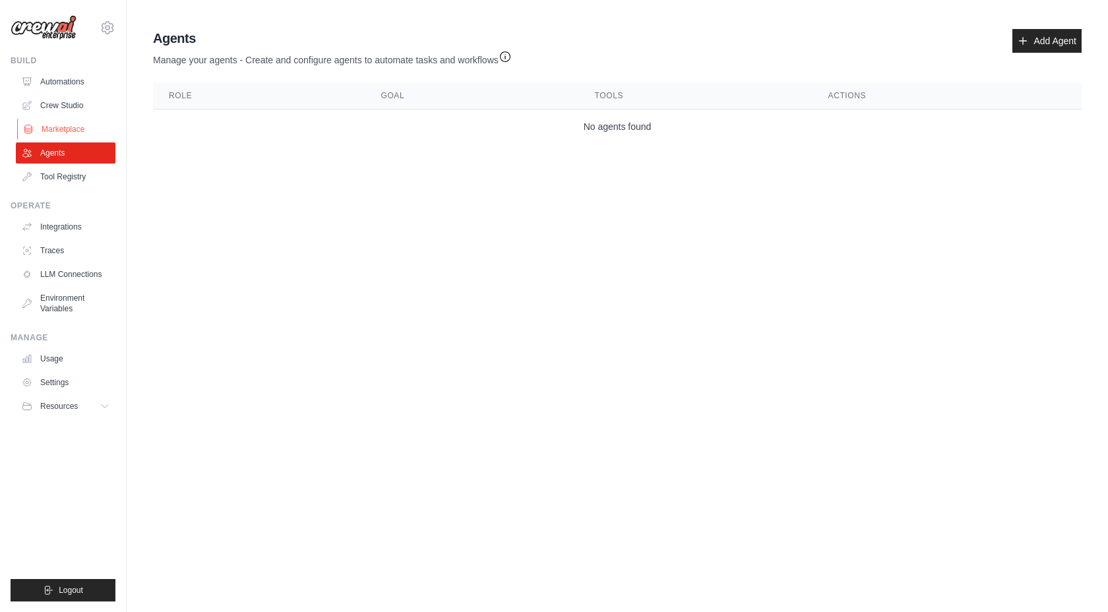
click at [52, 126] on link "Marketplace" at bounding box center [67, 129] width 100 height 21
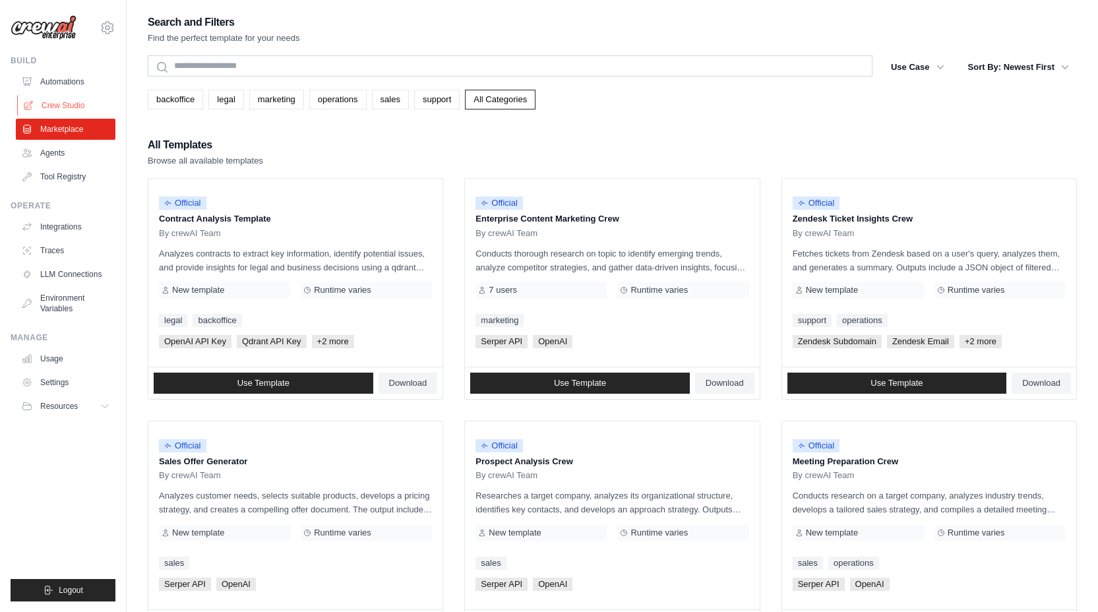
click at [86, 108] on link "Crew Studio" at bounding box center [67, 105] width 100 height 21
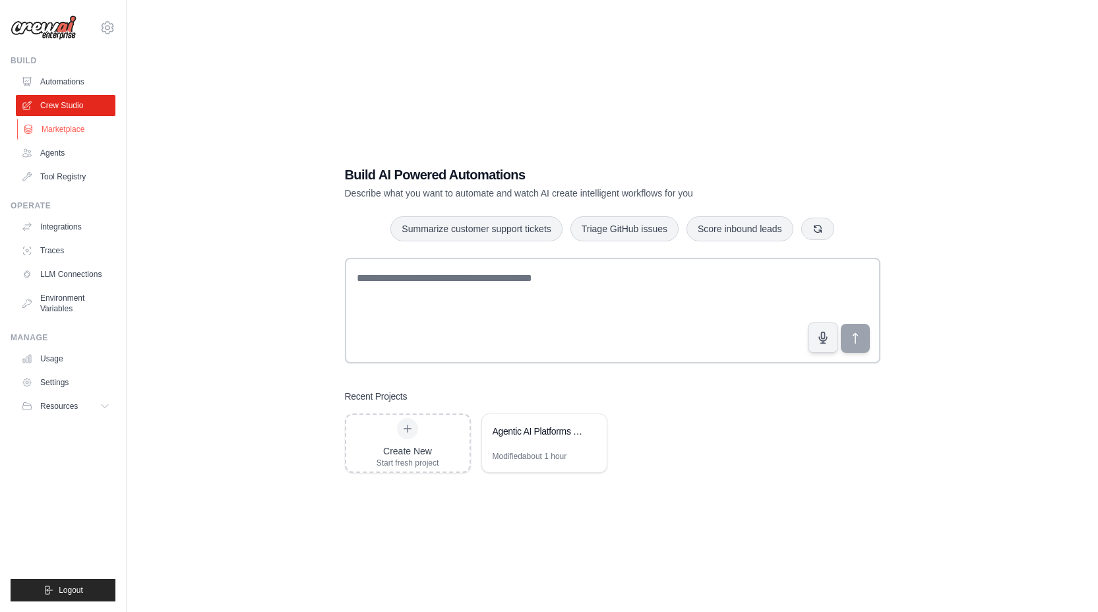
click at [76, 127] on link "Marketplace" at bounding box center [67, 129] width 100 height 21
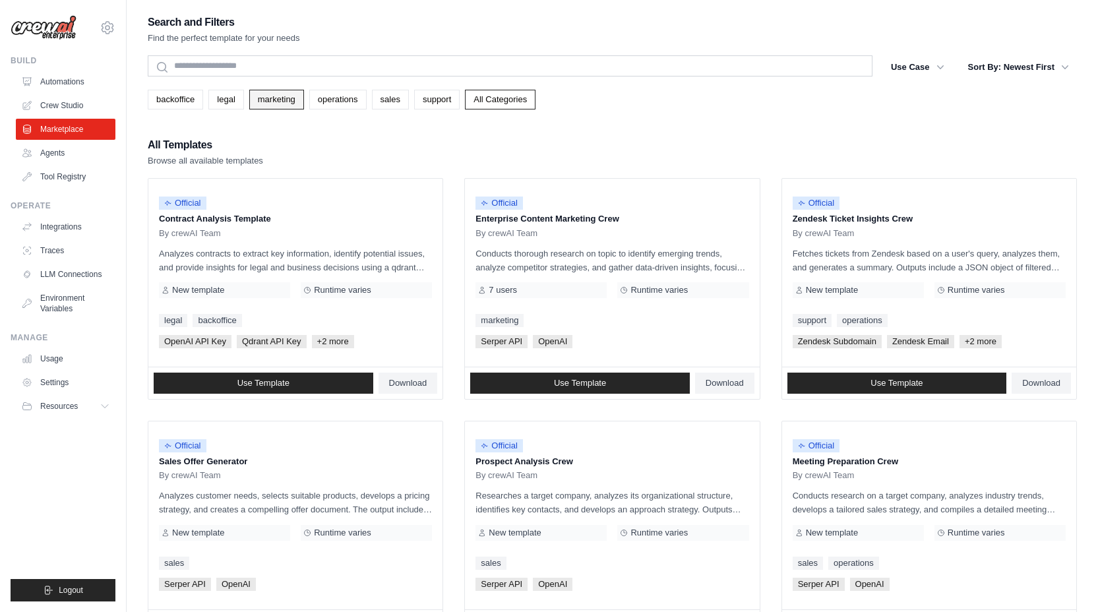
click at [287, 105] on link "marketing" at bounding box center [276, 100] width 55 height 20
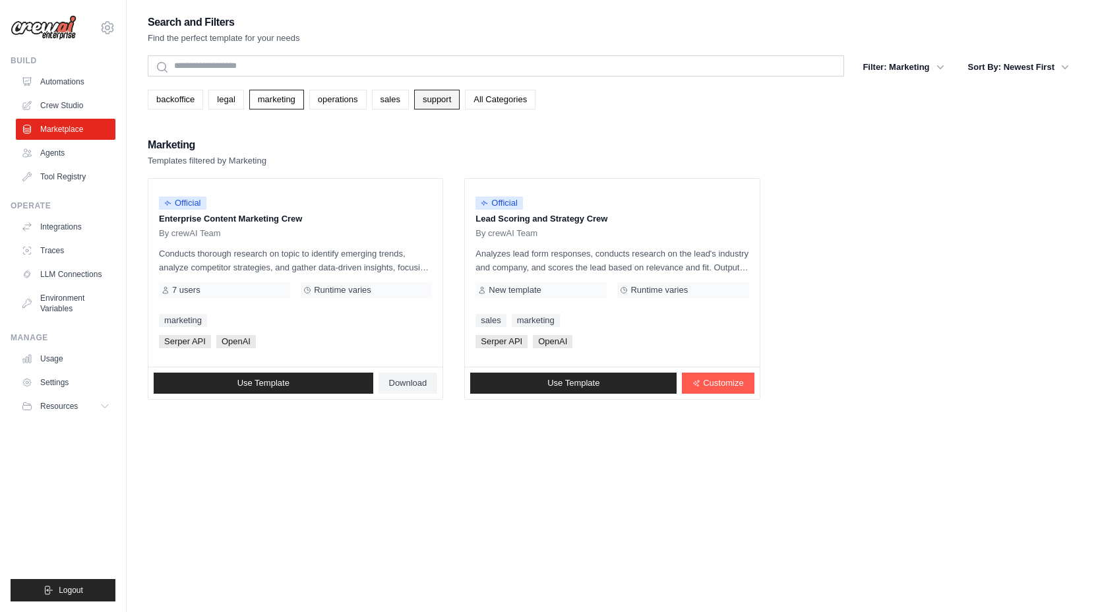
click at [448, 98] on link "support" at bounding box center [437, 100] width 46 height 20
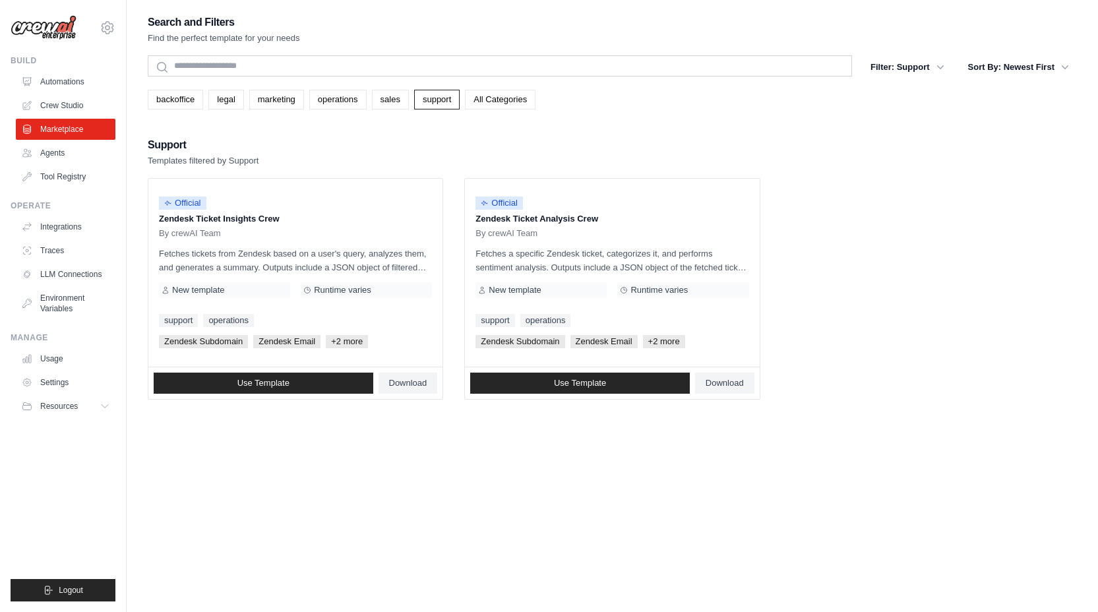
click at [507, 106] on link "All Categories" at bounding box center [500, 100] width 71 height 20
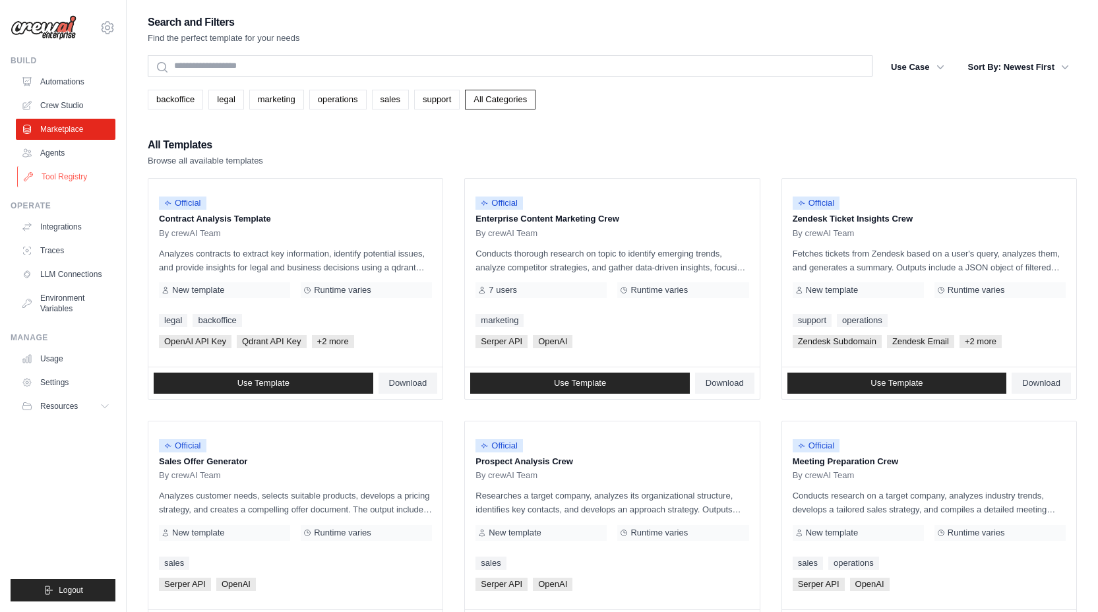
click at [59, 181] on link "Tool Registry" at bounding box center [67, 176] width 100 height 21
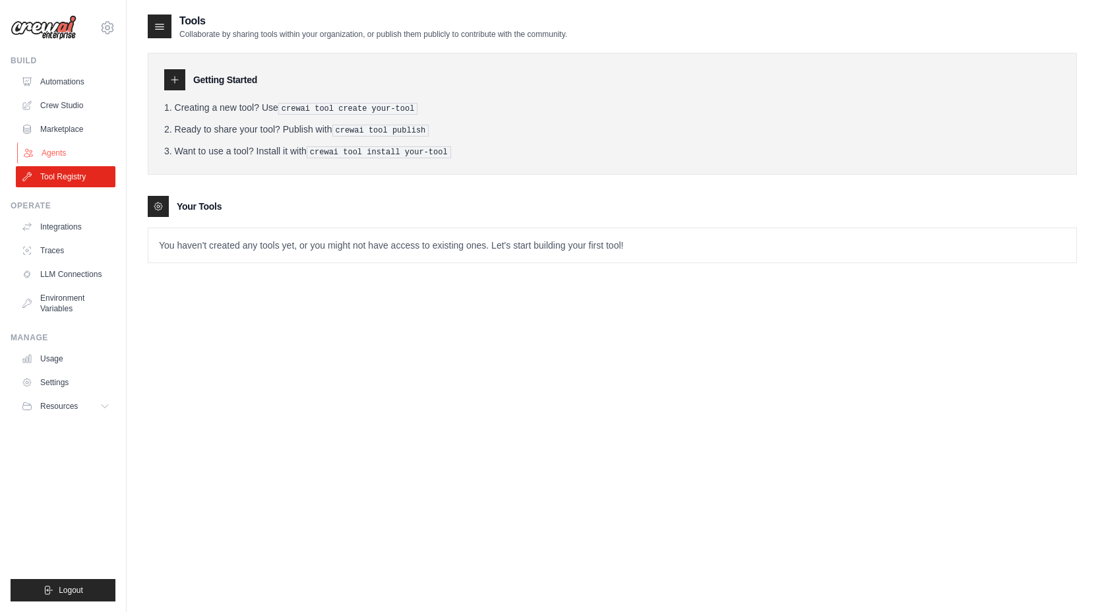
click at [49, 159] on link "Agents" at bounding box center [67, 152] width 100 height 21
